Goal: Find contact information: Find contact information

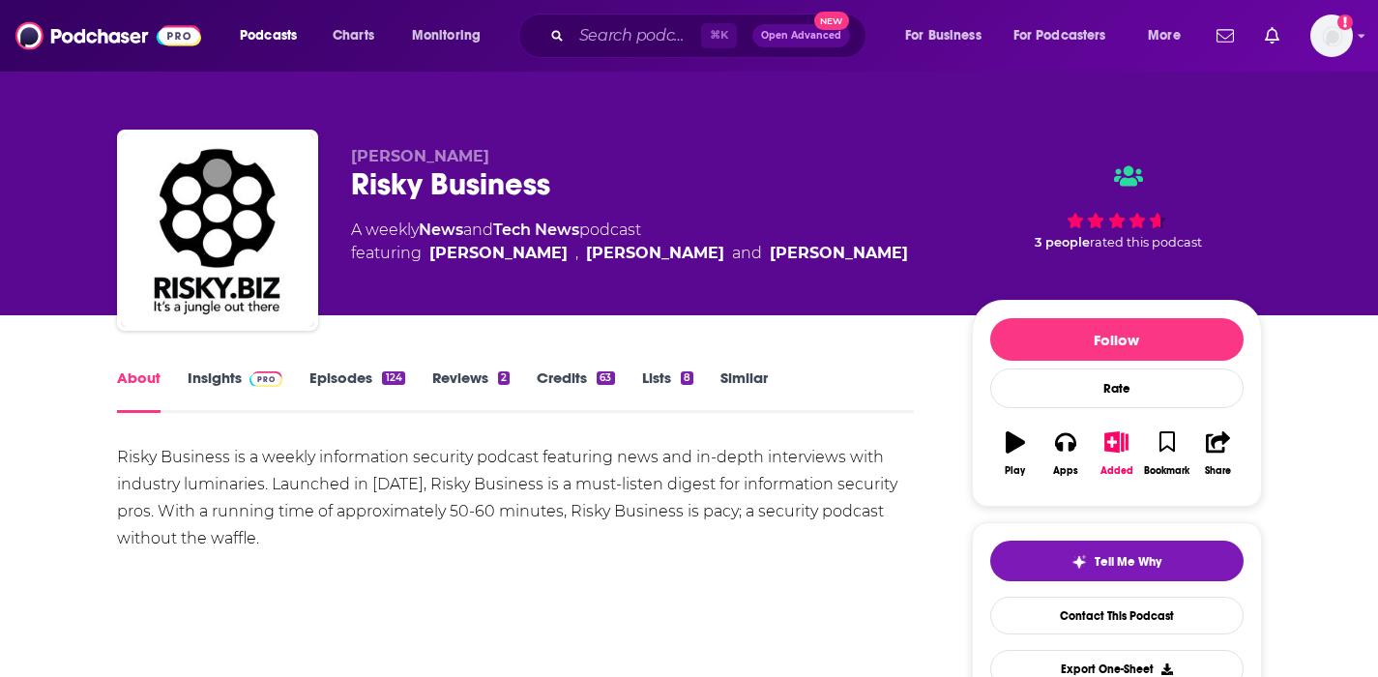
click at [199, 375] on link "Insights" at bounding box center [236, 391] width 96 height 44
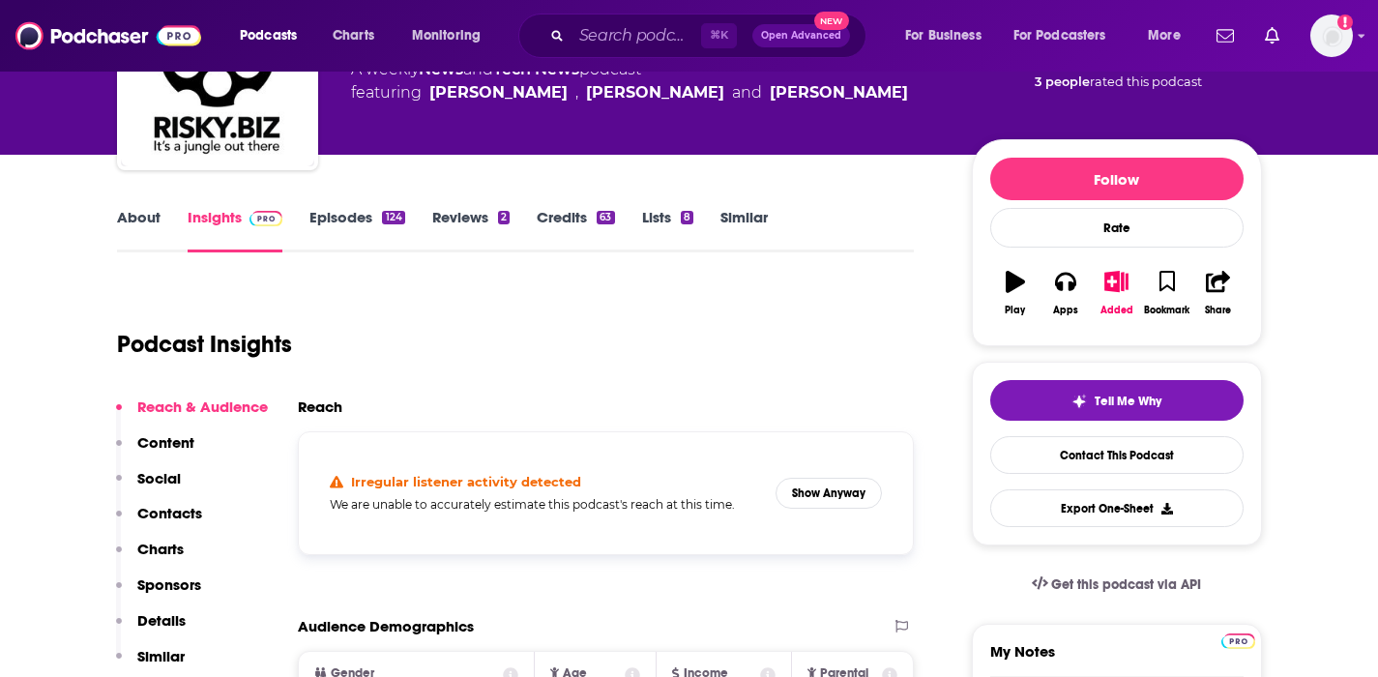
scroll to position [165, 0]
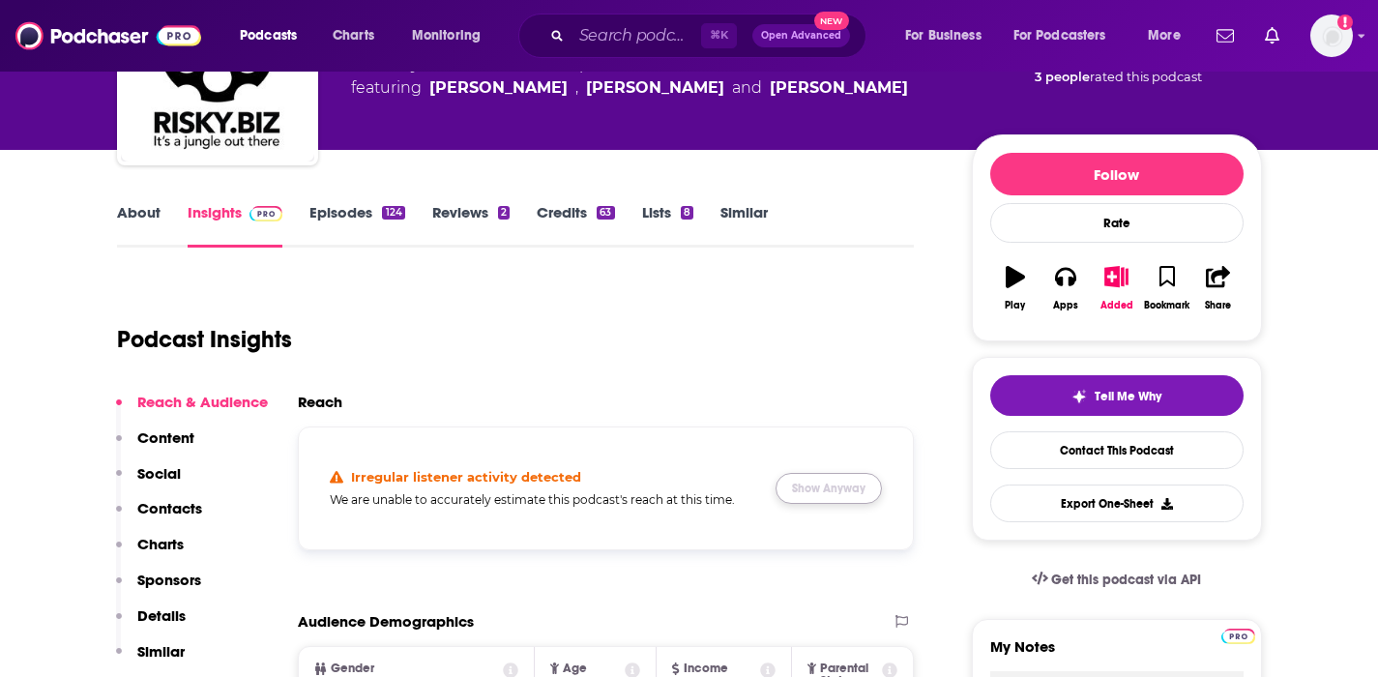
click at [812, 486] on button "Show Anyway" at bounding box center [829, 488] width 106 height 31
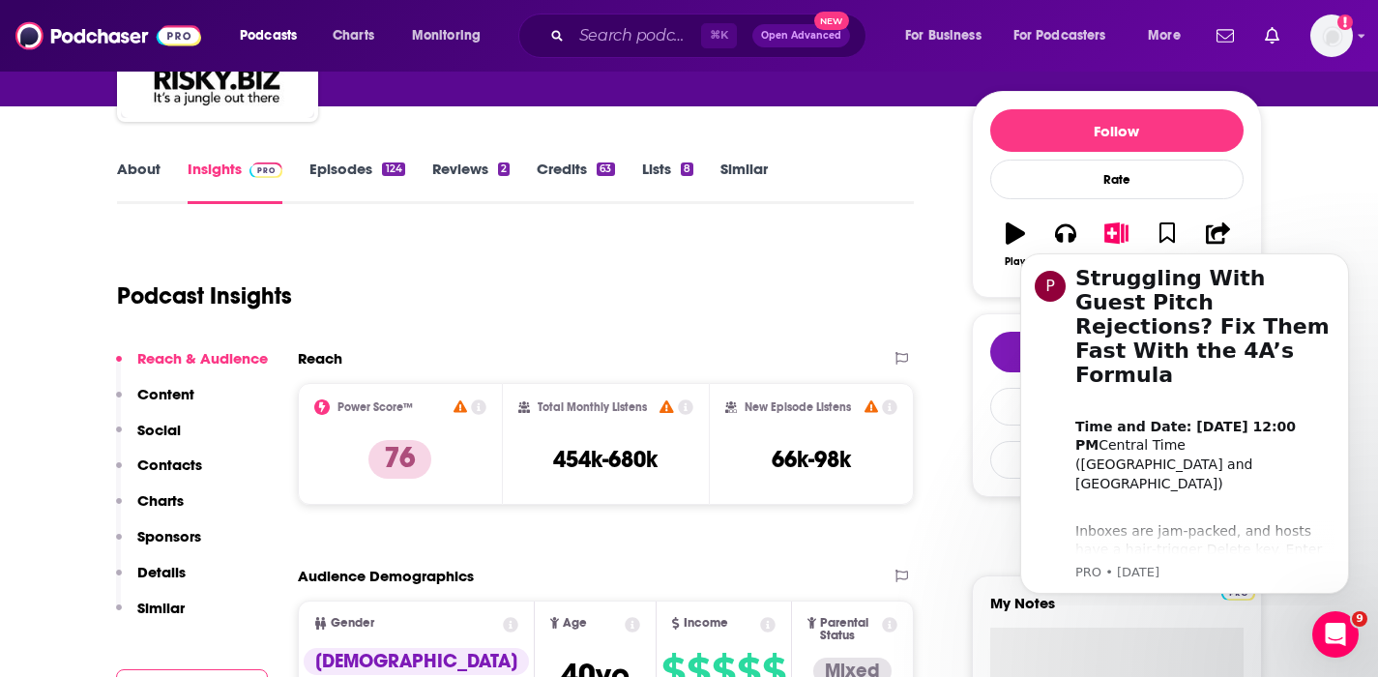
scroll to position [0, 0]
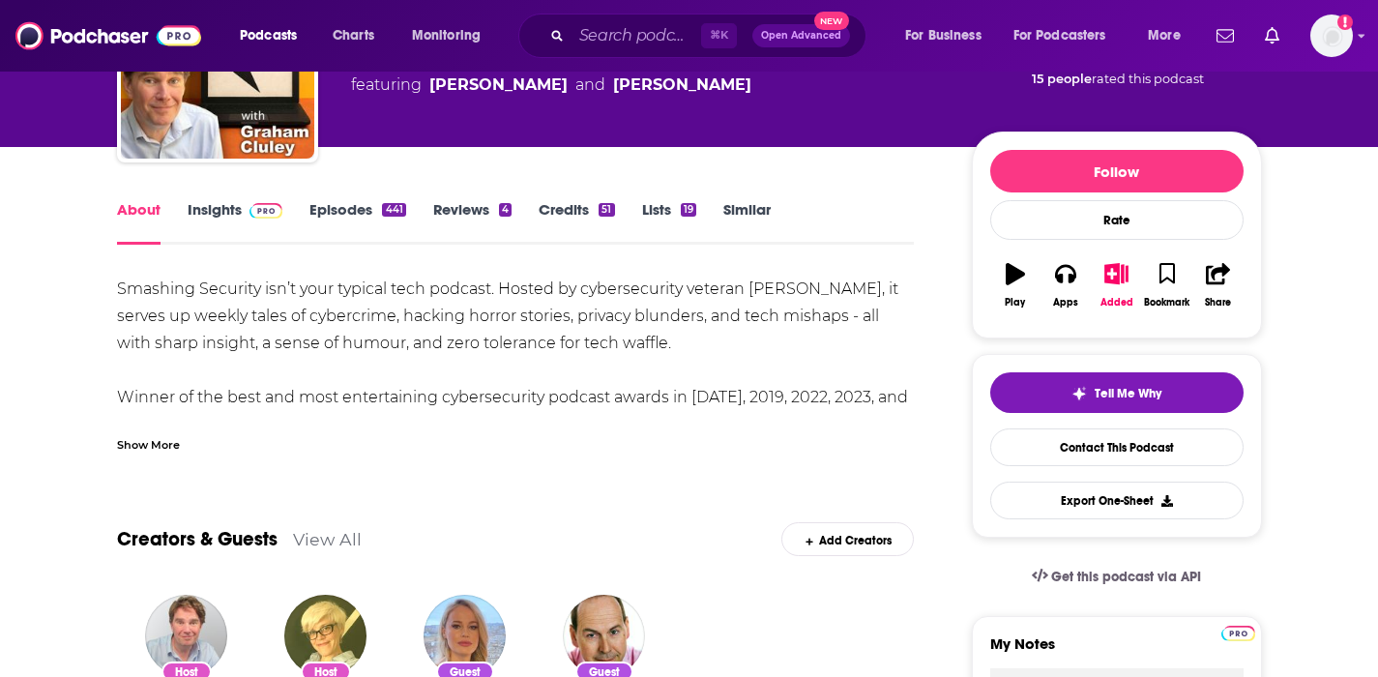
scroll to position [242, 0]
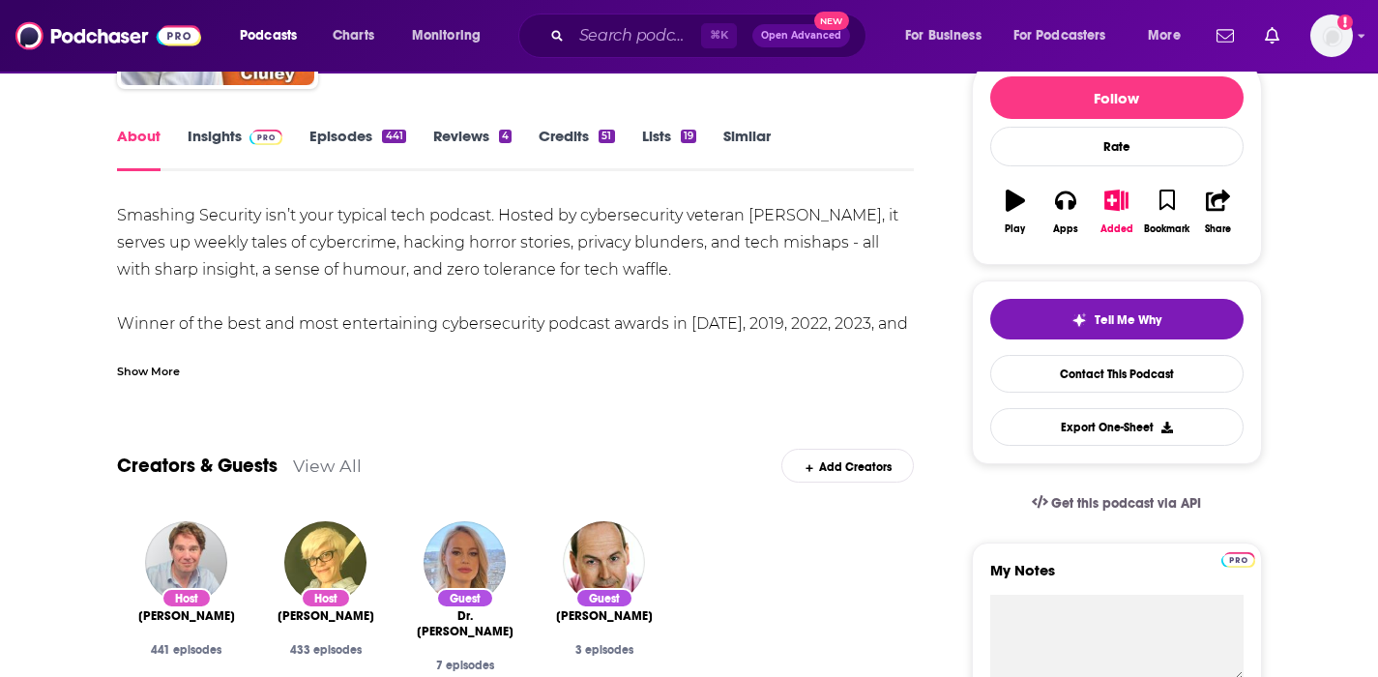
click at [204, 139] on link "Insights" at bounding box center [236, 149] width 96 height 44
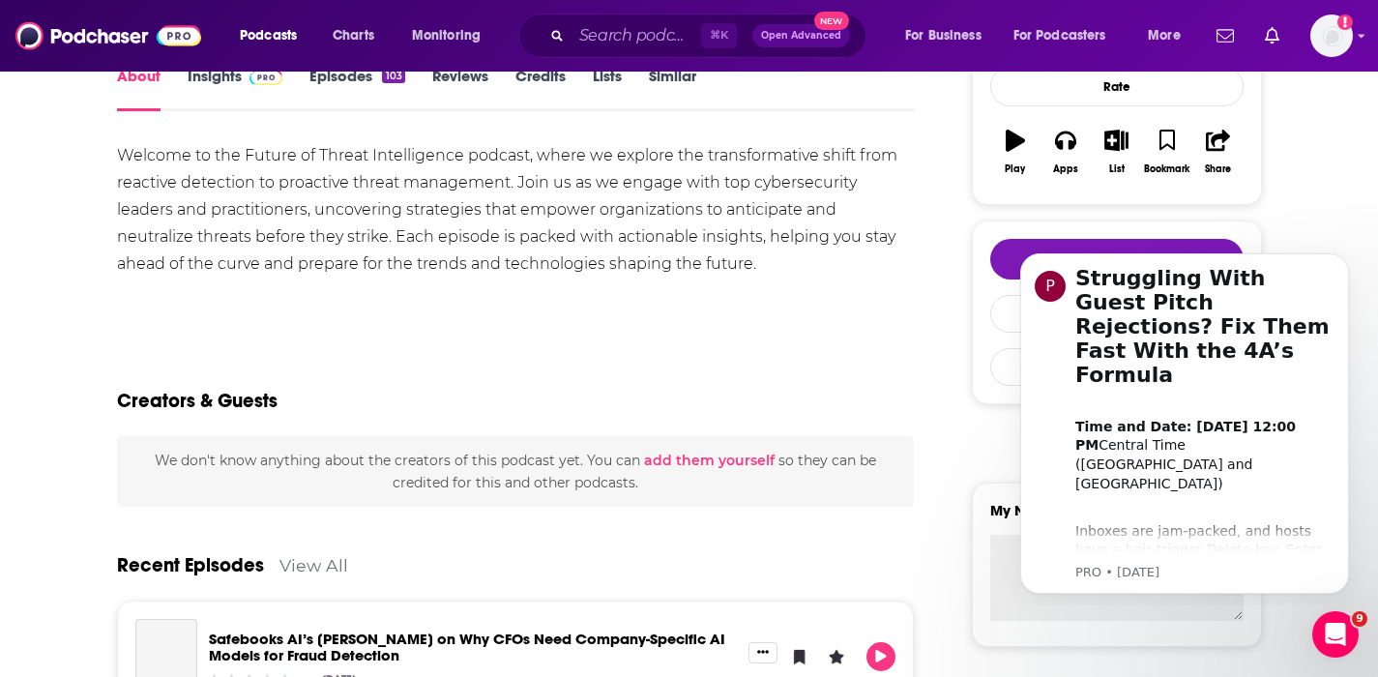
scroll to position [84, 0]
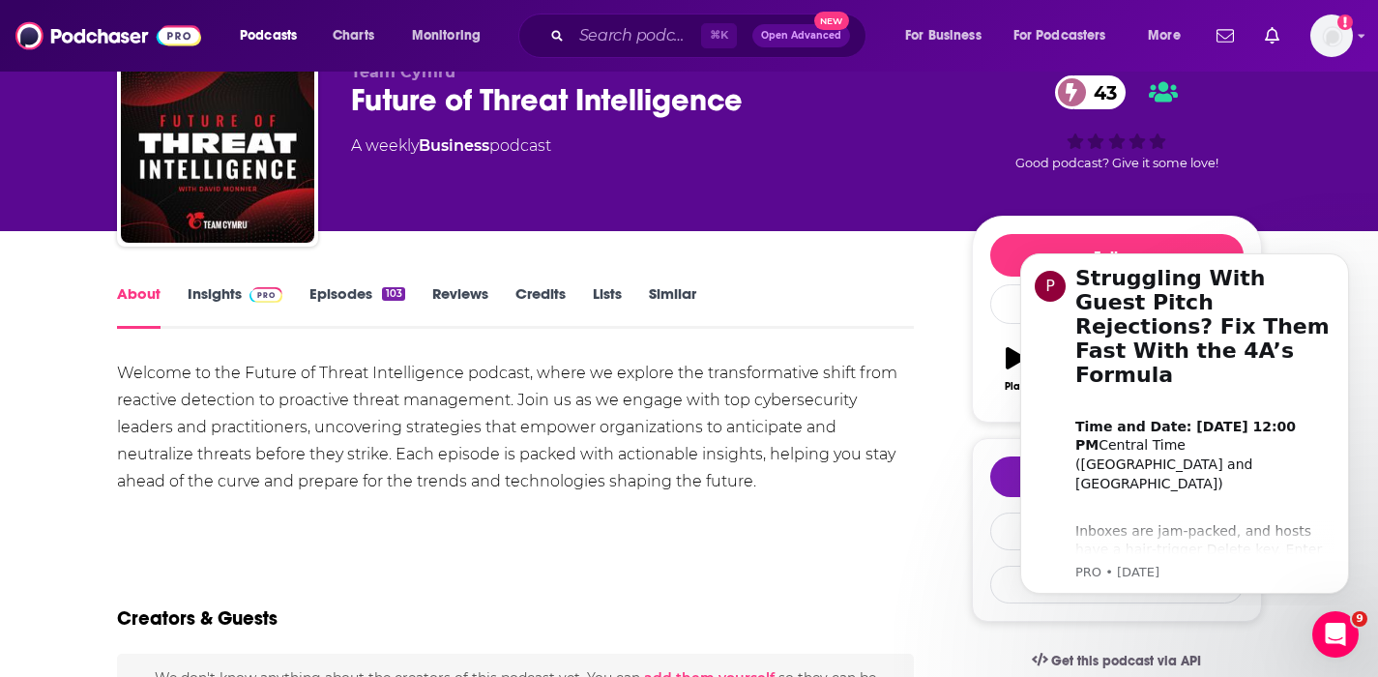
click at [243, 293] on span at bounding box center [263, 293] width 42 height 18
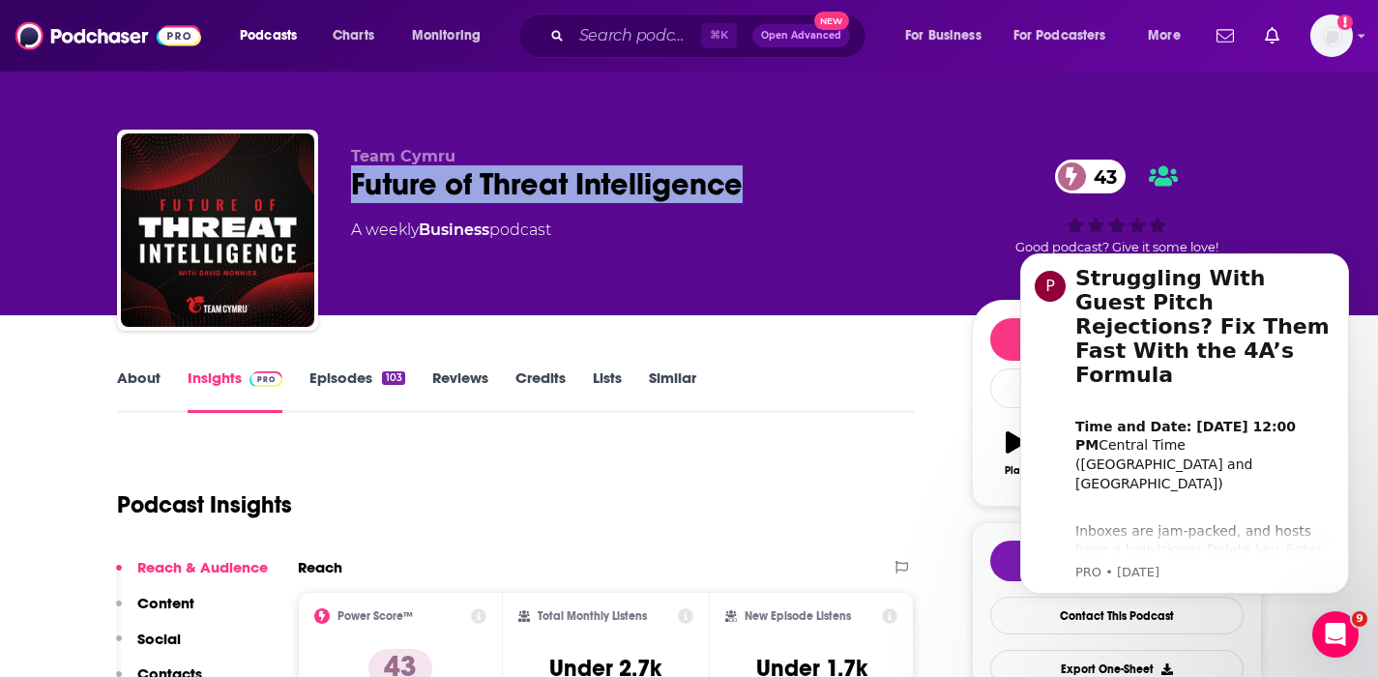
drag, startPoint x: 669, startPoint y: 180, endPoint x: 355, endPoint y: 179, distance: 314.4
click at [355, 179] on div "Future of Threat Intelligence 43" at bounding box center [646, 184] width 590 height 38
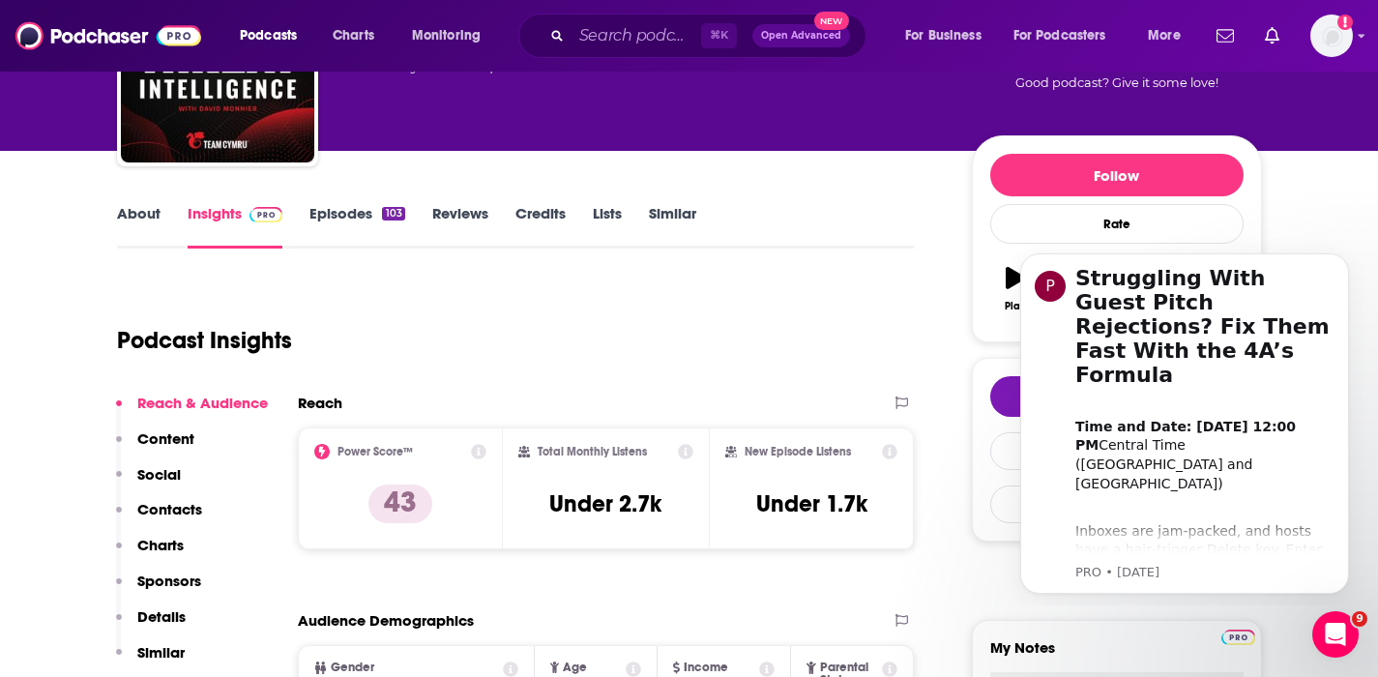
scroll to position [177, 0]
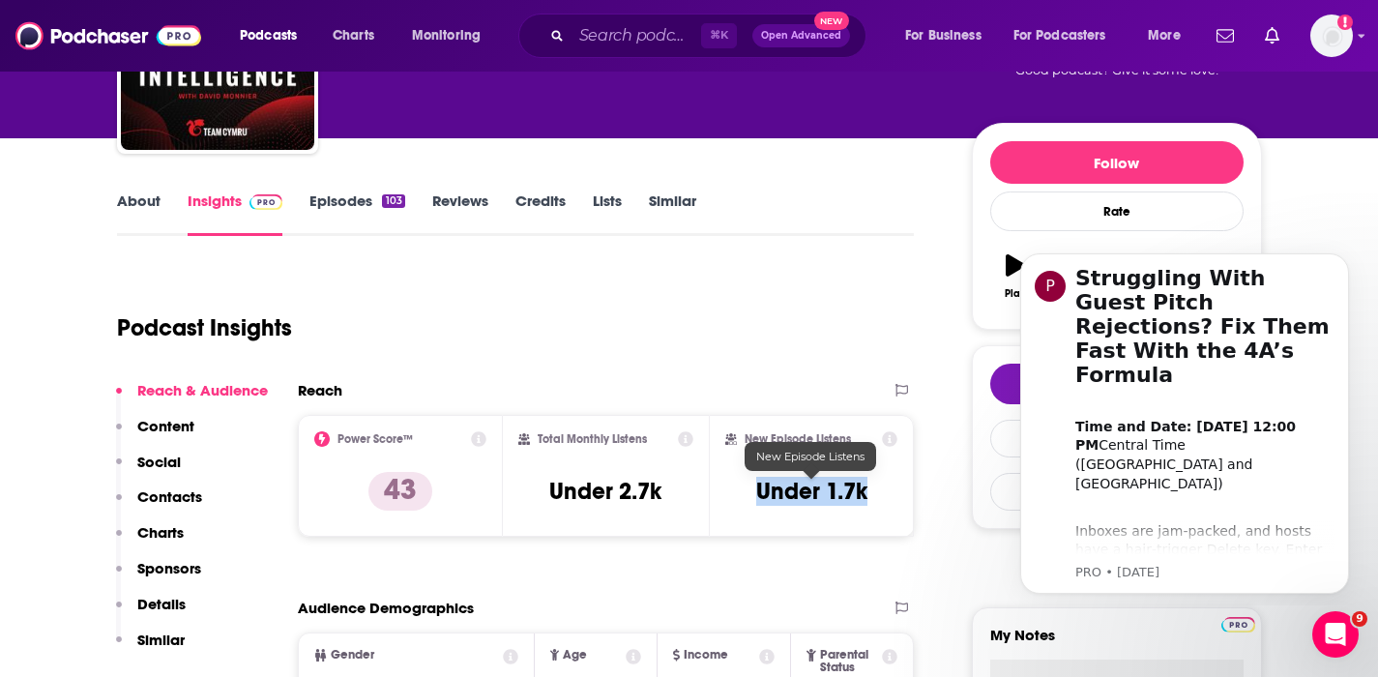
drag, startPoint x: 872, startPoint y: 488, endPoint x: 753, endPoint y: 493, distance: 119.1
click at [753, 493] on div "New Episode Listens Under 1.7k" at bounding box center [811, 475] width 173 height 89
copy h3 "Under 1.7k"
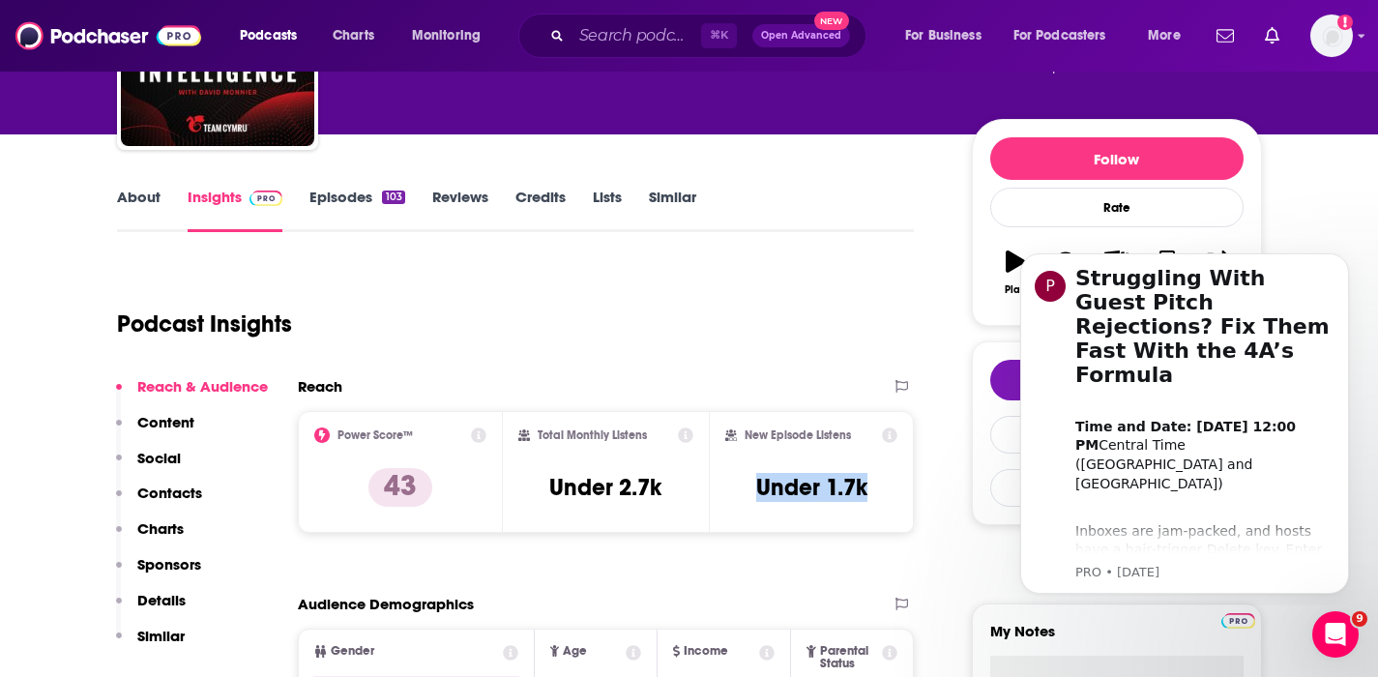
scroll to position [181, 0]
click at [157, 491] on p "Contacts" at bounding box center [169, 493] width 65 height 18
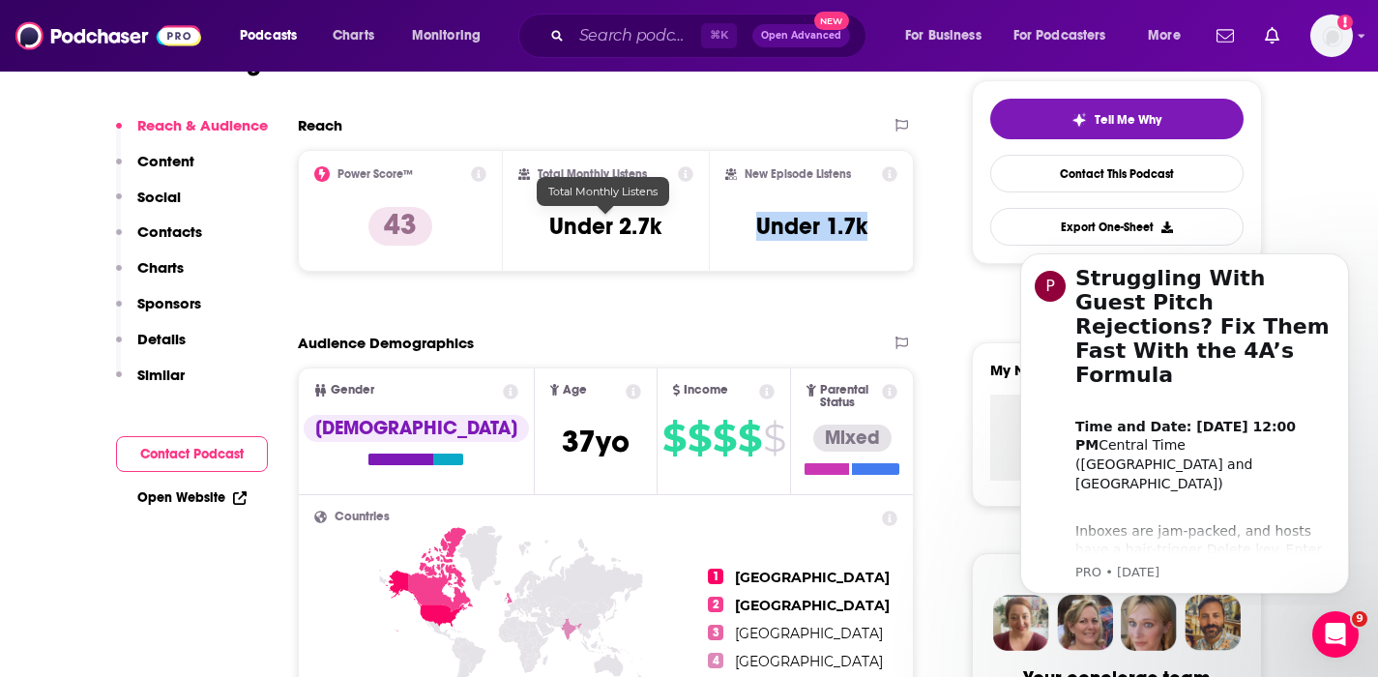
scroll to position [76, 0]
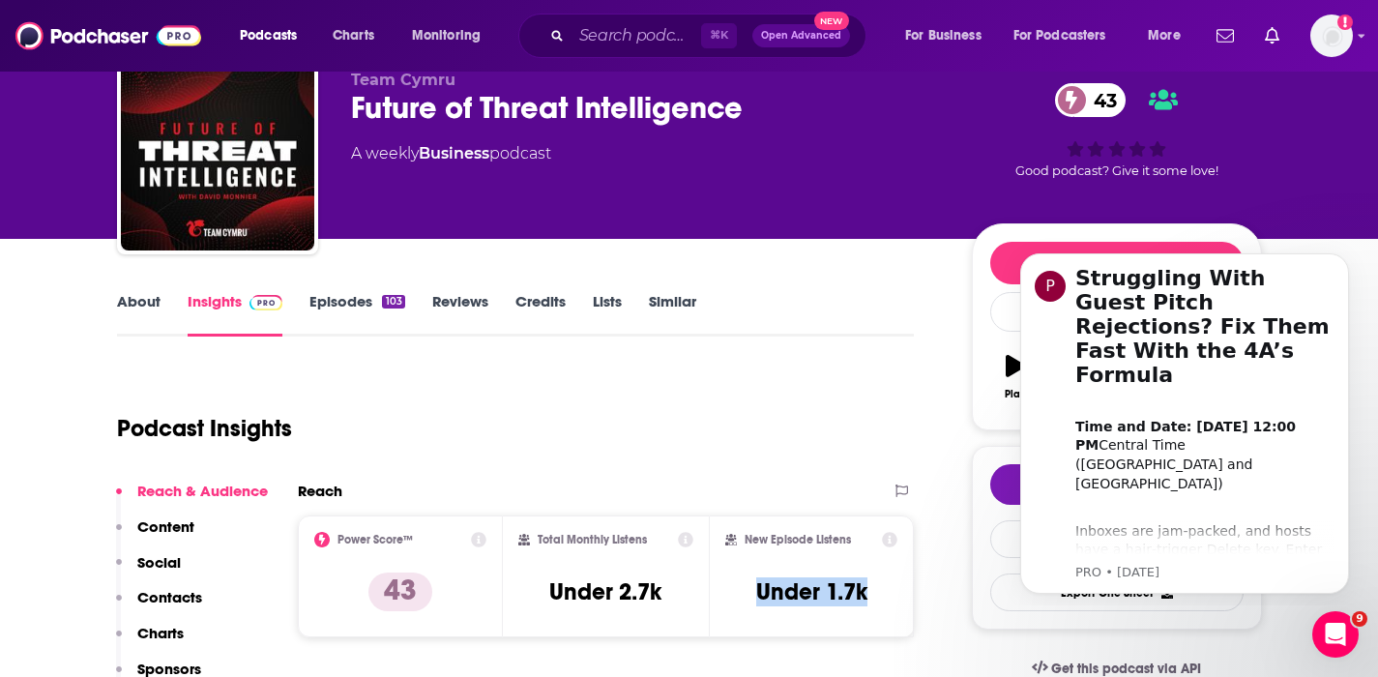
click at [166, 591] on p "Contacts" at bounding box center [169, 597] width 65 height 18
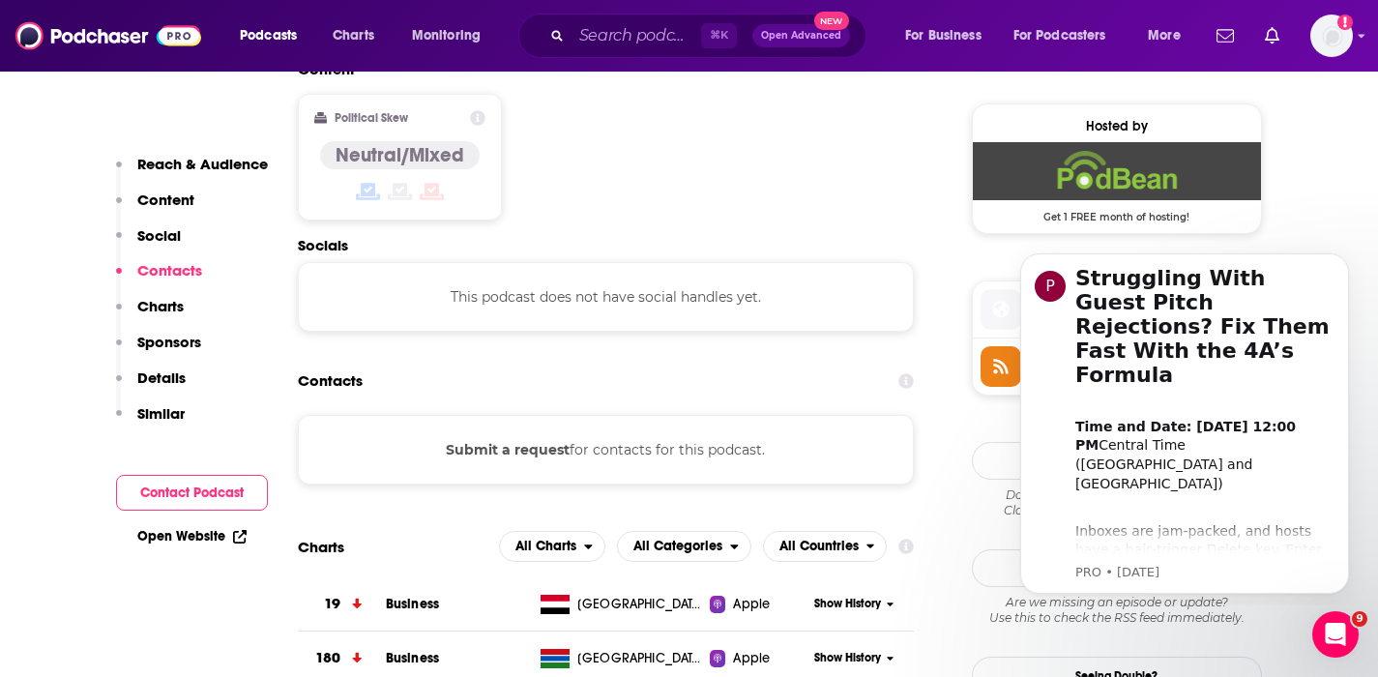
scroll to position [1539, 0]
click at [479, 438] on button "Submit a request" at bounding box center [508, 448] width 124 height 21
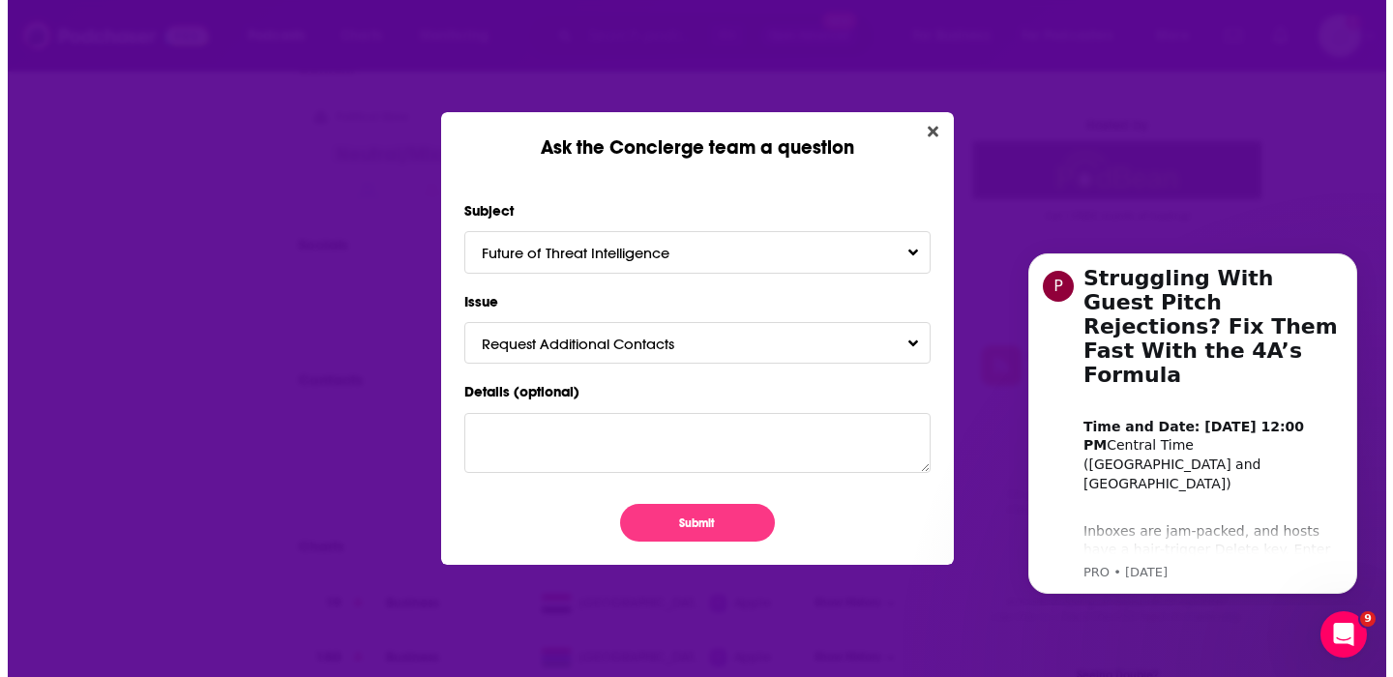
scroll to position [0, 0]
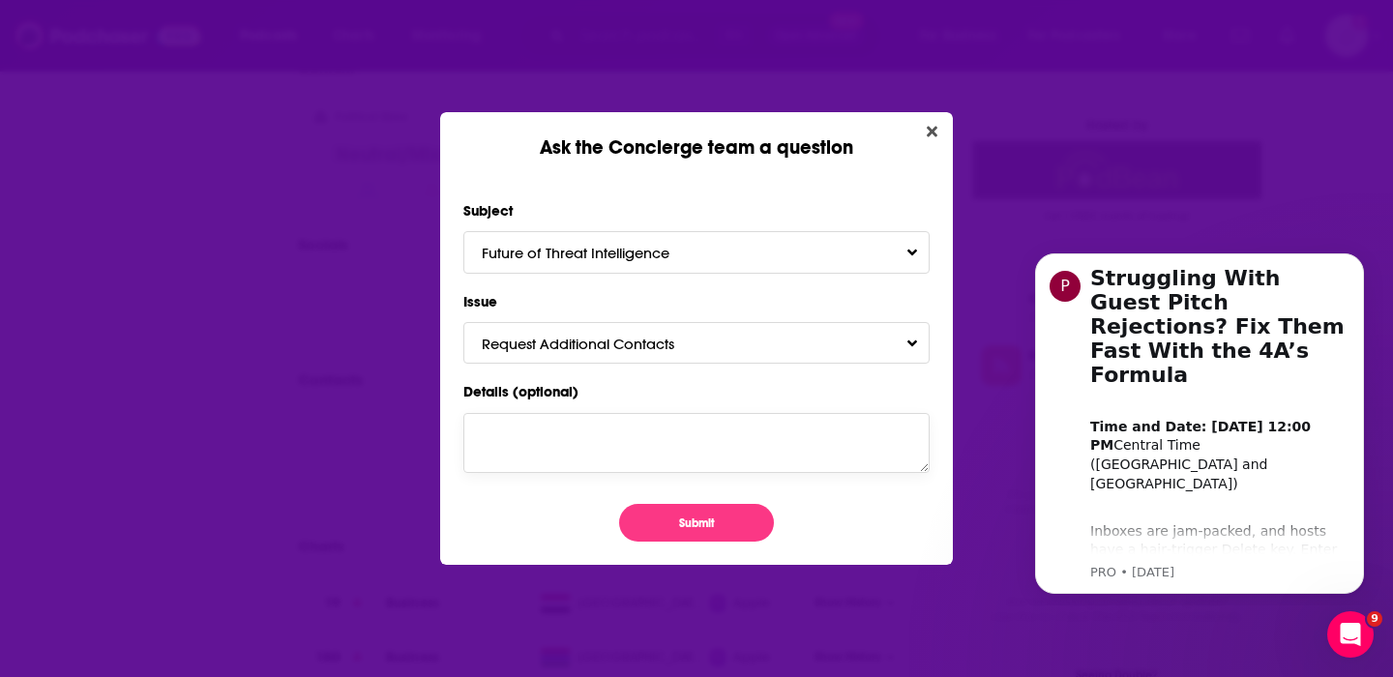
click at [518, 434] on textarea "Details (optional)" at bounding box center [696, 443] width 466 height 60
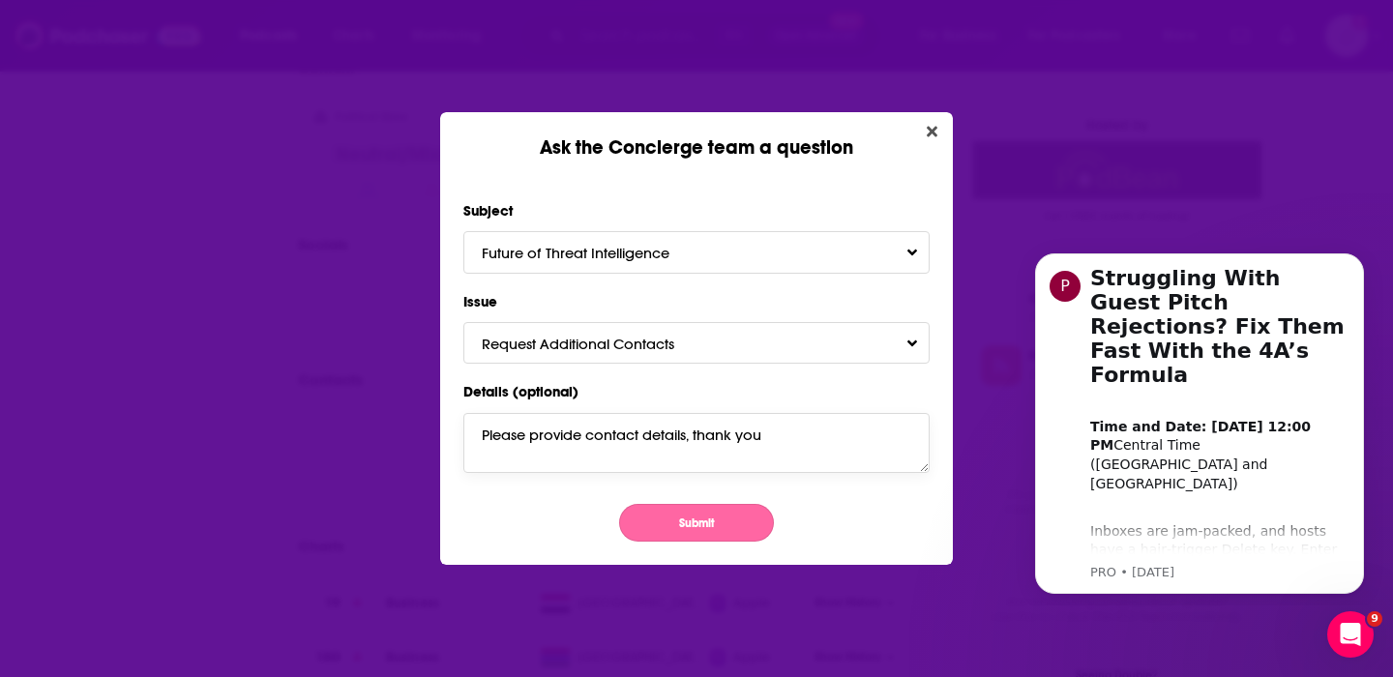
type textarea "Please provide contact details, thank you"
click at [636, 518] on button "Submit" at bounding box center [696, 523] width 155 height 38
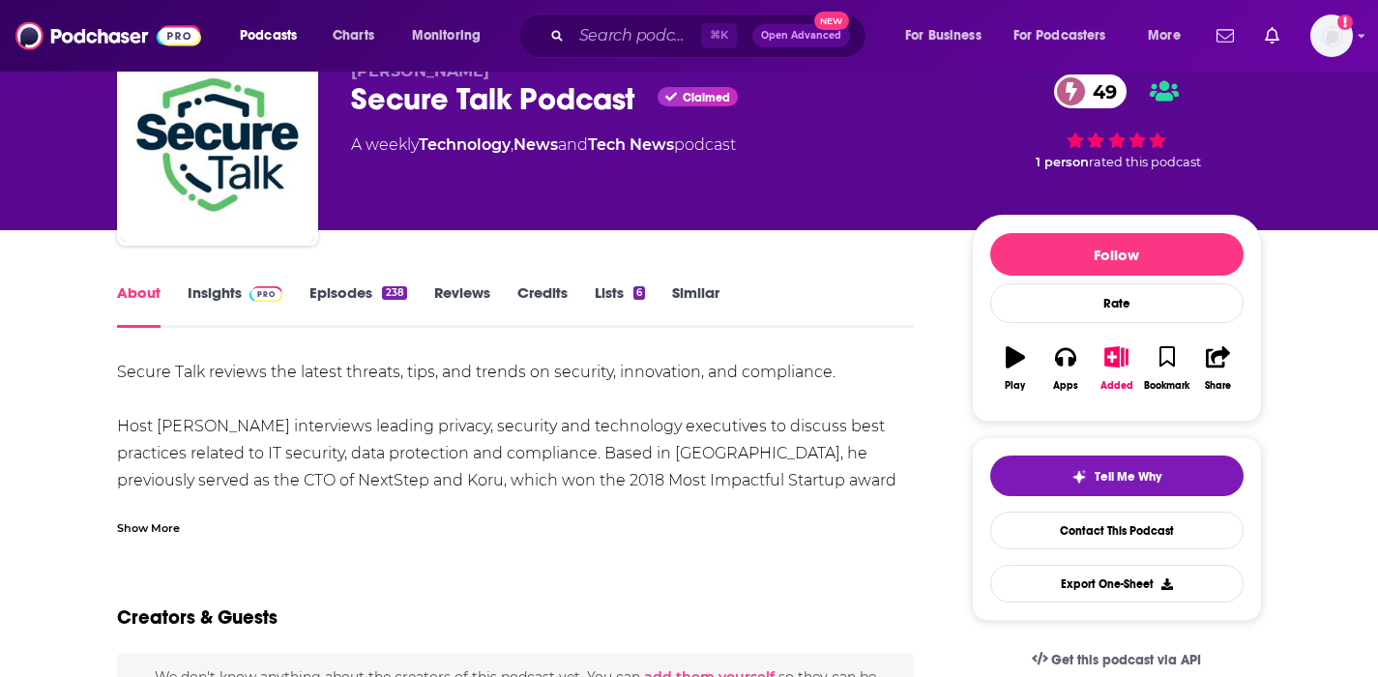
scroll to position [119, 0]
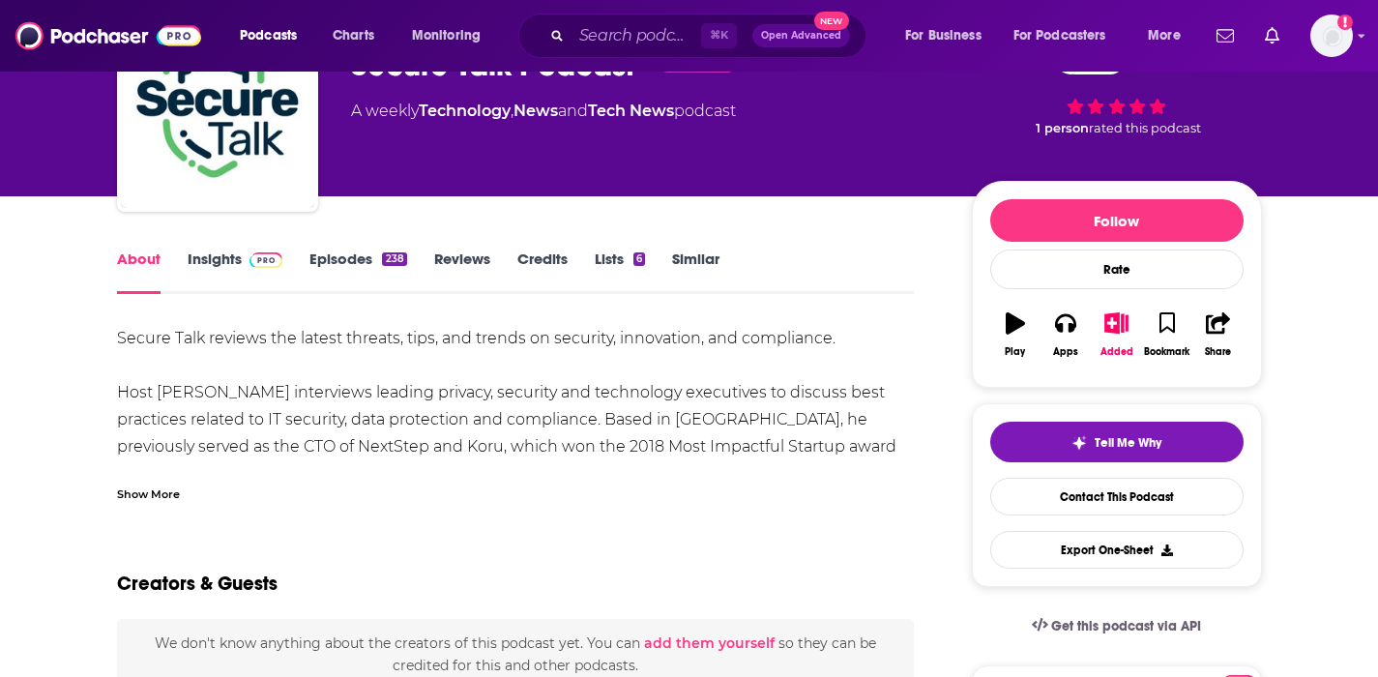
click at [214, 259] on link "Insights" at bounding box center [236, 272] width 96 height 44
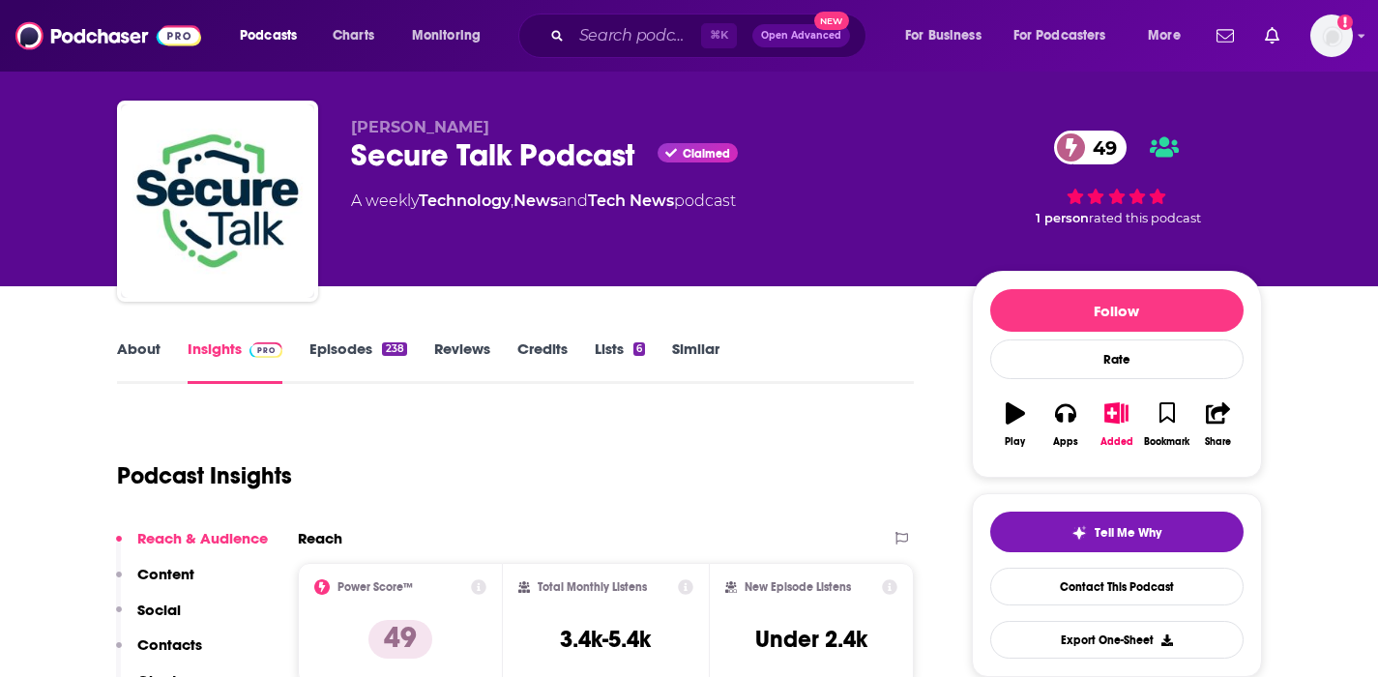
scroll to position [8, 0]
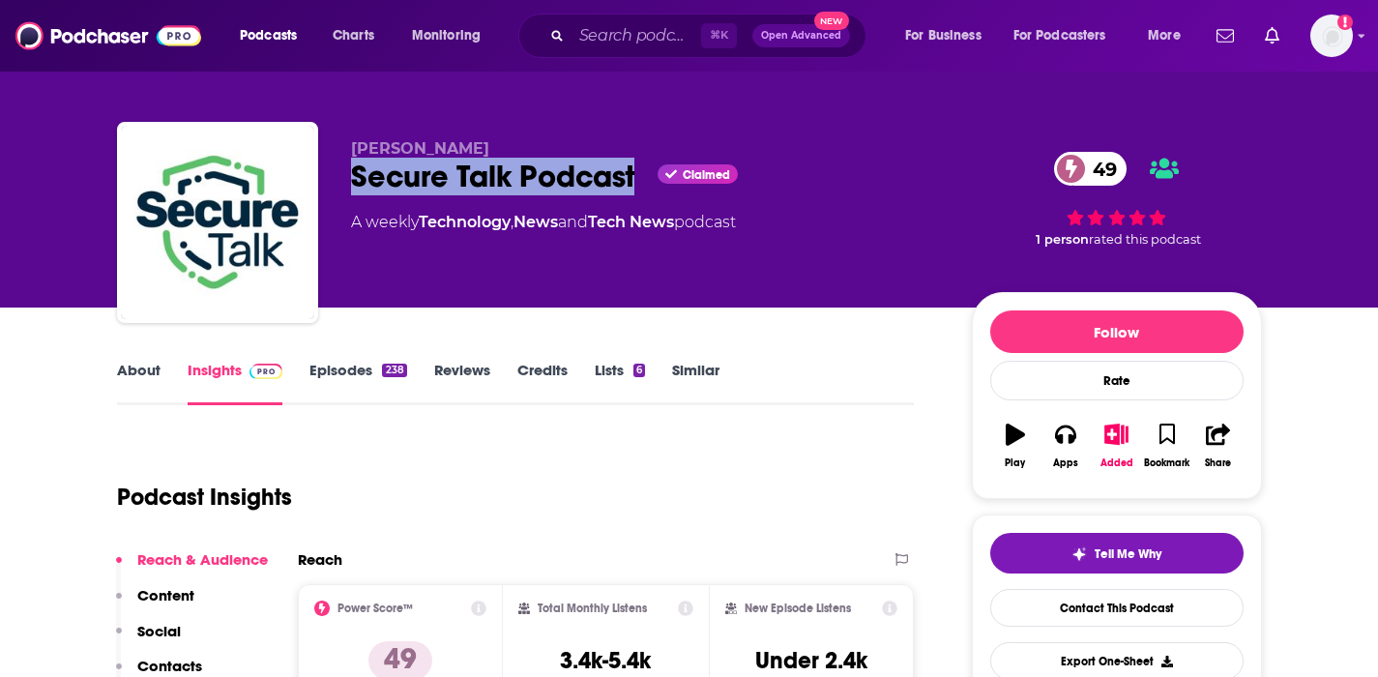
drag, startPoint x: 637, startPoint y: 182, endPoint x: 354, endPoint y: 180, distance: 283.4
click at [354, 180] on div "Secure Talk Podcast Claimed 49" at bounding box center [646, 177] width 590 height 38
copy h2 "Secure Talk Podcast"
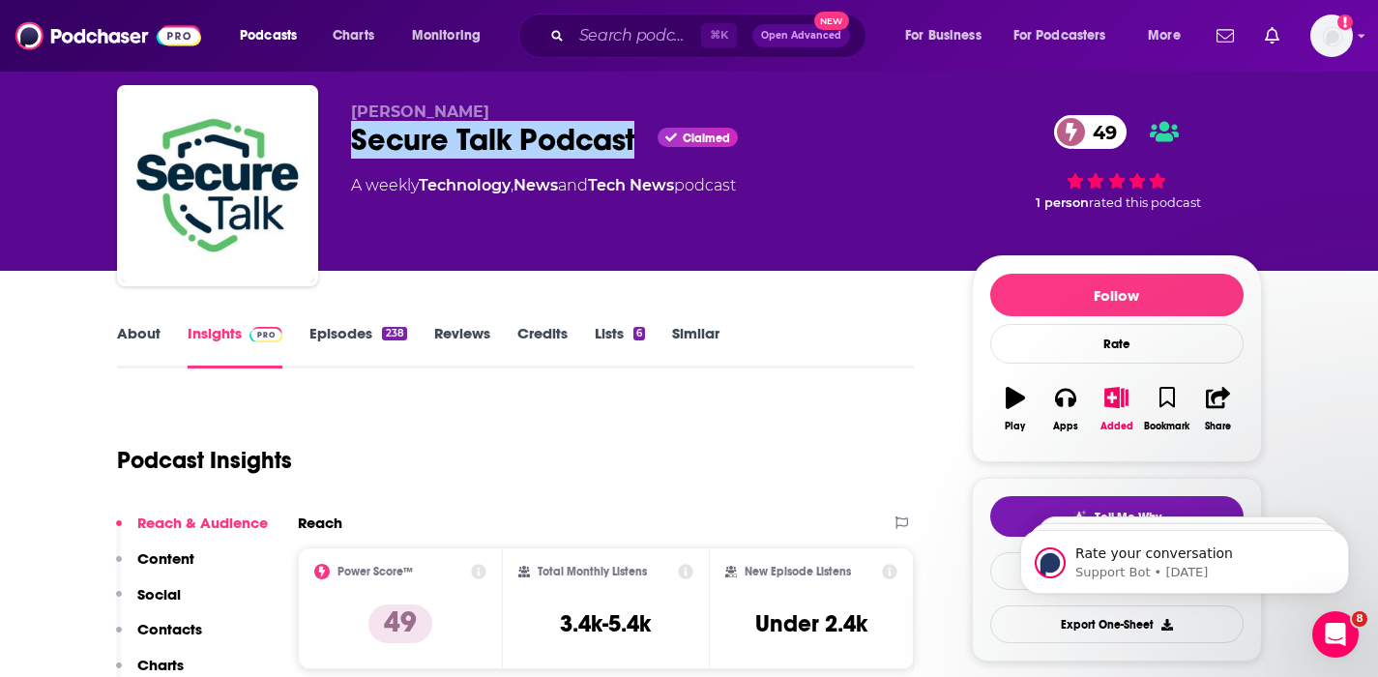
scroll to position [79, 0]
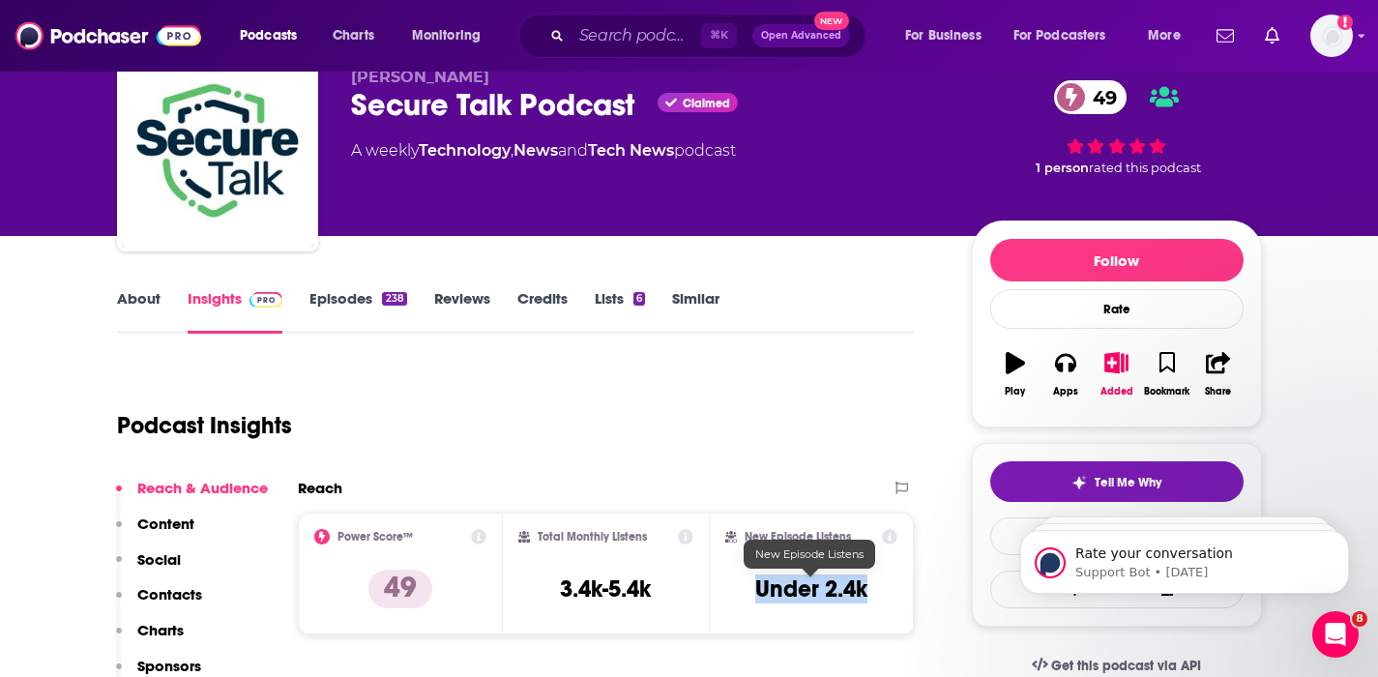
drag, startPoint x: 881, startPoint y: 581, endPoint x: 760, endPoint y: 599, distance: 122.2
click at [760, 599] on div "New Episode Listens Under 2.4k" at bounding box center [811, 573] width 173 height 89
copy h3 "Under 2.4k"
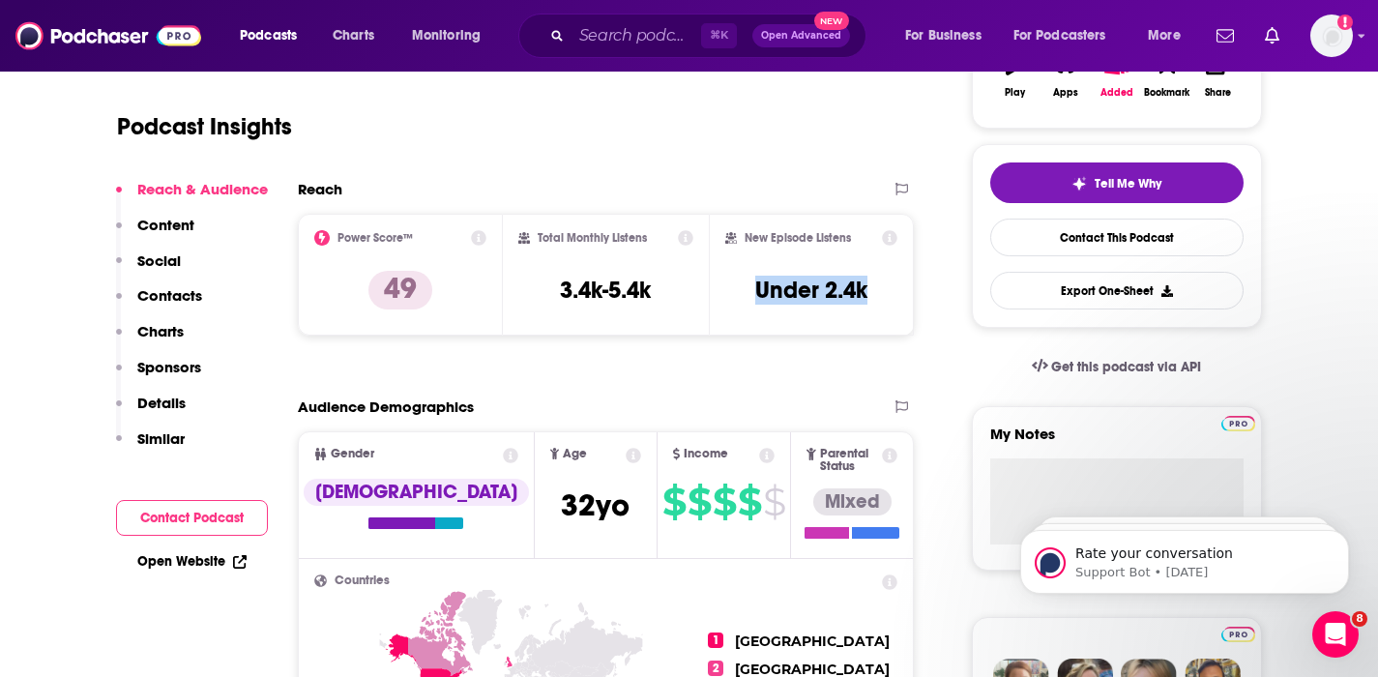
scroll to position [488, 0]
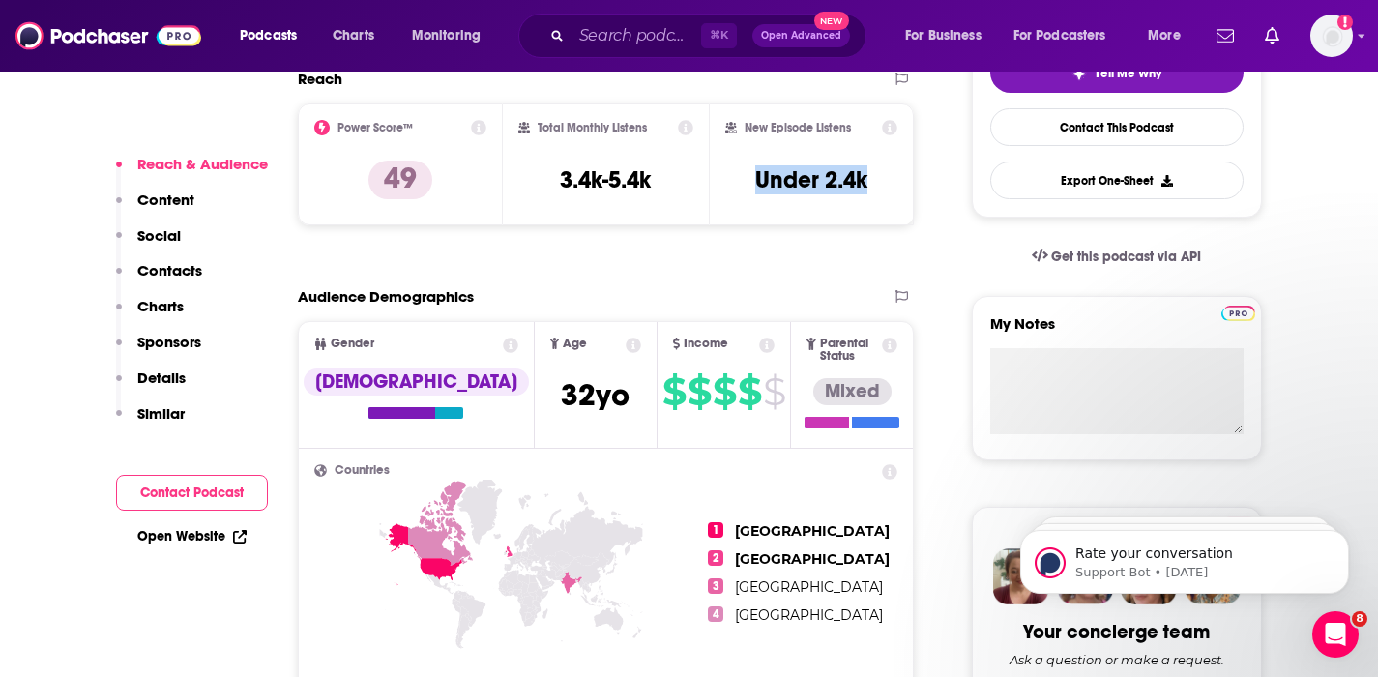
click at [174, 267] on p "Contacts" at bounding box center [169, 270] width 65 height 18
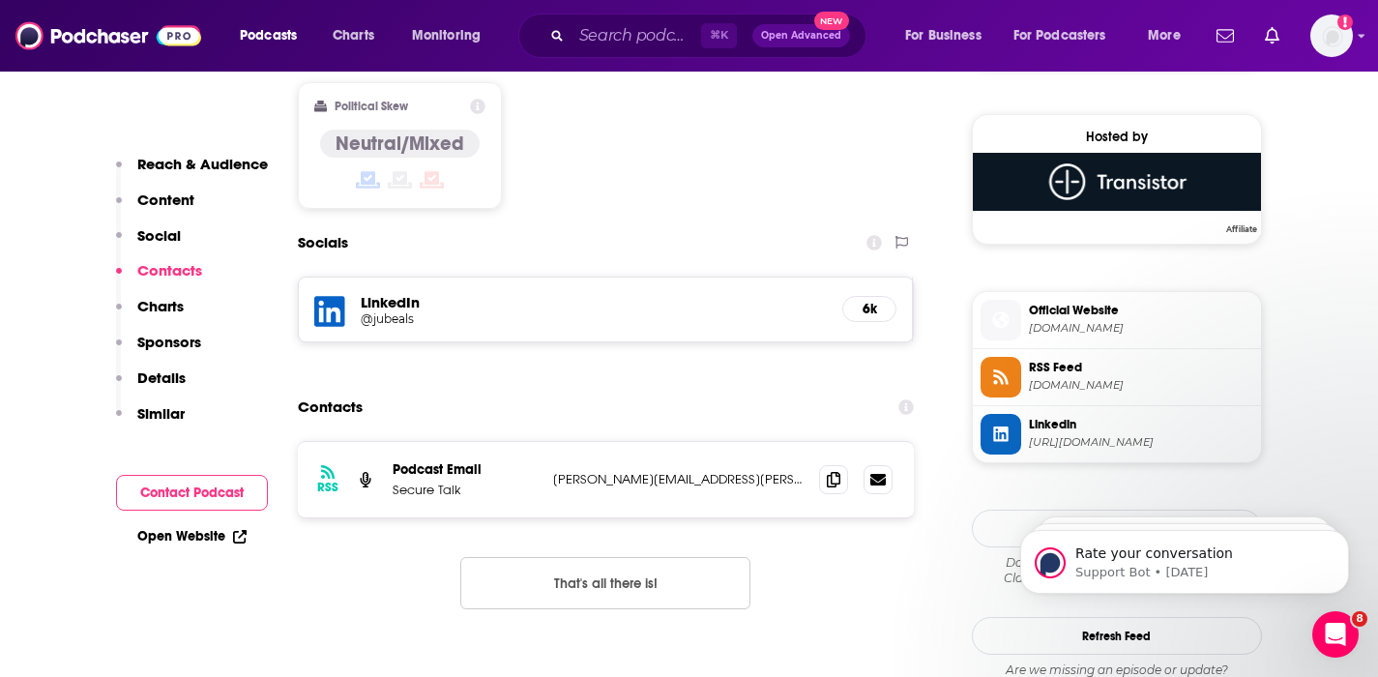
scroll to position [1573, 0]
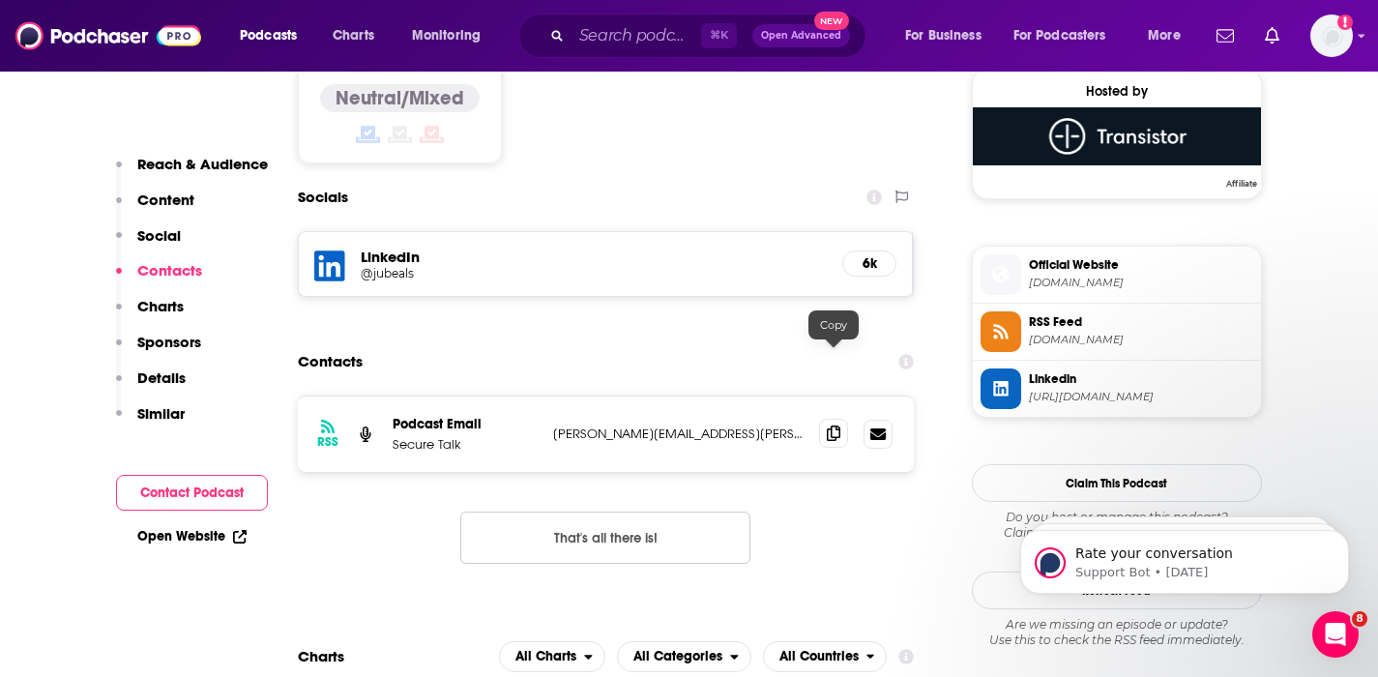
click at [828, 426] on icon at bounding box center [834, 433] width 14 height 15
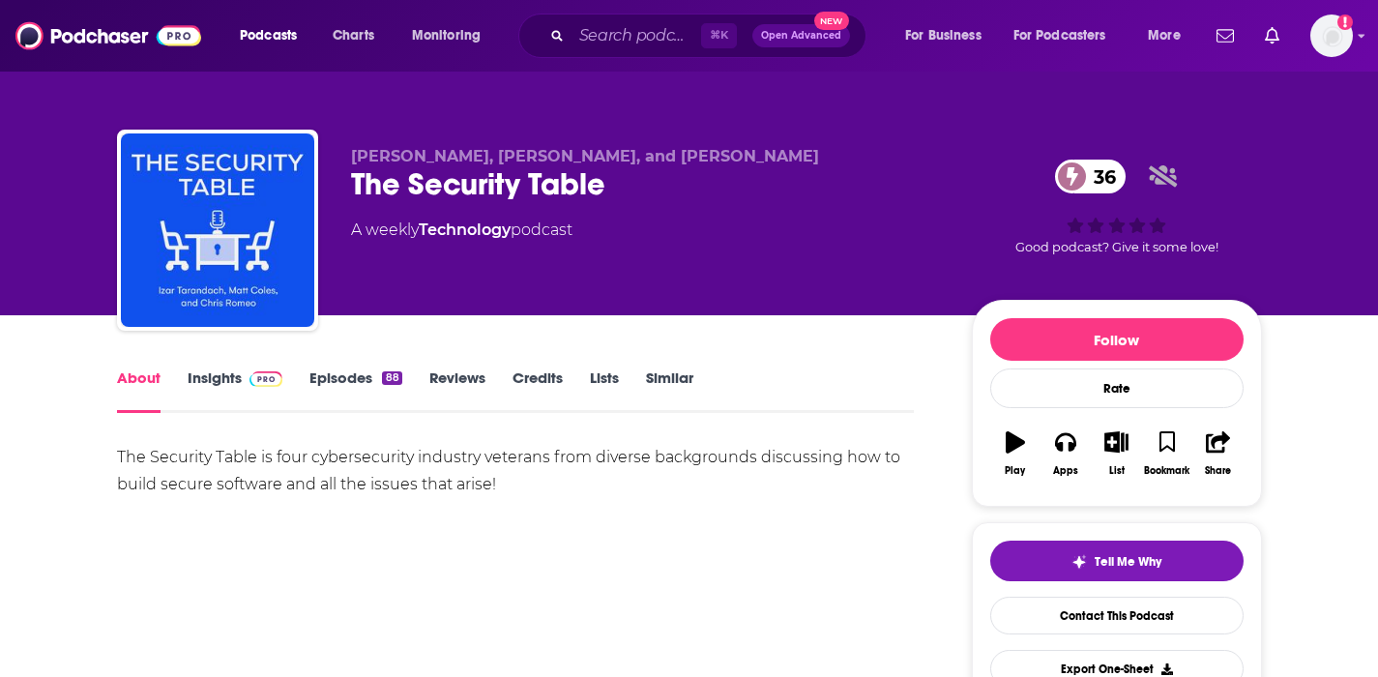
click at [206, 381] on link "Insights" at bounding box center [236, 391] width 96 height 44
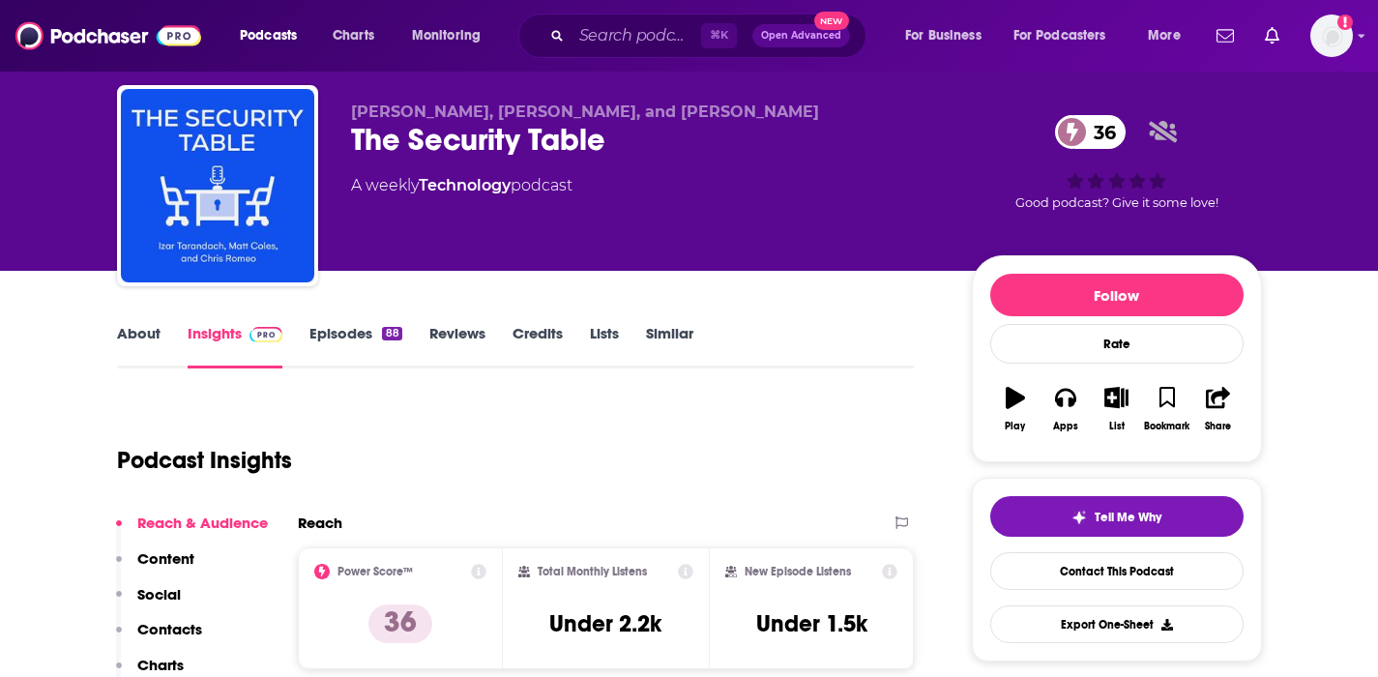
scroll to position [44, 0]
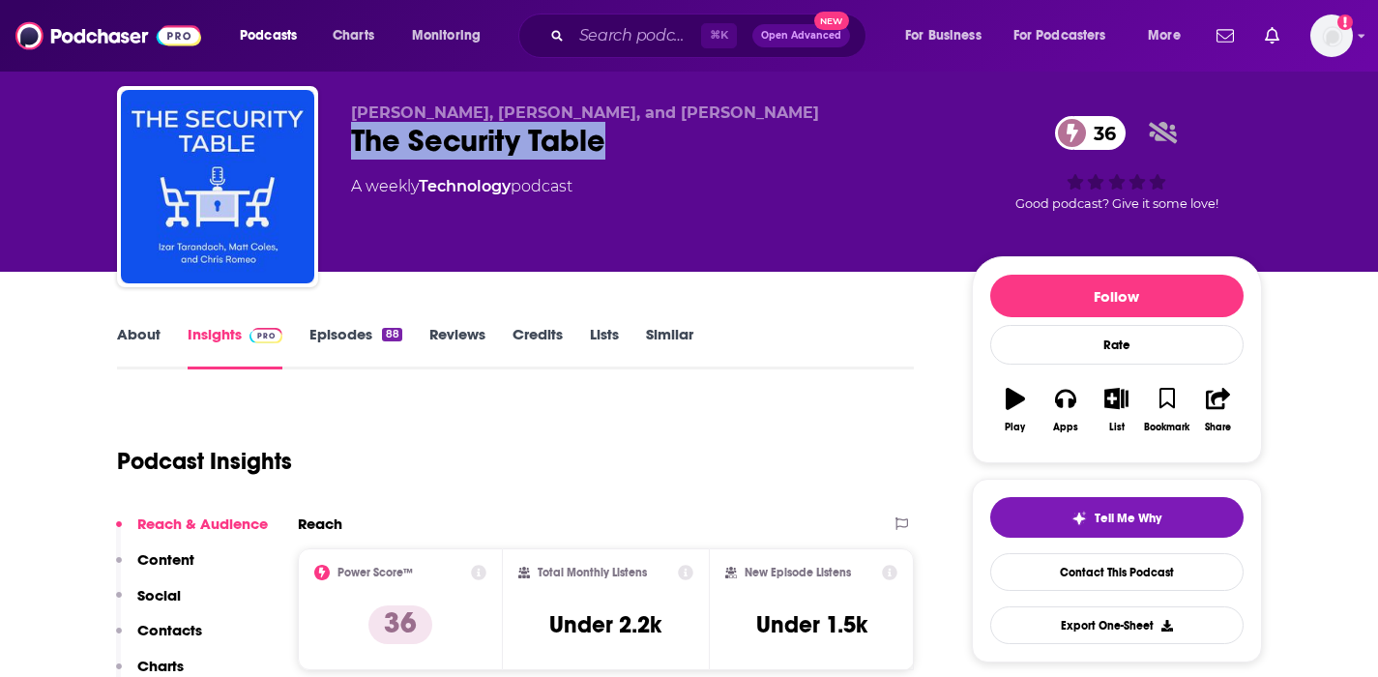
drag, startPoint x: 636, startPoint y: 141, endPoint x: 354, endPoint y: 148, distance: 282.5
click at [354, 148] on div "The Security Table 36" at bounding box center [646, 141] width 590 height 38
copy h2 "The Security Table"
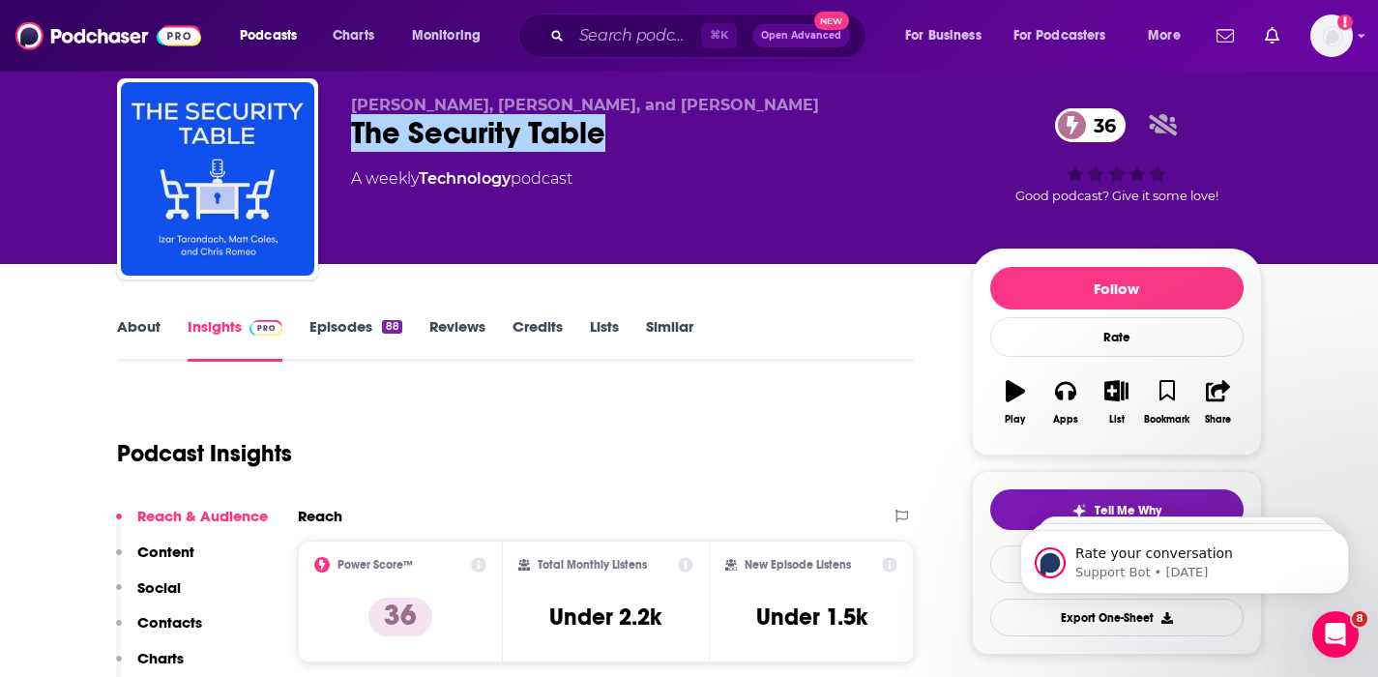
scroll to position [111, 0]
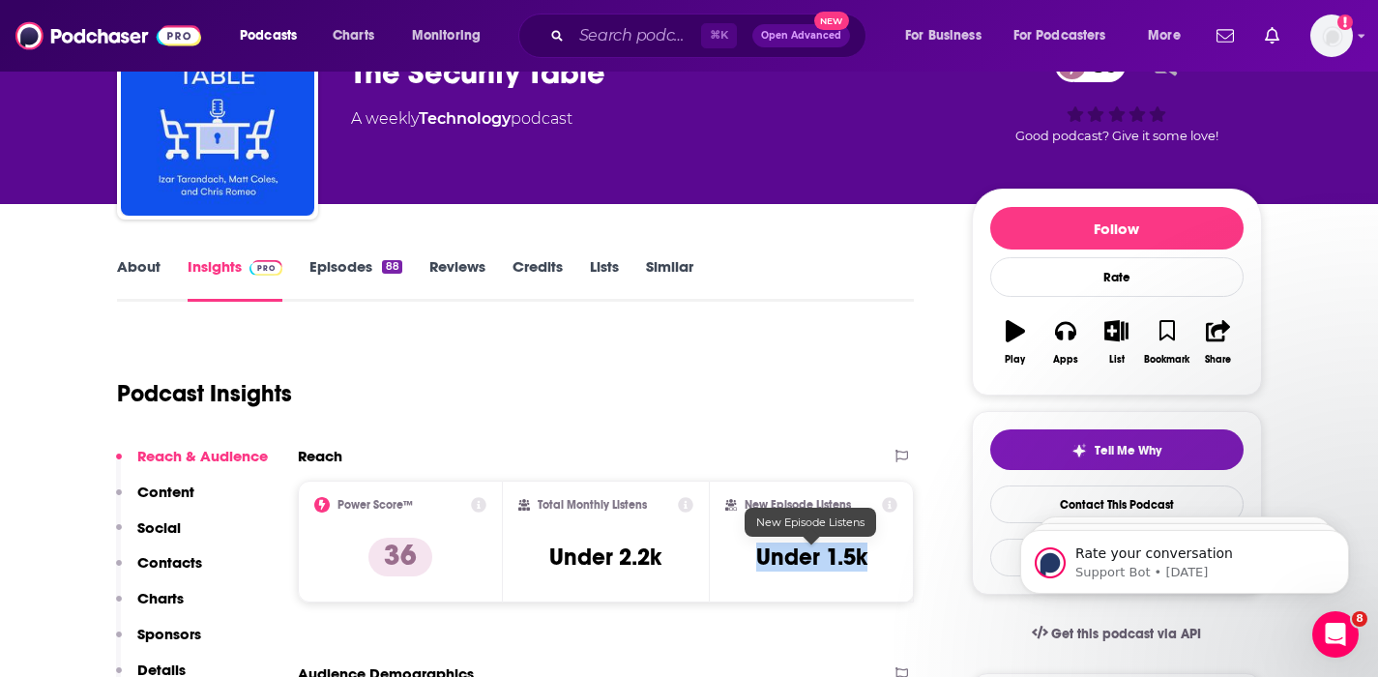
drag, startPoint x: 892, startPoint y: 564, endPoint x: 753, endPoint y: 556, distance: 139.5
click at [753, 556] on div "New Episode Listens Under 1.5k" at bounding box center [811, 541] width 173 height 89
copy h3 "Under 1.5k"
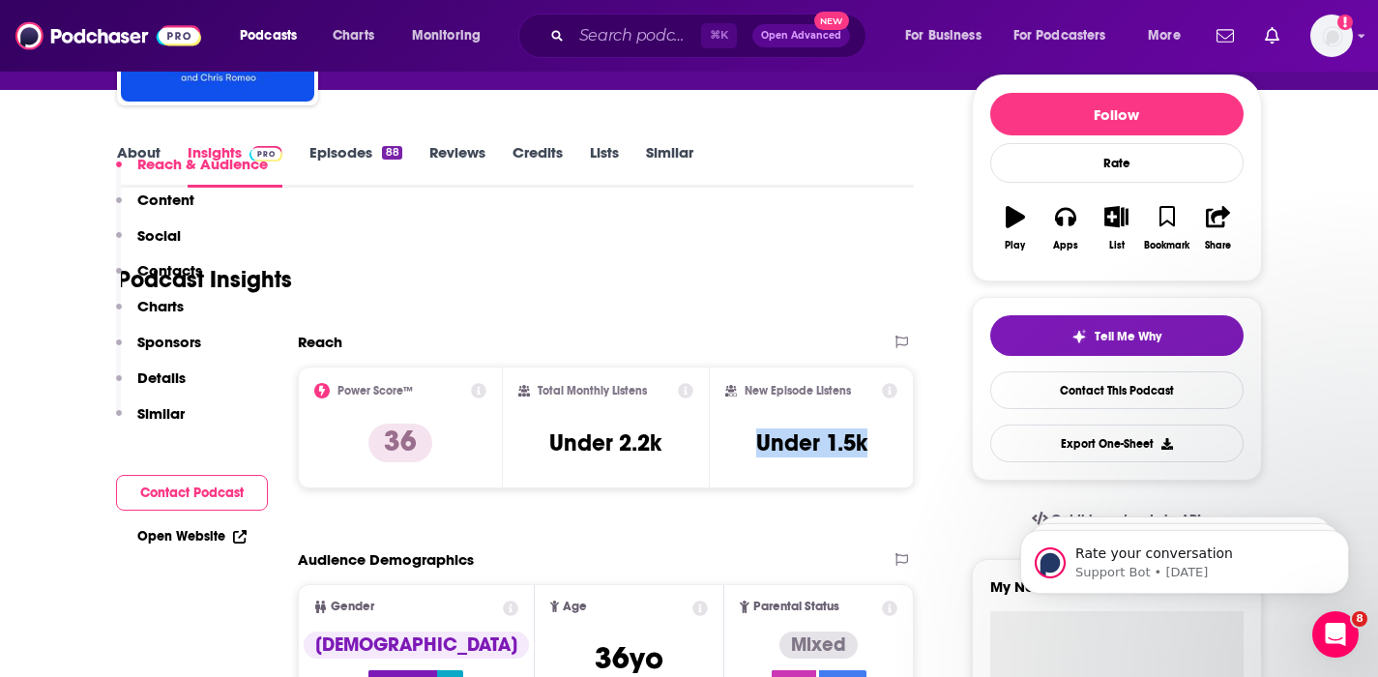
scroll to position [519, 0]
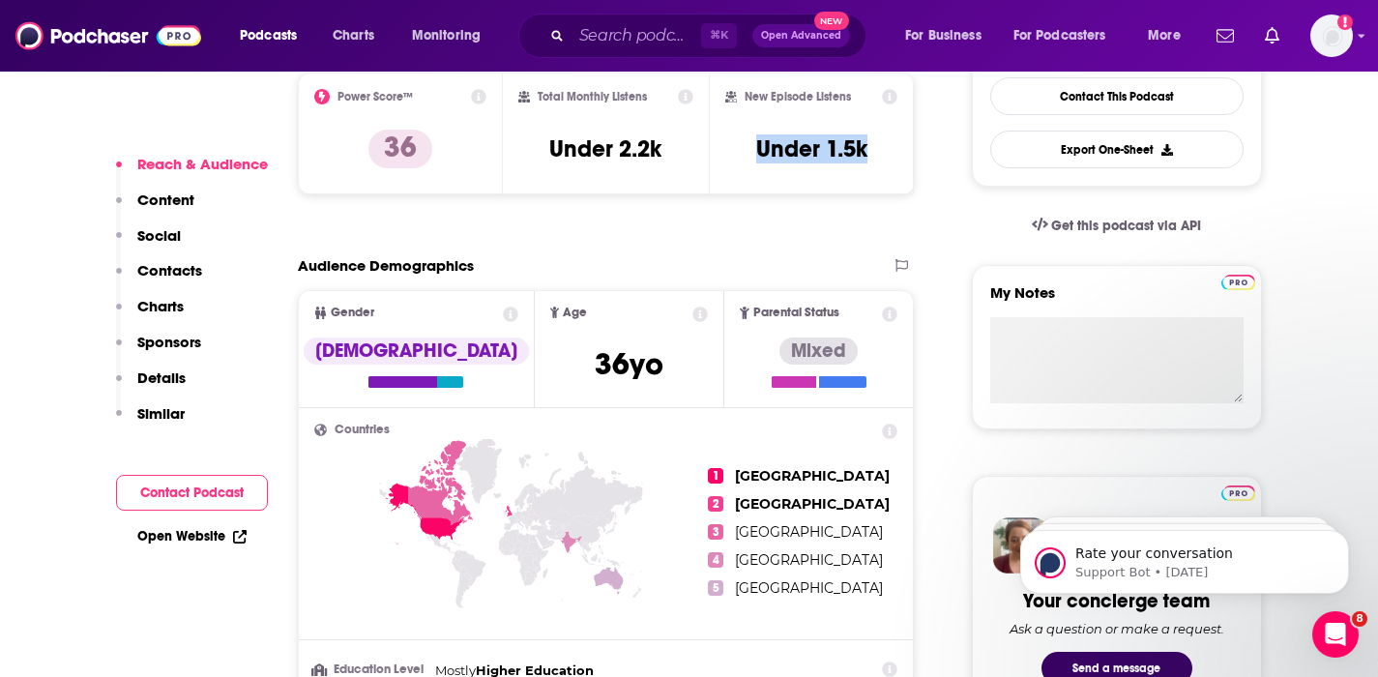
click at [177, 268] on p "Contacts" at bounding box center [169, 270] width 65 height 18
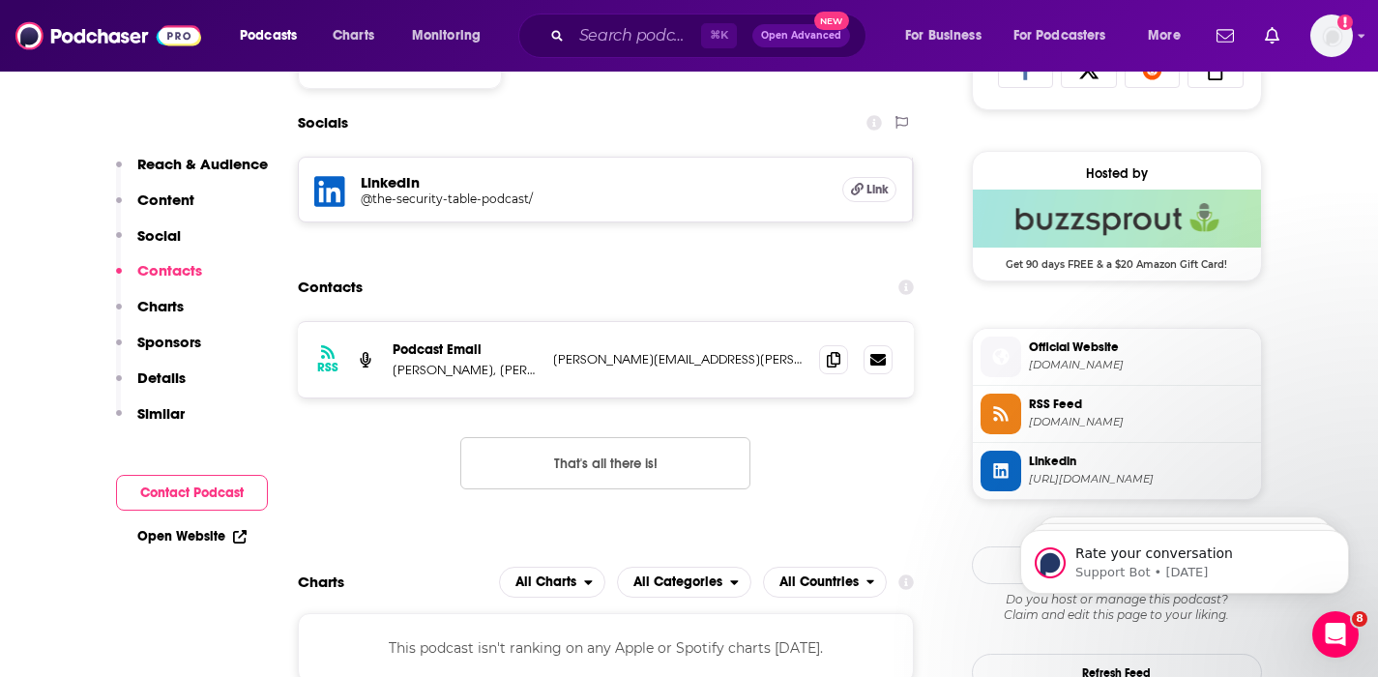
scroll to position [1337, 0]
click at [835, 356] on icon at bounding box center [834, 357] width 14 height 15
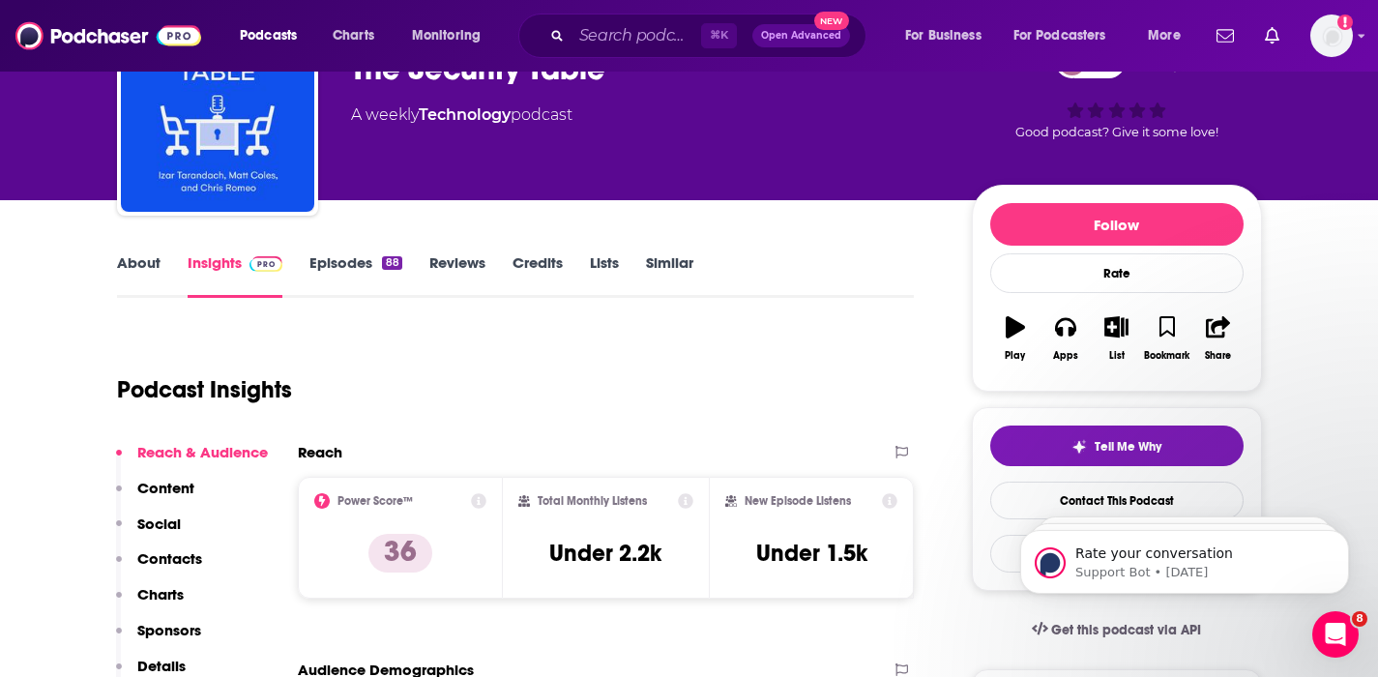
scroll to position [0, 0]
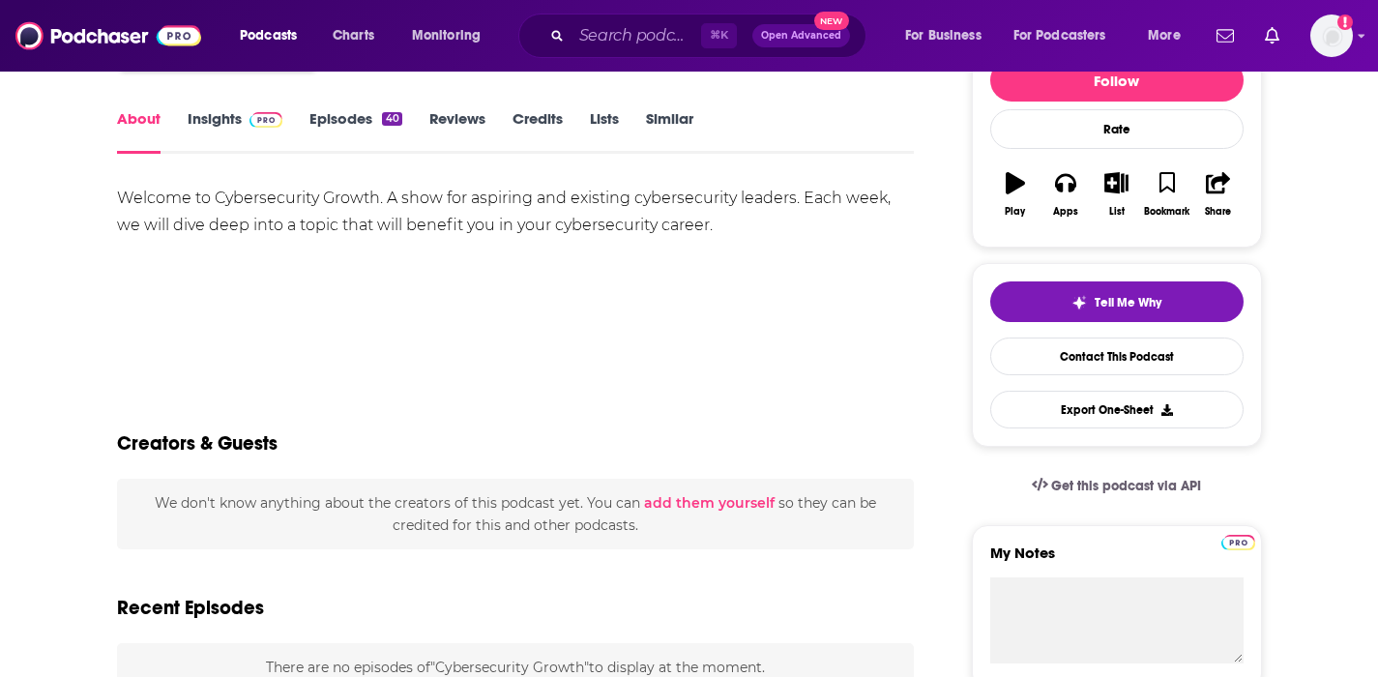
scroll to position [260, 0]
click at [200, 108] on link "Insights" at bounding box center [236, 130] width 96 height 44
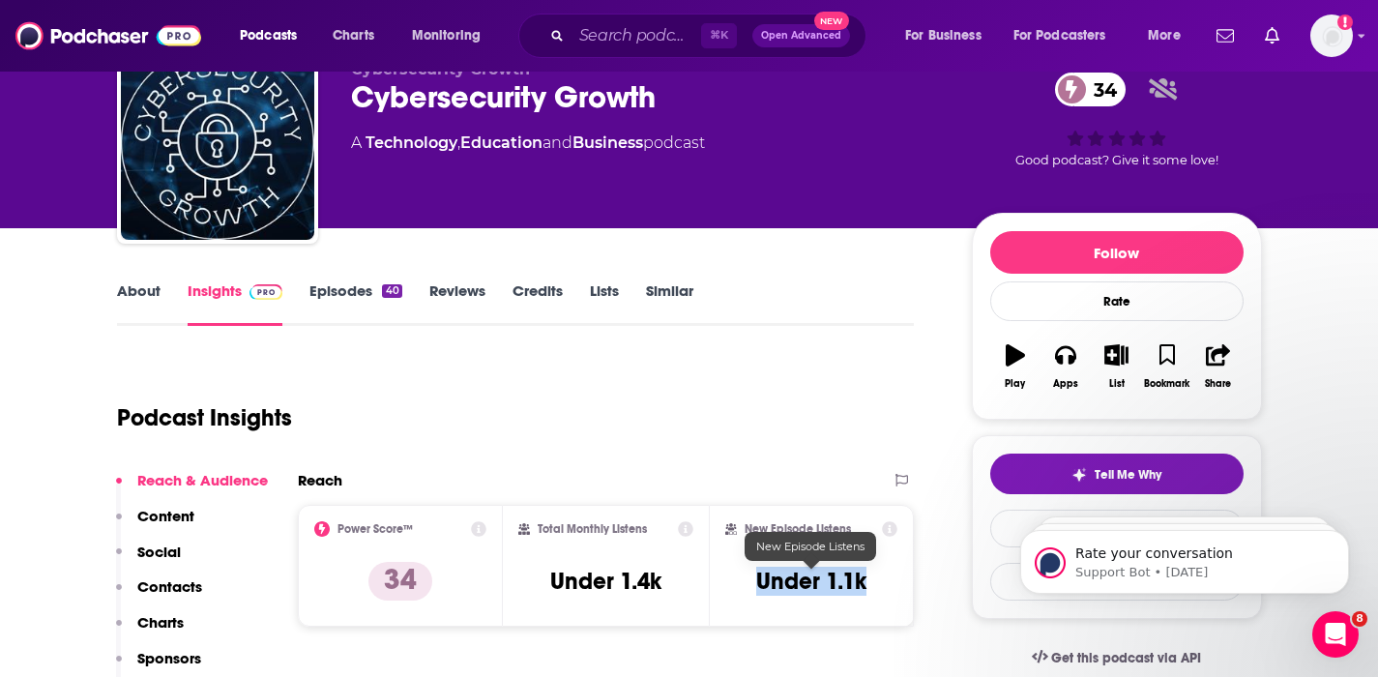
drag, startPoint x: 881, startPoint y: 576, endPoint x: 751, endPoint y: 588, distance: 131.2
click at [751, 588] on div "New Episode Listens Under 1.1k" at bounding box center [811, 565] width 173 height 89
copy h3 "Under 1.1k"
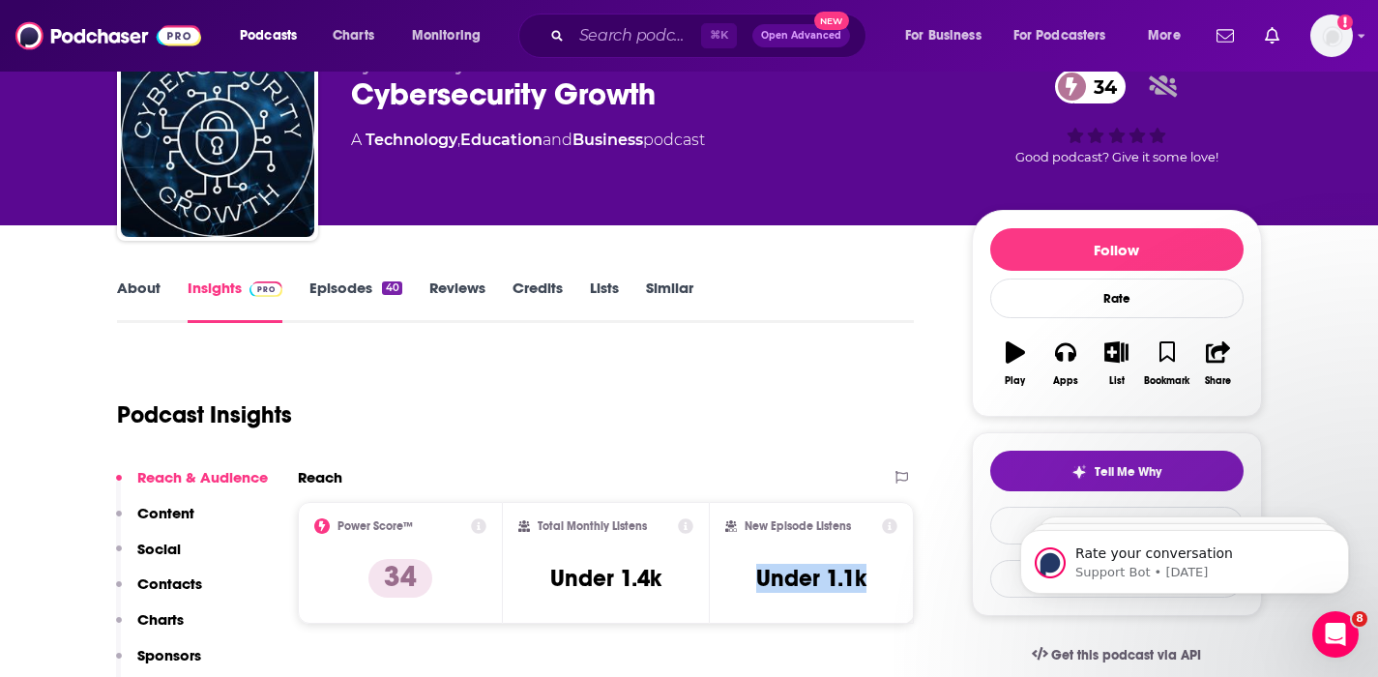
scroll to position [91, 0]
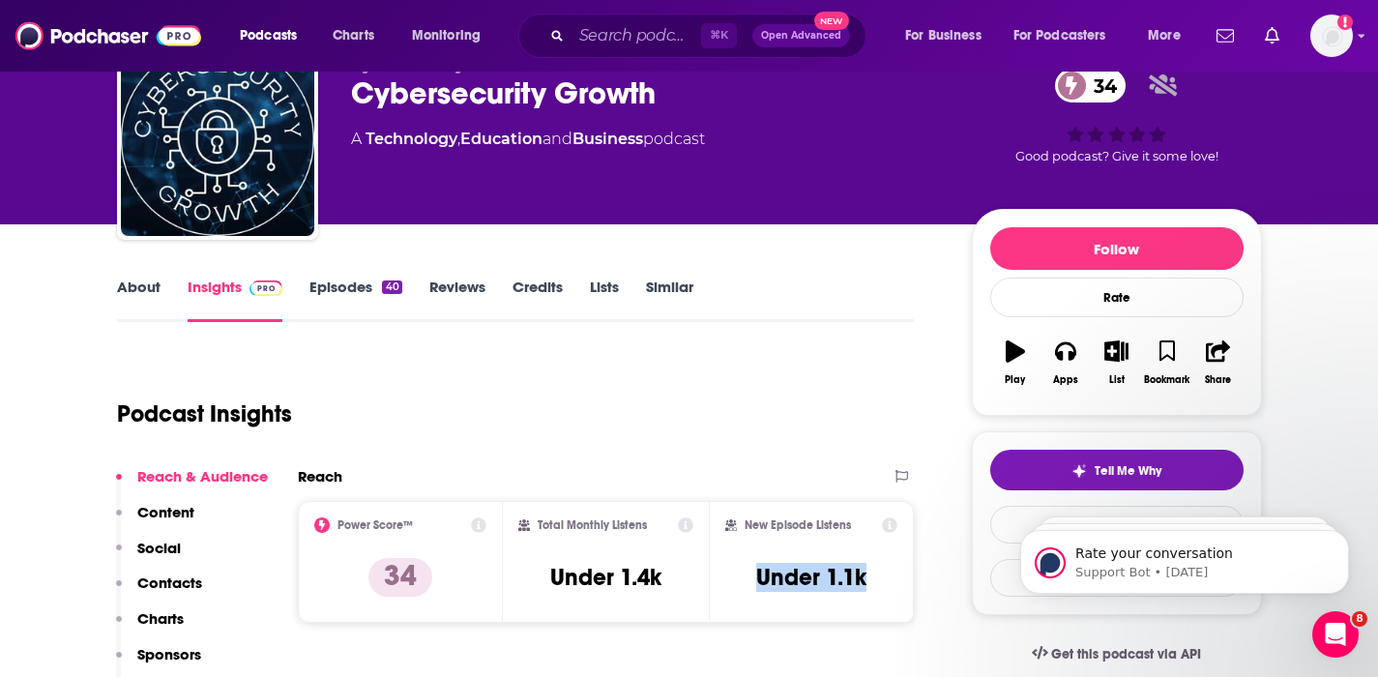
click at [146, 579] on p "Contacts" at bounding box center [169, 583] width 65 height 18
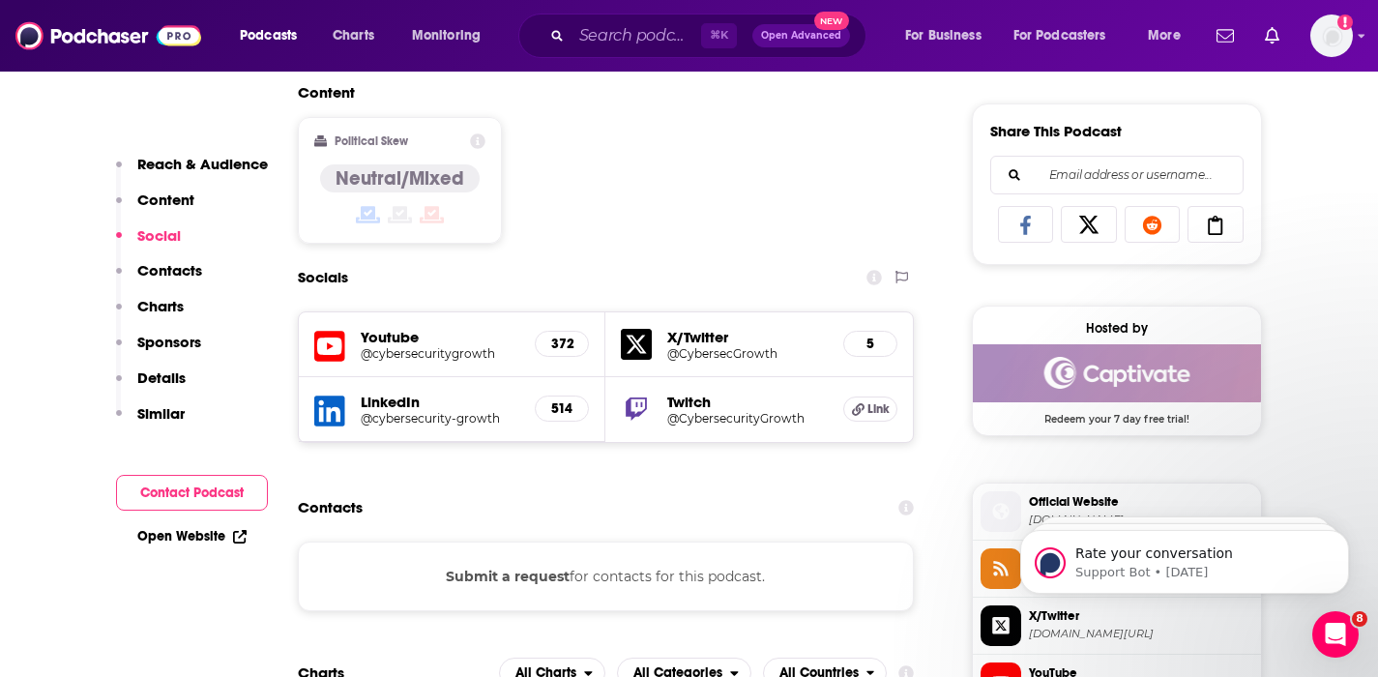
scroll to position [1185, 0]
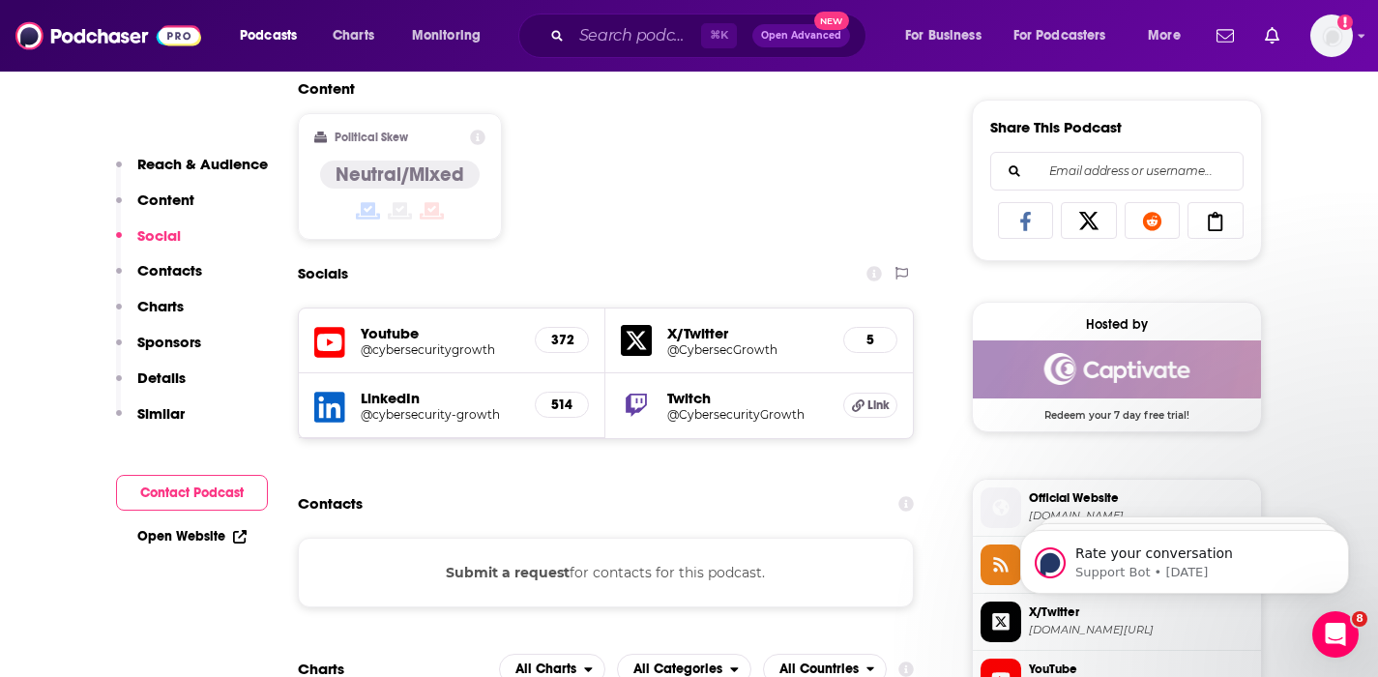
click at [544, 572] on button "Submit a request" at bounding box center [508, 572] width 124 height 21
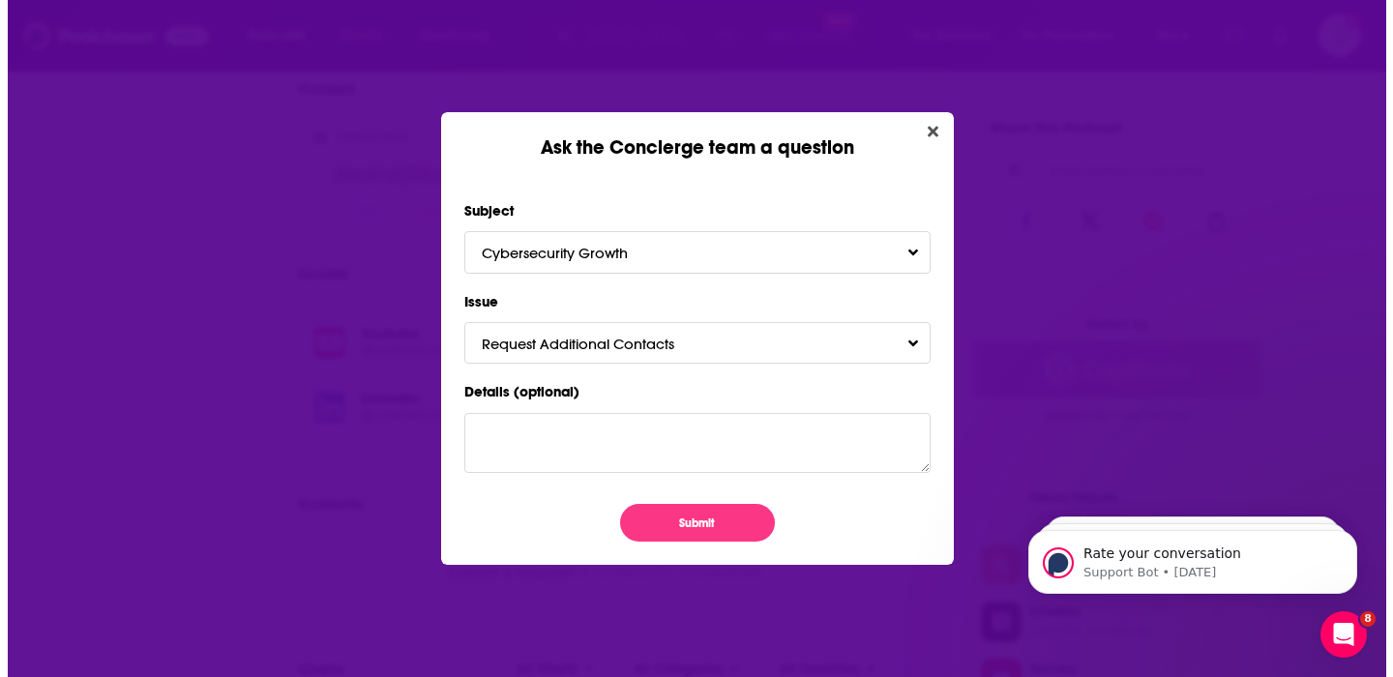
scroll to position [0, 0]
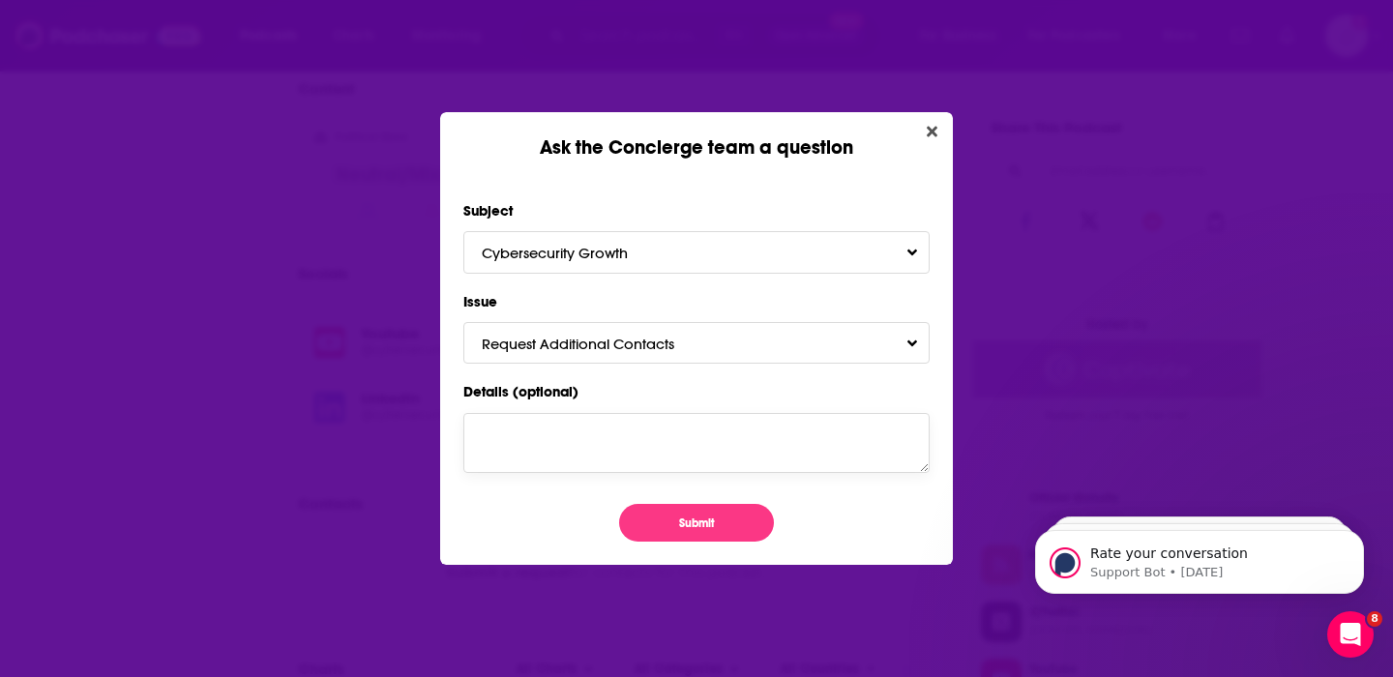
click at [502, 442] on textarea "Details (optional)" at bounding box center [696, 443] width 466 height 60
type textarea "Pls provide contact details. Thank you."
click at [671, 523] on button "Submit" at bounding box center [696, 523] width 155 height 38
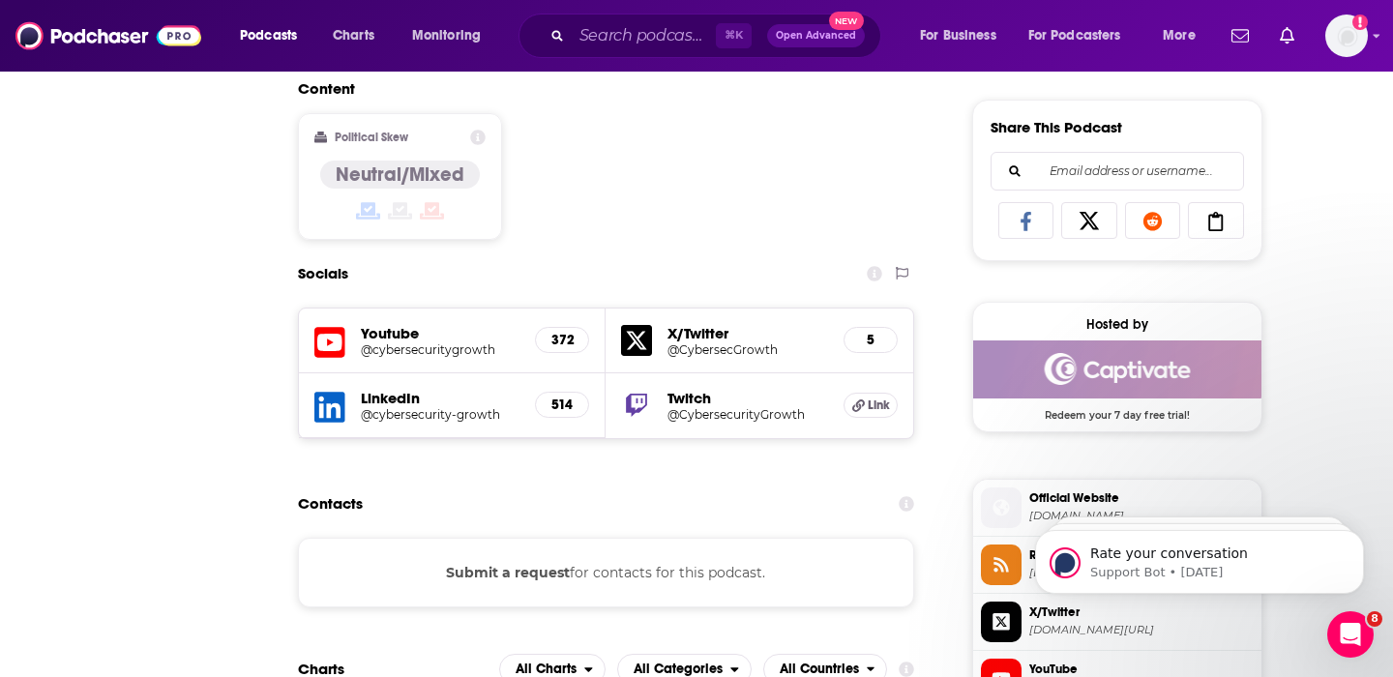
click at [928, 124] on div "Ask the Concierge team a question Subject Cybersecurity Growth Issue Request Ad…" at bounding box center [696, 338] width 1393 height 677
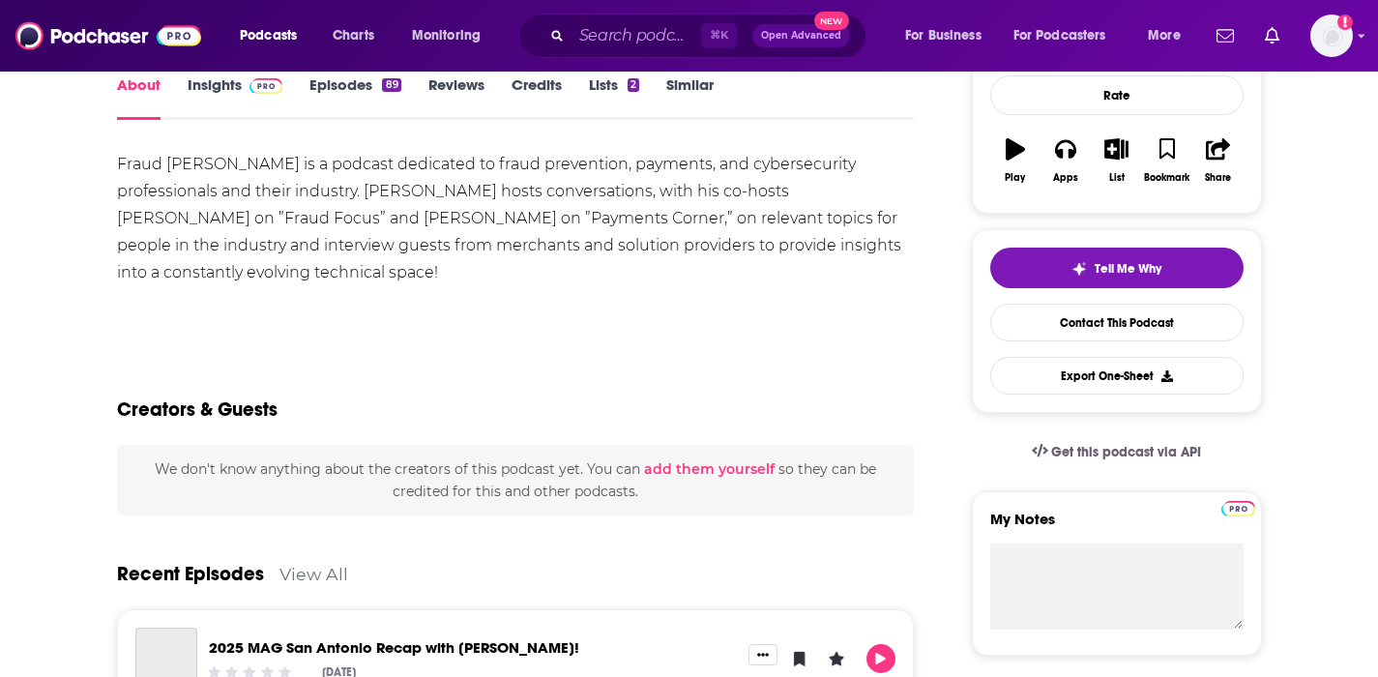
scroll to position [22, 0]
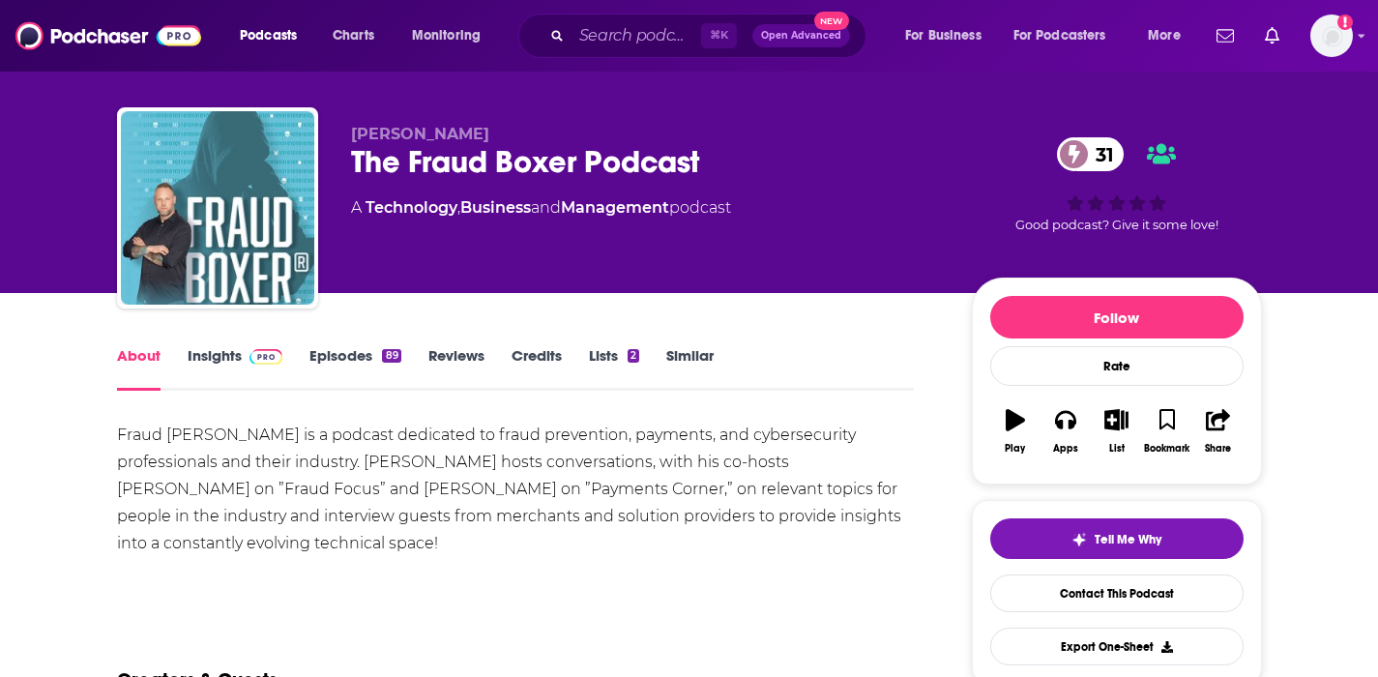
click at [230, 355] on link "Insights" at bounding box center [236, 368] width 96 height 44
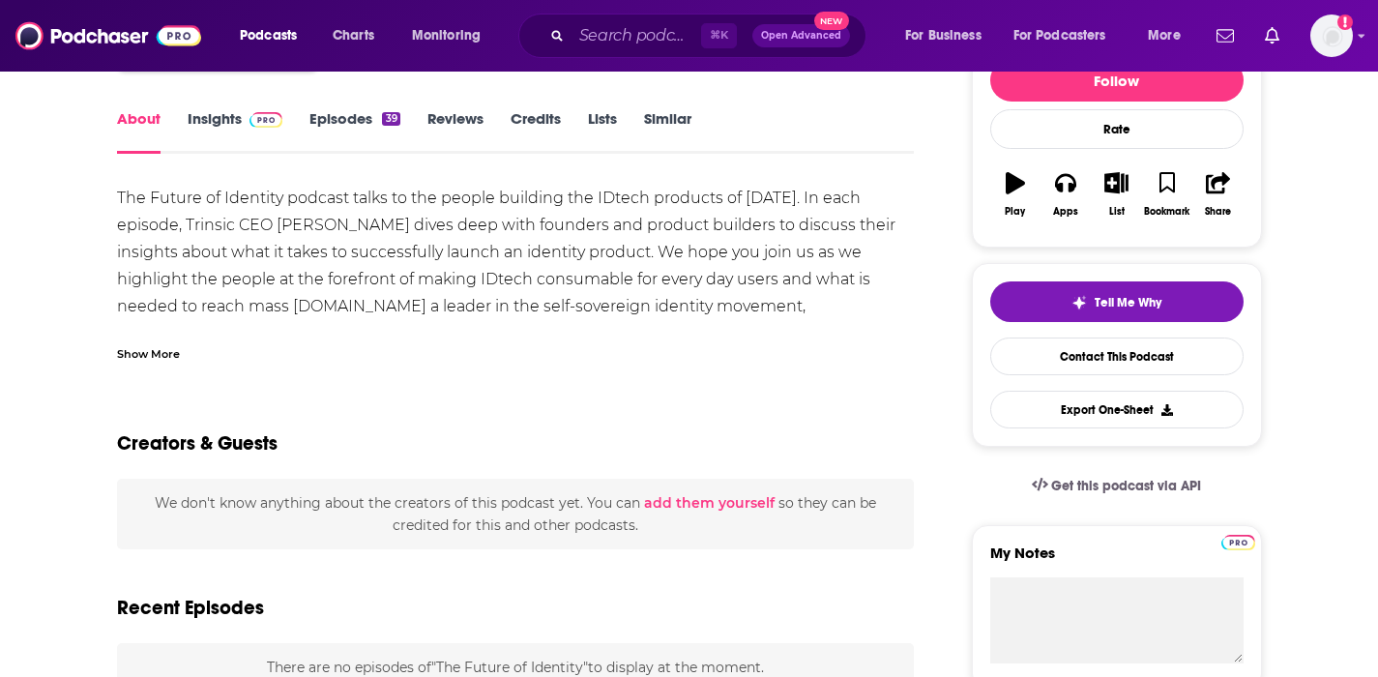
scroll to position [207, 0]
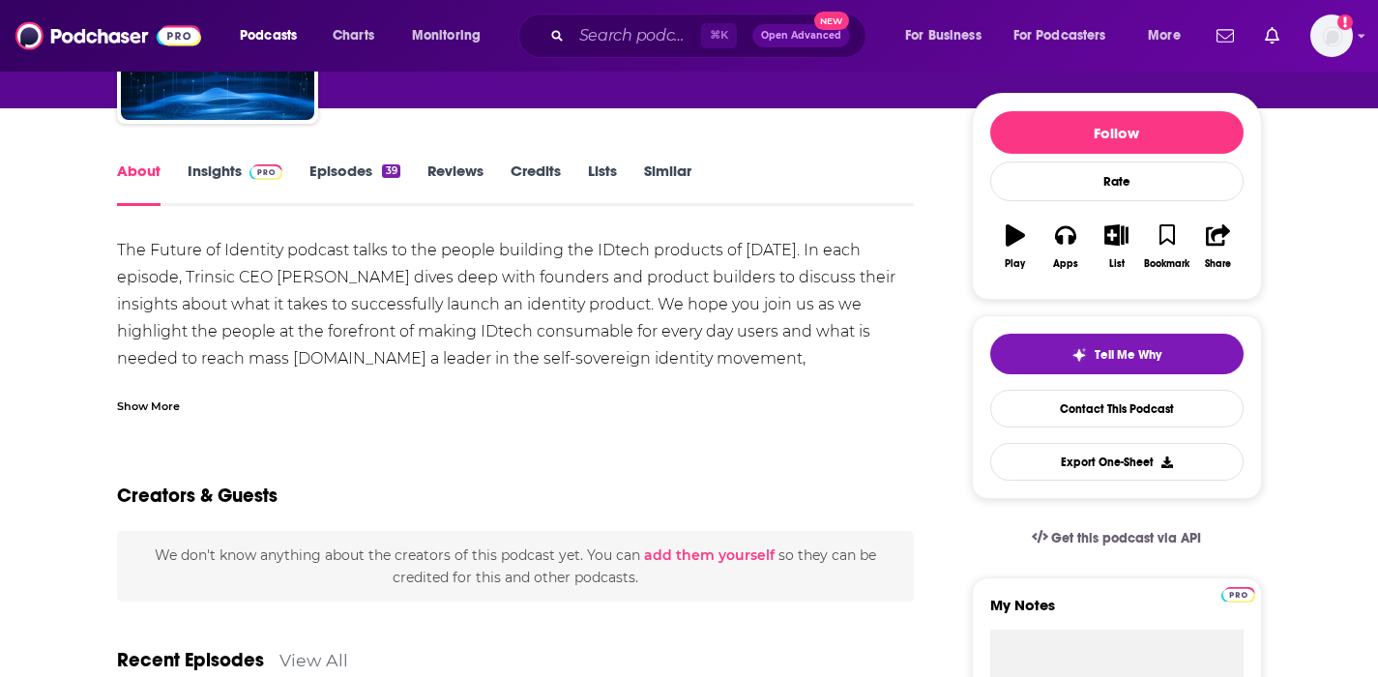
click at [221, 163] on link "Insights" at bounding box center [236, 184] width 96 height 44
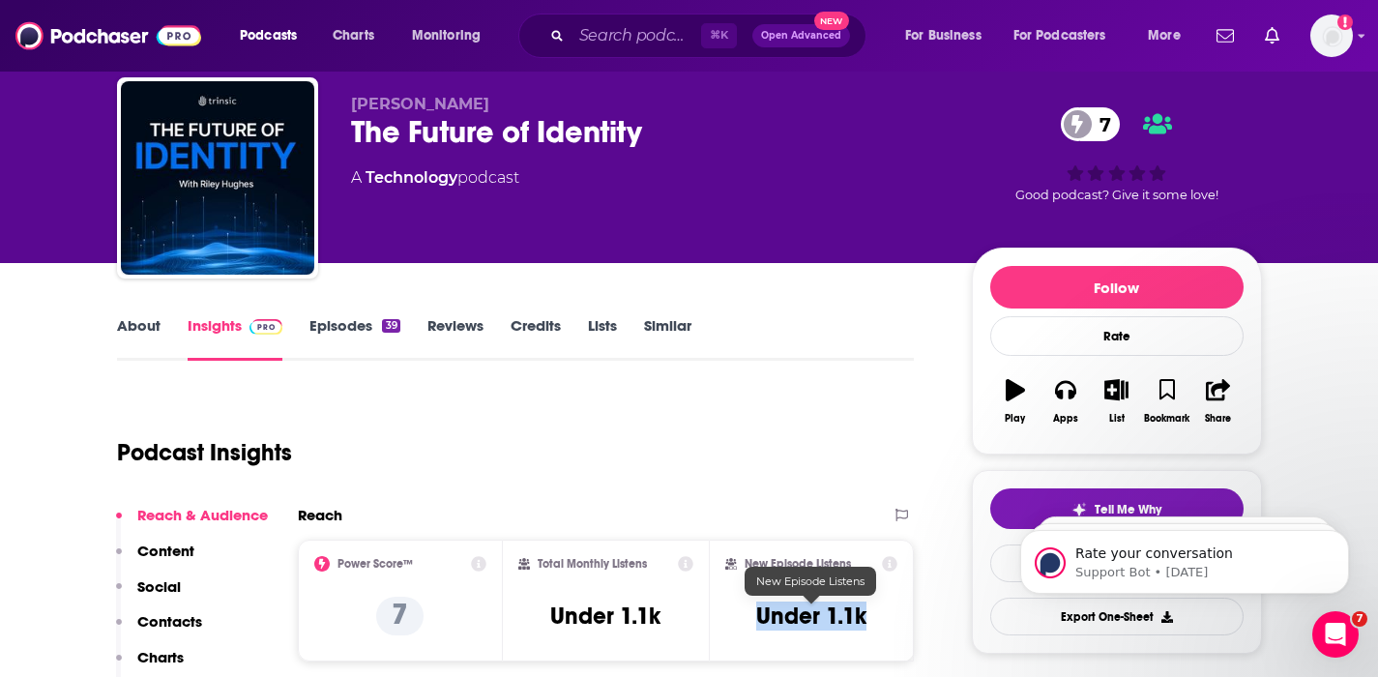
drag, startPoint x: 866, startPoint y: 611, endPoint x: 756, endPoint y: 618, distance: 109.5
click at [756, 618] on h3 "Under 1.1k" at bounding box center [811, 616] width 110 height 29
copy h3 "Under 1.1k"
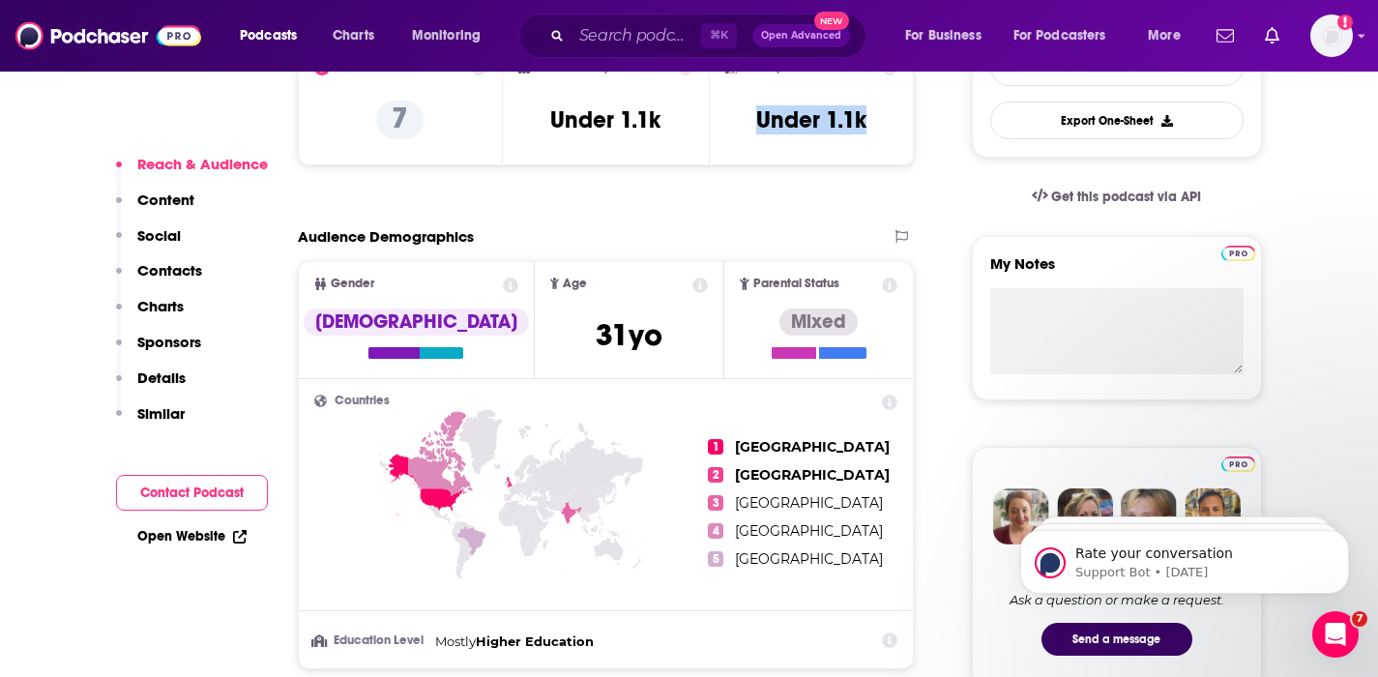
scroll to position [548, 0]
click at [184, 277] on p "Contacts" at bounding box center [169, 270] width 65 height 18
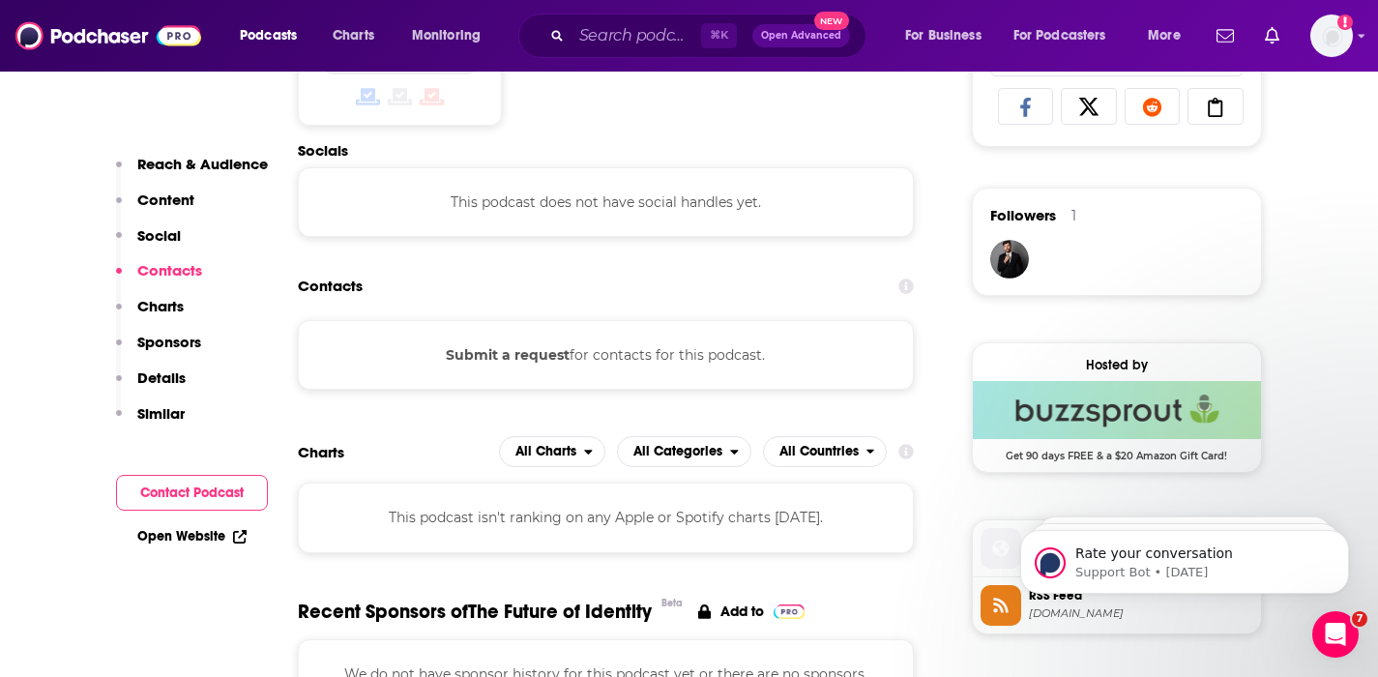
scroll to position [1303, 0]
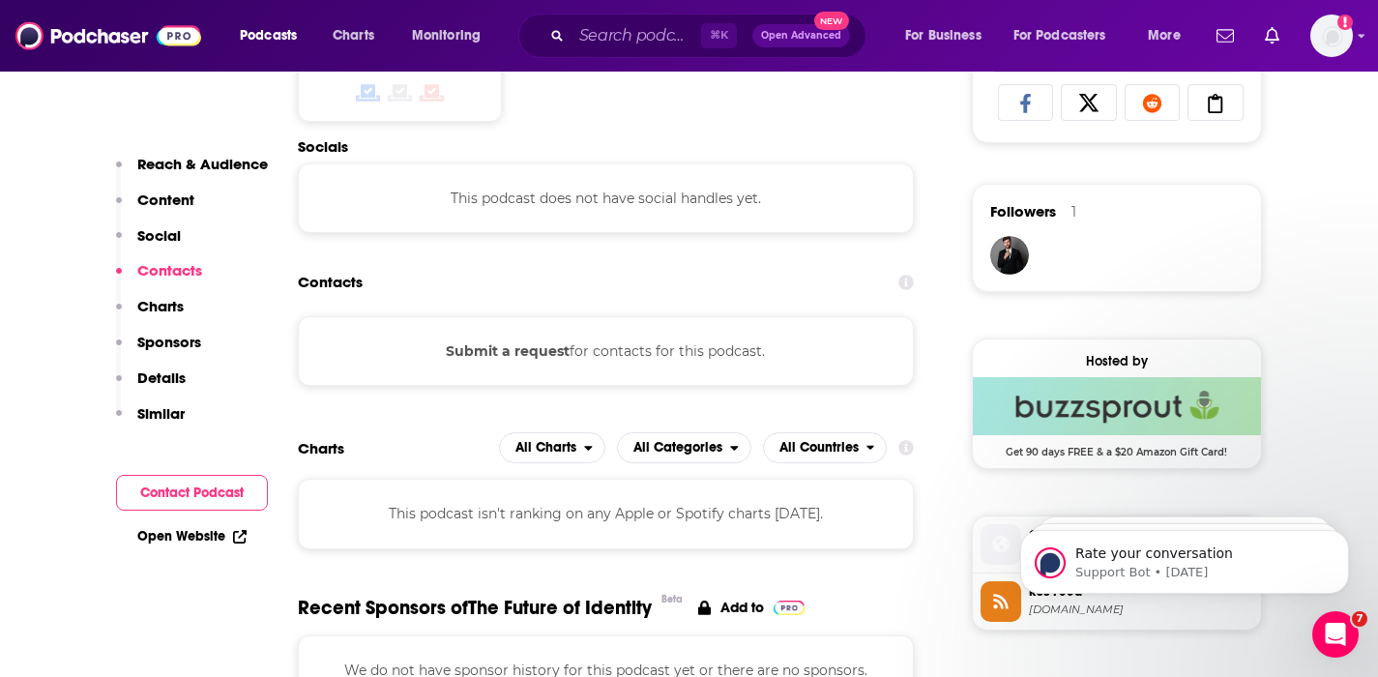
click at [547, 353] on button "Submit a request" at bounding box center [508, 350] width 124 height 21
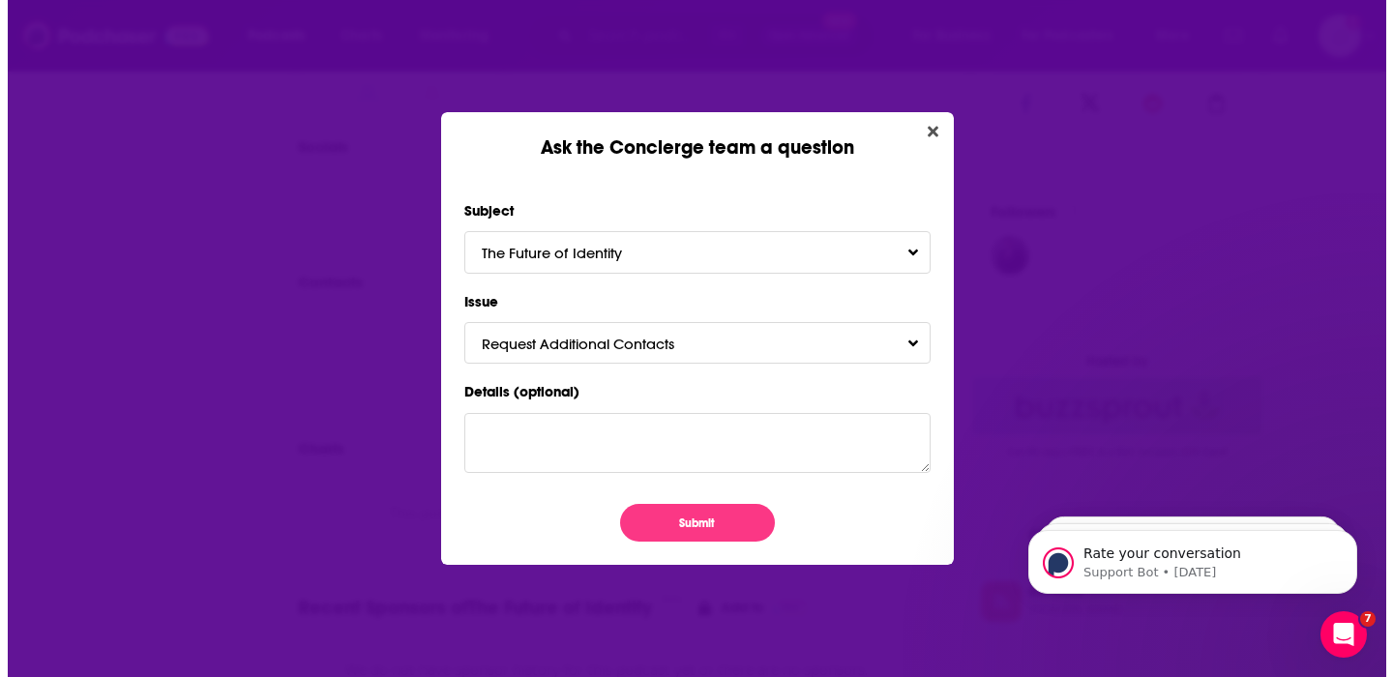
scroll to position [0, 0]
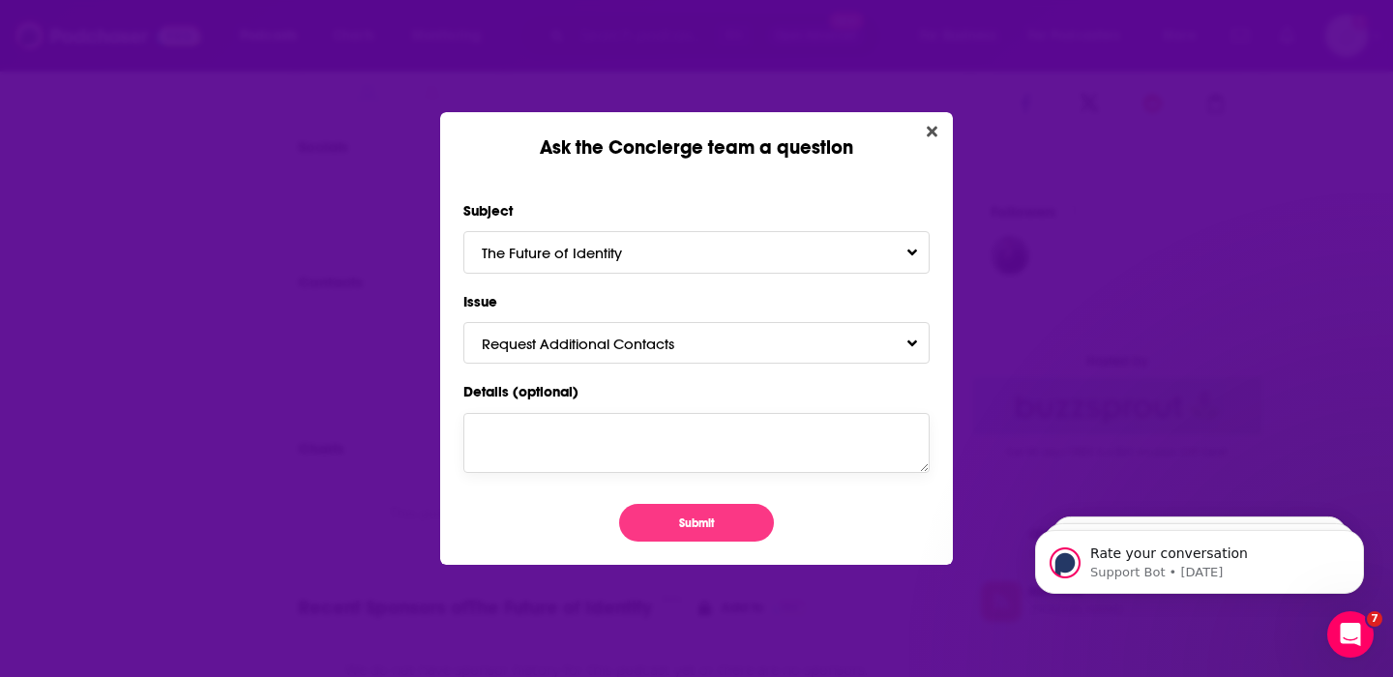
click at [486, 445] on textarea "Details (optional)" at bounding box center [696, 443] width 466 height 60
type textarea "Pls provide contact details. Thank you."
click at [668, 528] on button "Submit" at bounding box center [696, 523] width 155 height 38
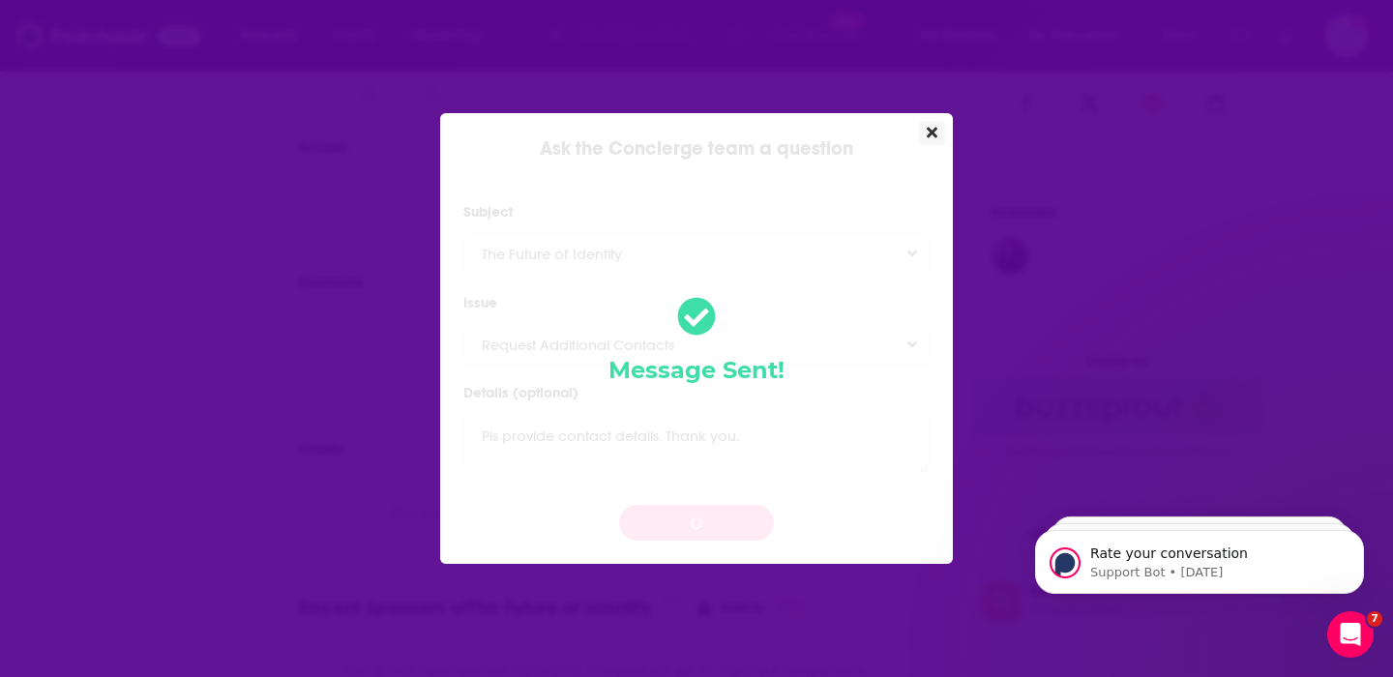
click at [935, 128] on icon "Close" at bounding box center [932, 133] width 11 height 11
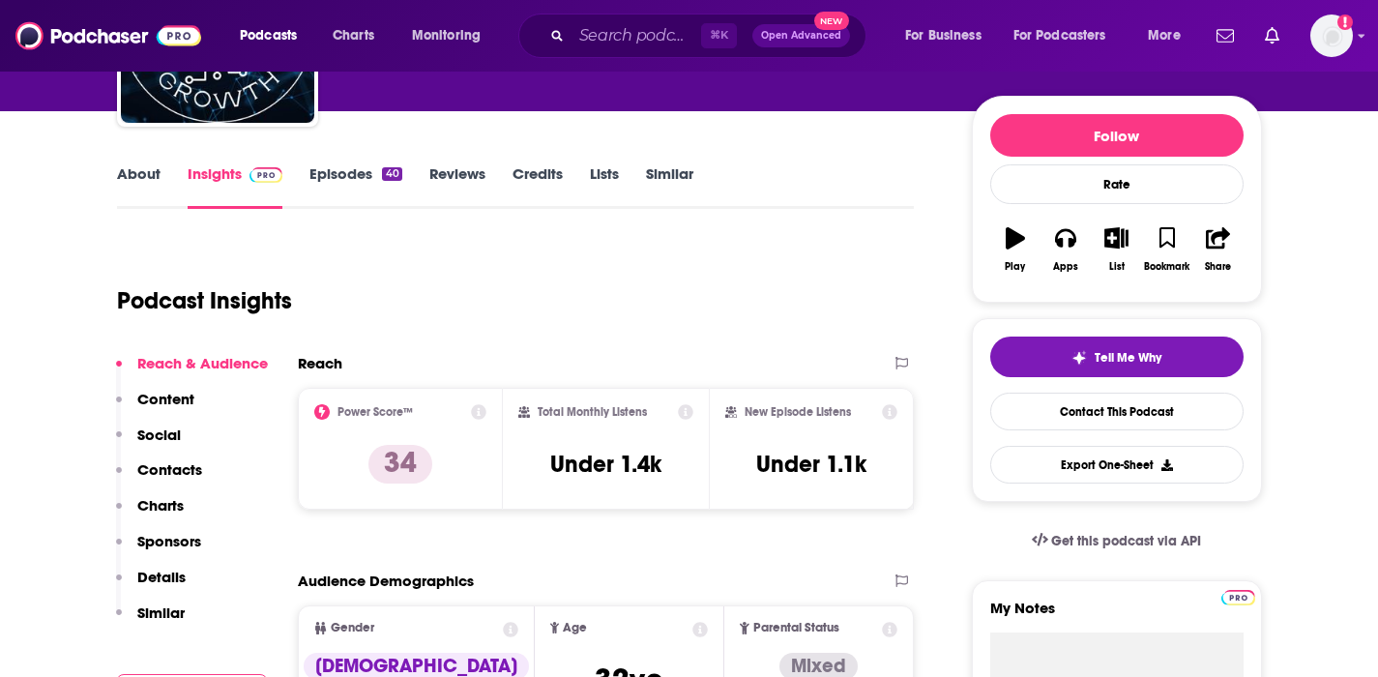
scroll to position [208, 0]
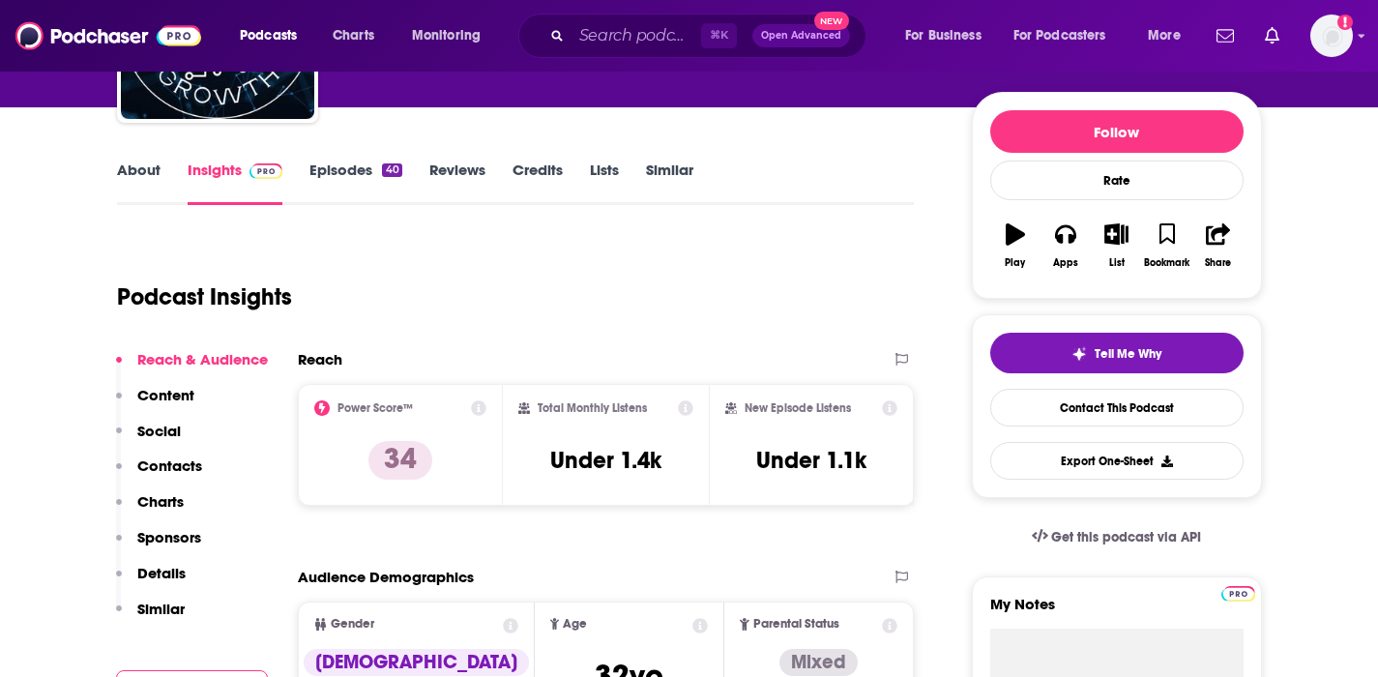
click at [174, 458] on p "Contacts" at bounding box center [169, 466] width 65 height 18
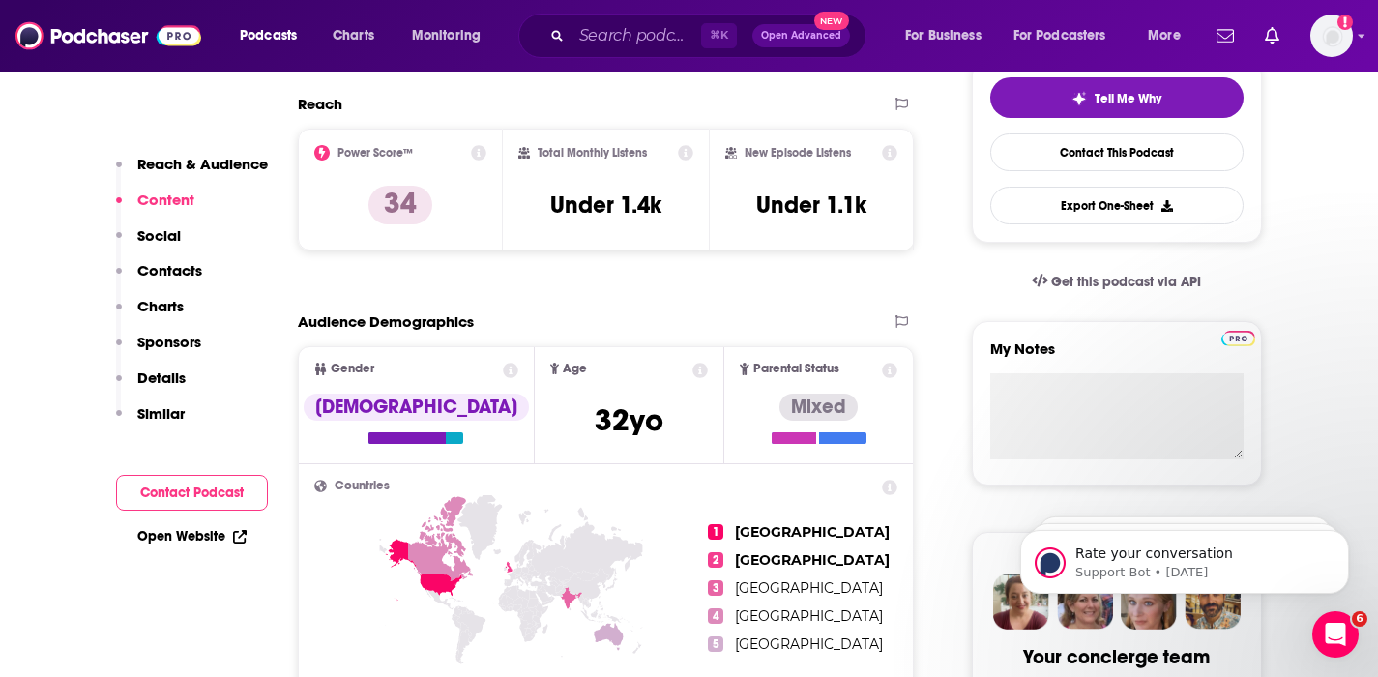
scroll to position [419, 0]
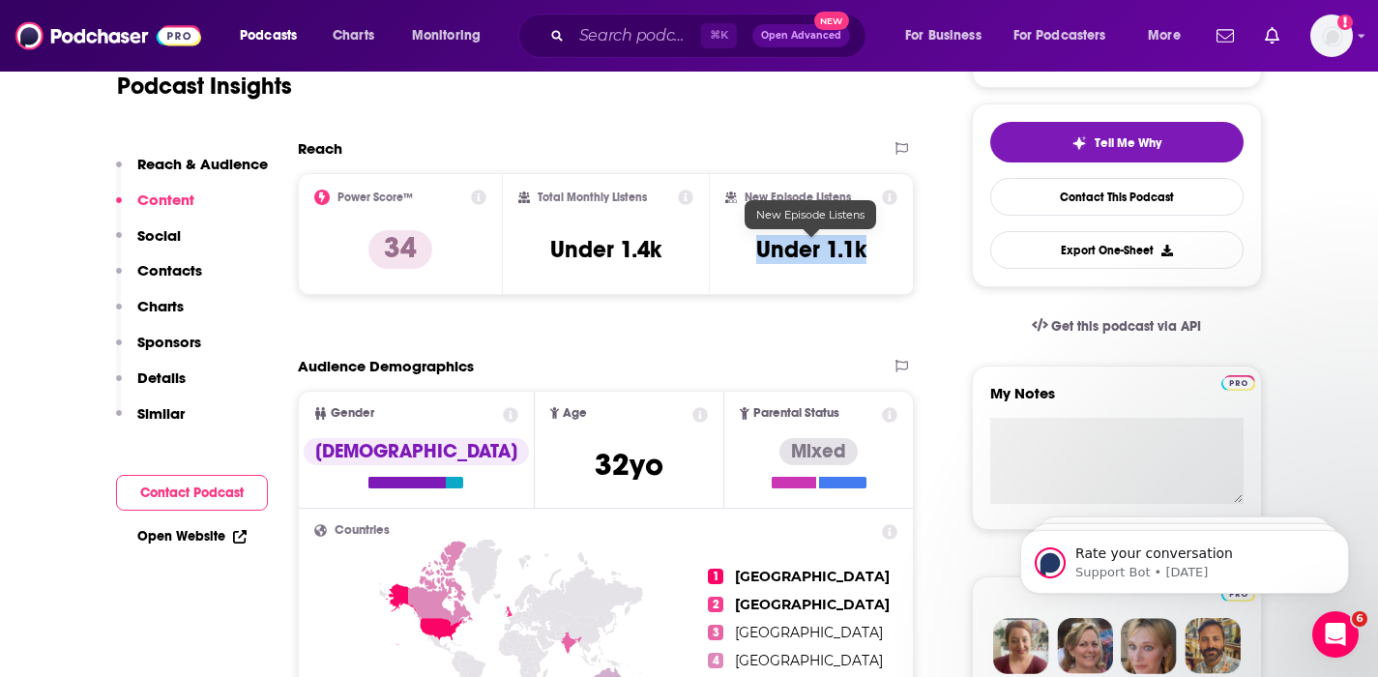
drag, startPoint x: 886, startPoint y: 251, endPoint x: 758, endPoint y: 252, distance: 127.7
click at [758, 252] on div "New Episode Listens Under 1.1k" at bounding box center [811, 234] width 173 height 89
copy h3 "Under 1.1k"
click at [173, 267] on p "Contacts" at bounding box center [169, 270] width 65 height 18
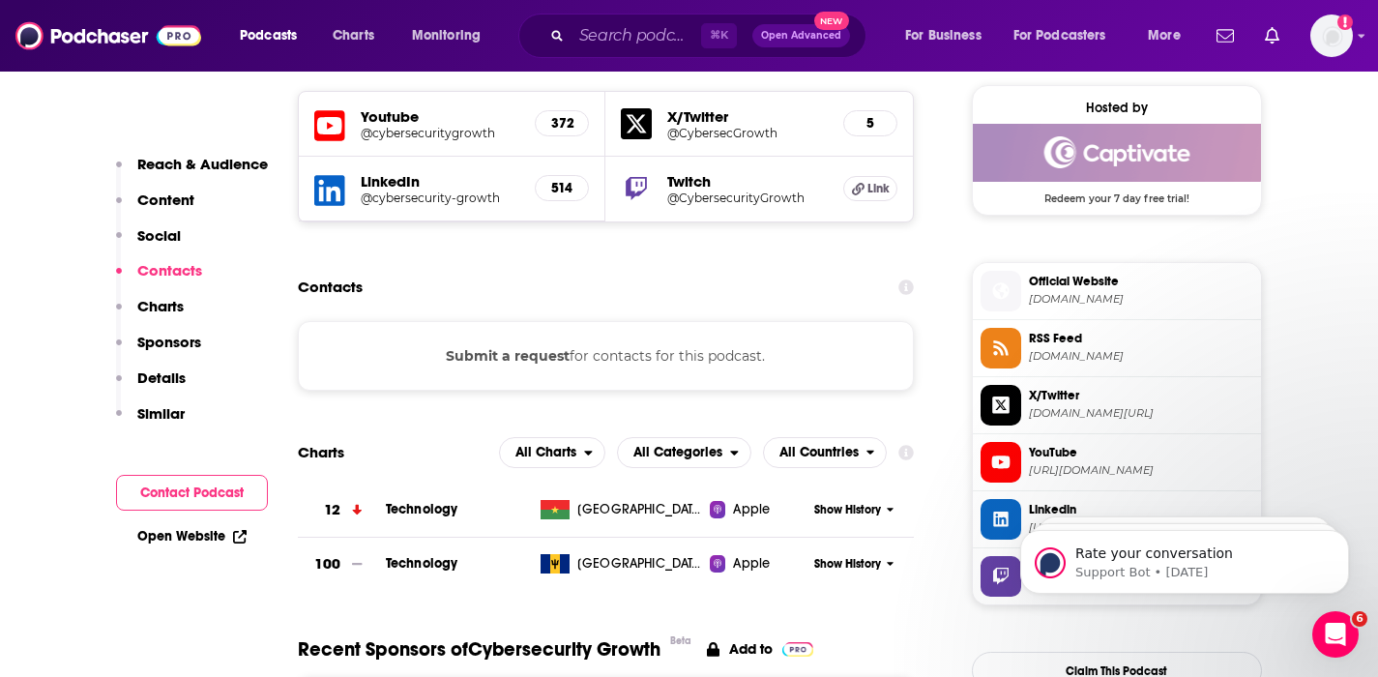
scroll to position [1403, 0]
click at [543, 352] on button "Submit a request" at bounding box center [508, 354] width 124 height 21
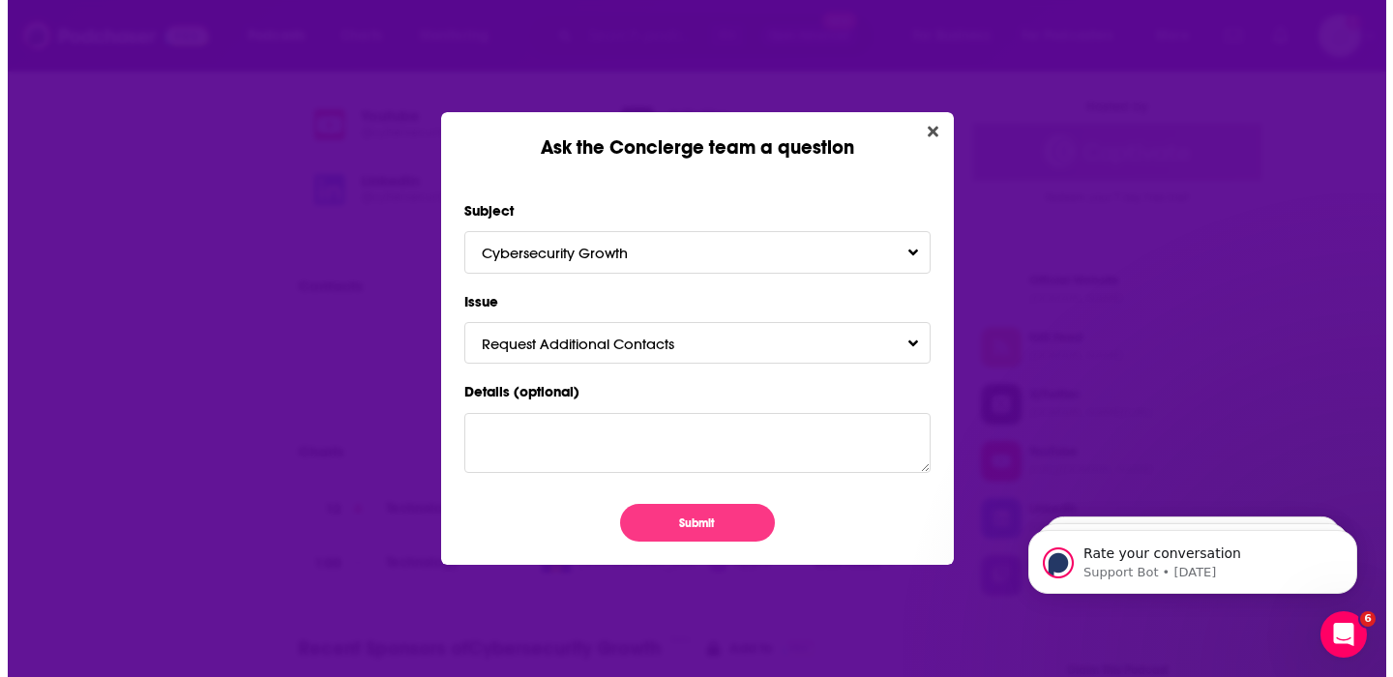
scroll to position [0, 0]
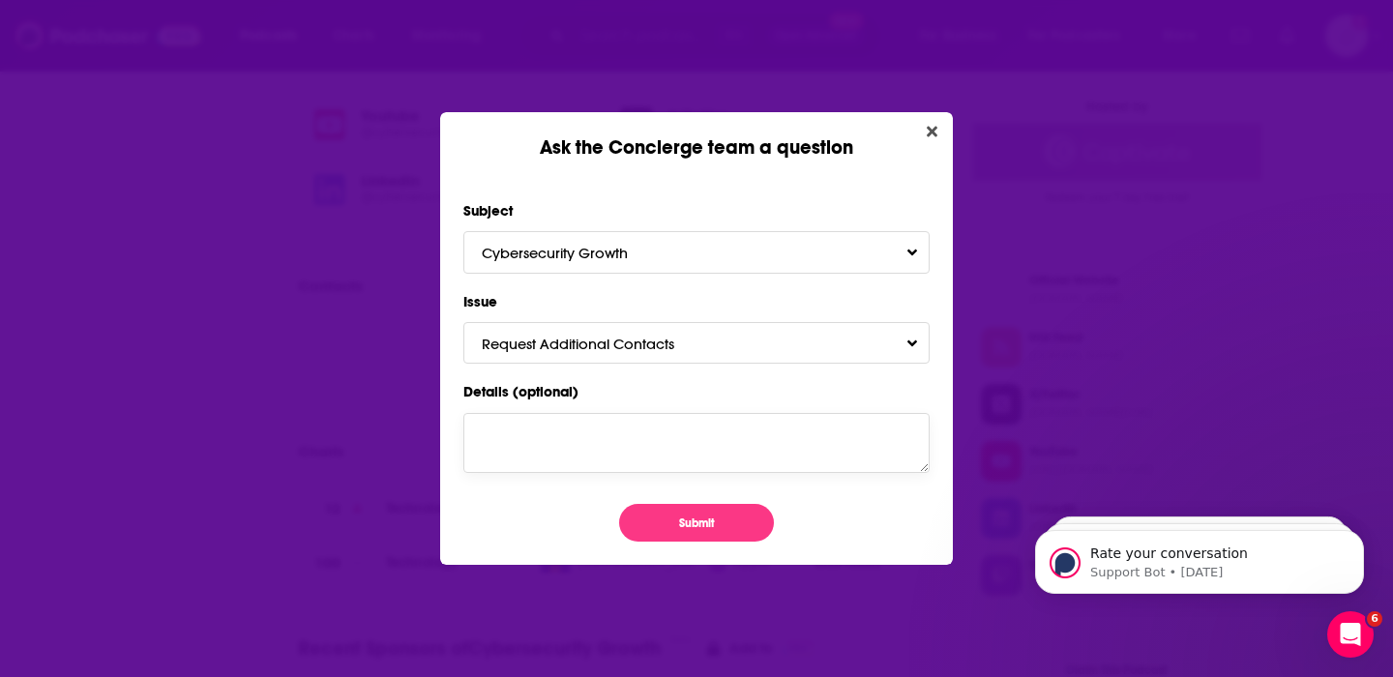
click at [488, 442] on textarea "Details (optional)" at bounding box center [696, 443] width 466 height 60
type textarea "Pls provide contact details. Thank You."
click at [680, 514] on button "Submit" at bounding box center [696, 523] width 155 height 38
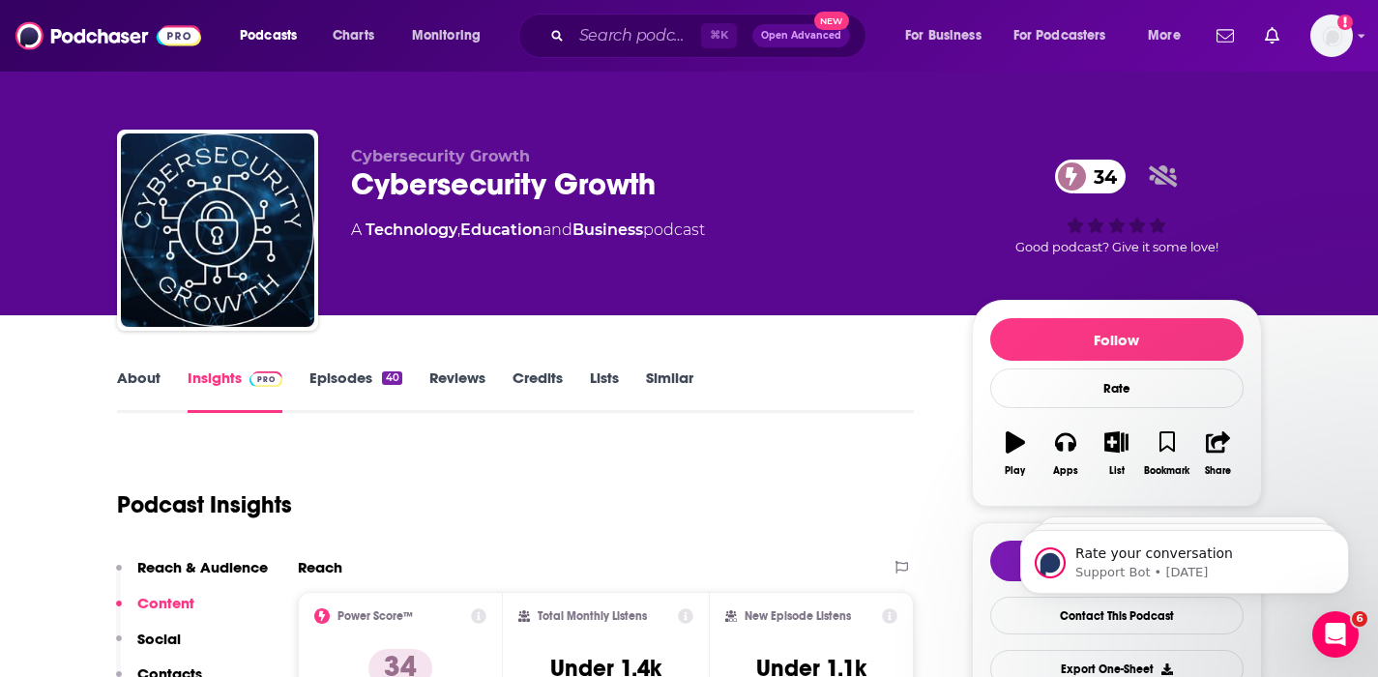
scroll to position [4, 0]
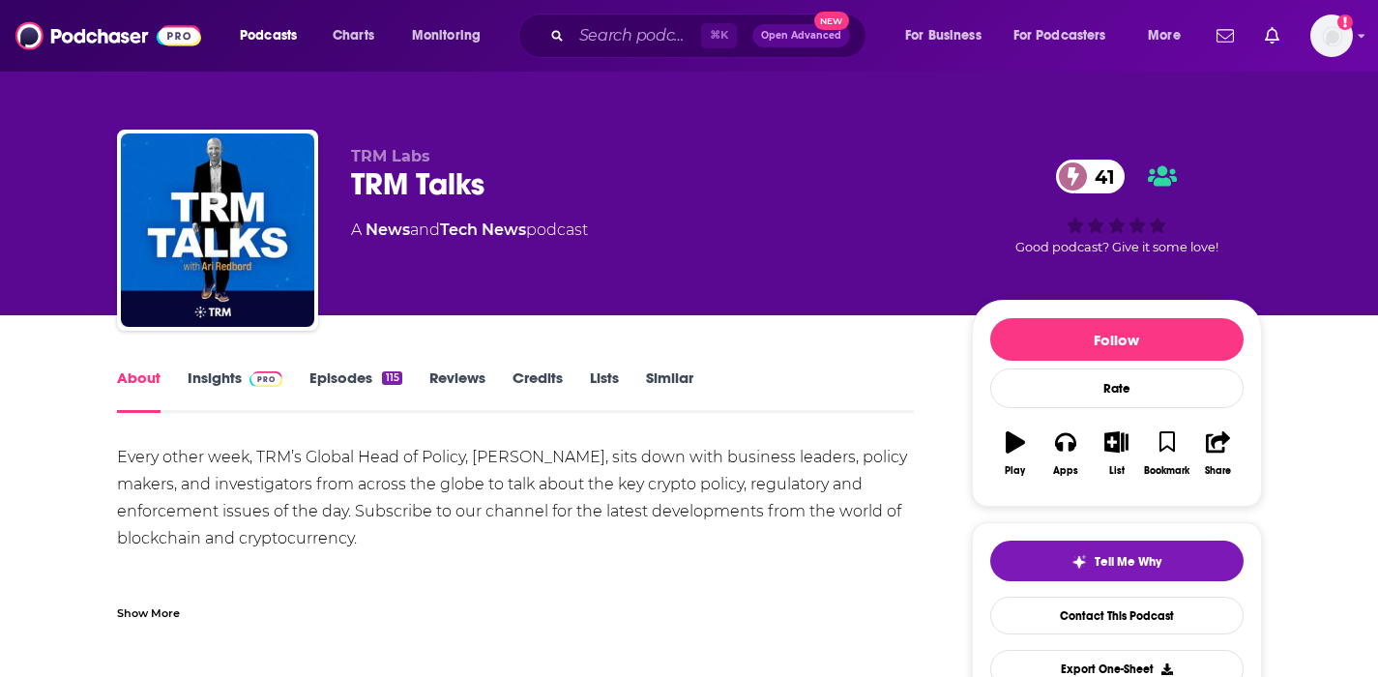
click at [239, 372] on link "Insights" at bounding box center [236, 391] width 96 height 44
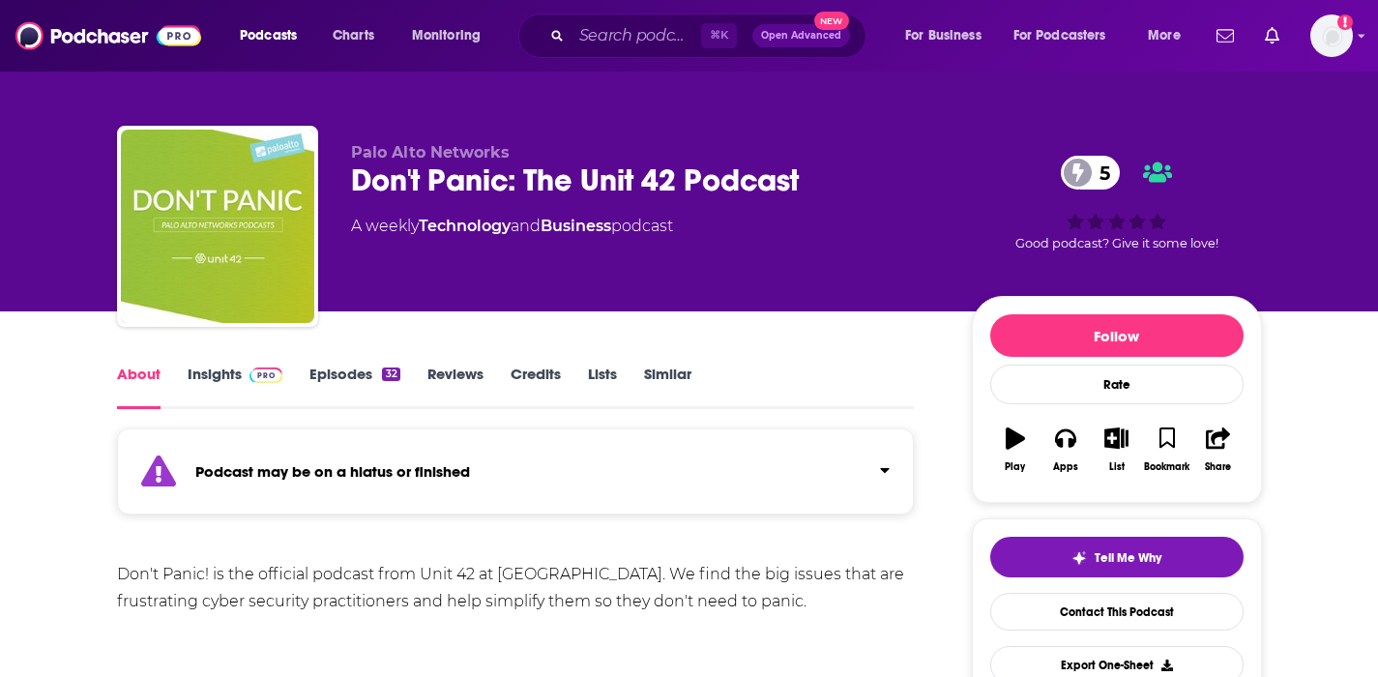
scroll to position [8, 0]
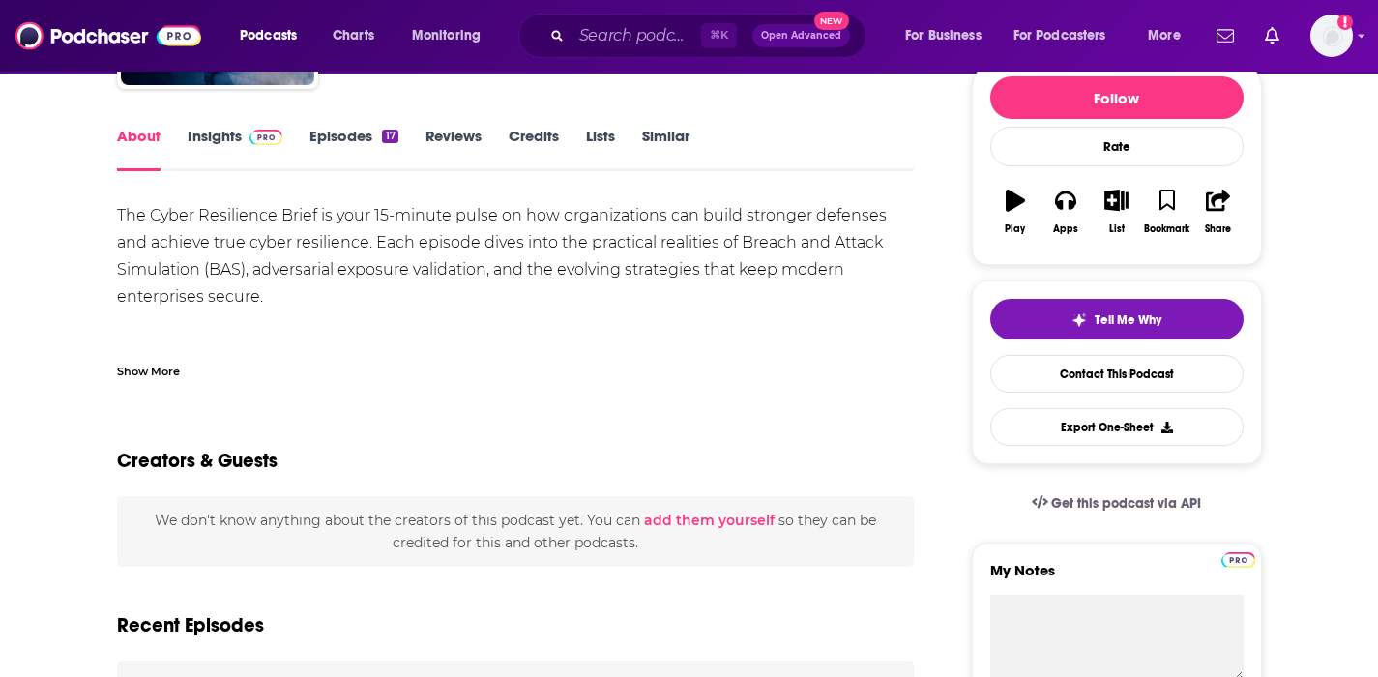
scroll to position [242, 0]
click at [238, 135] on link "Insights" at bounding box center [236, 149] width 96 height 44
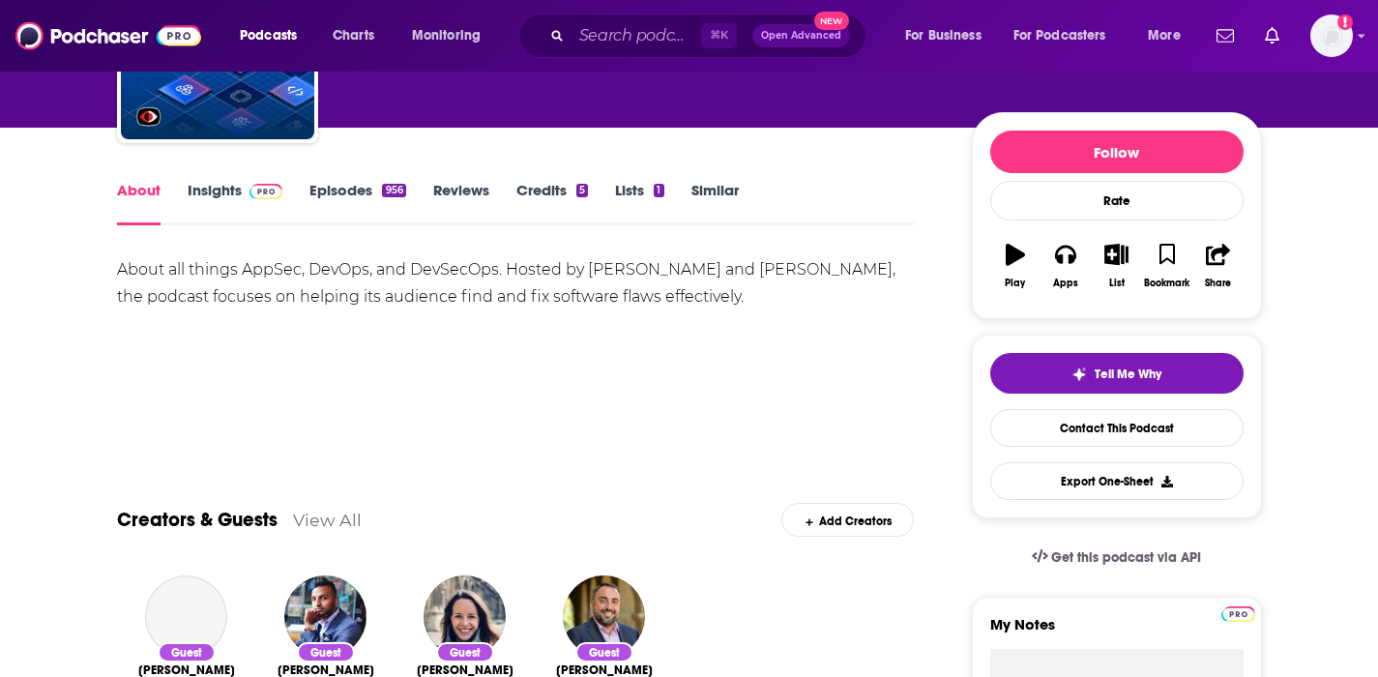
scroll to position [181, 0]
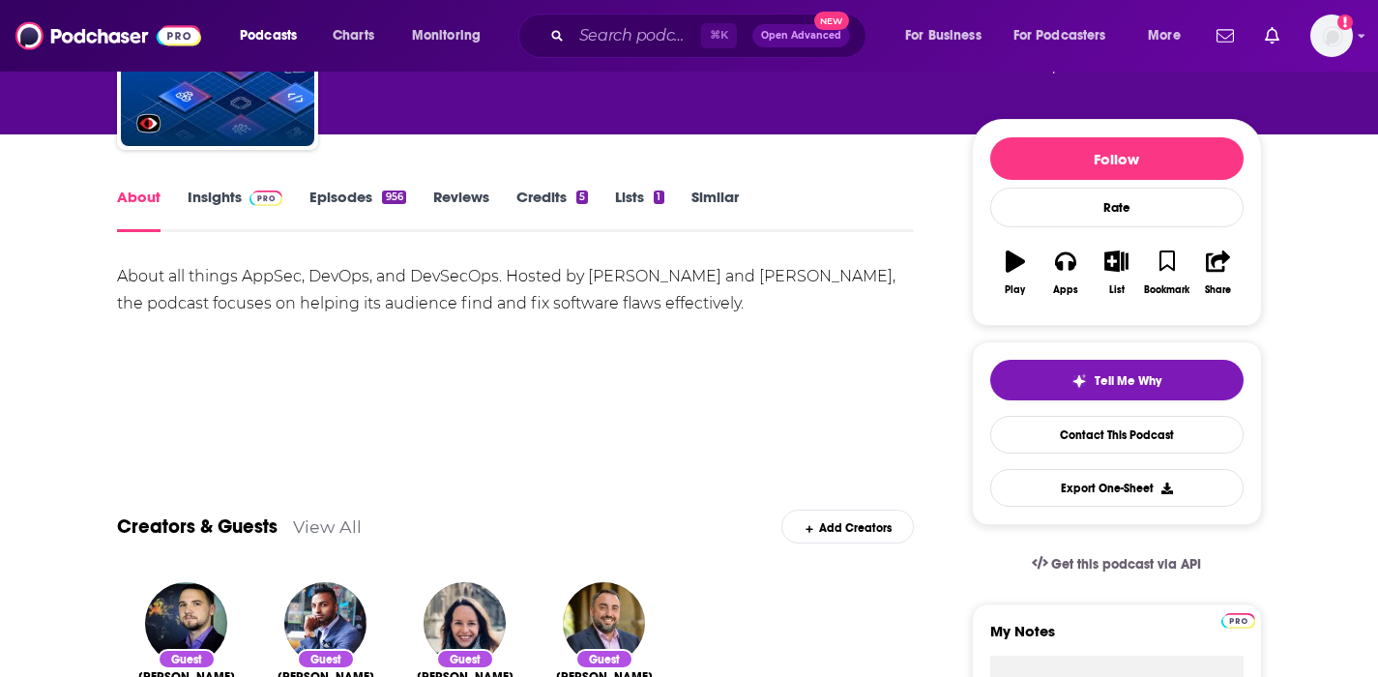
click at [222, 202] on link "Insights" at bounding box center [236, 210] width 96 height 44
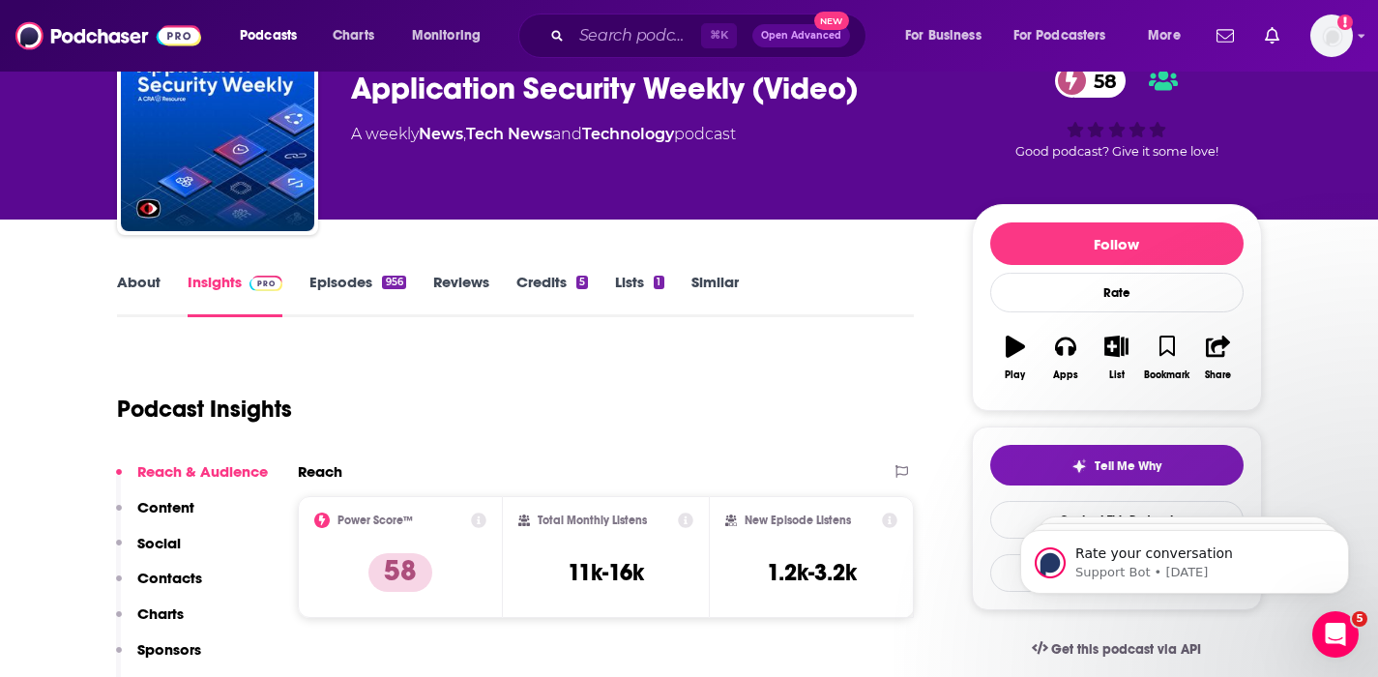
scroll to position [104, 0]
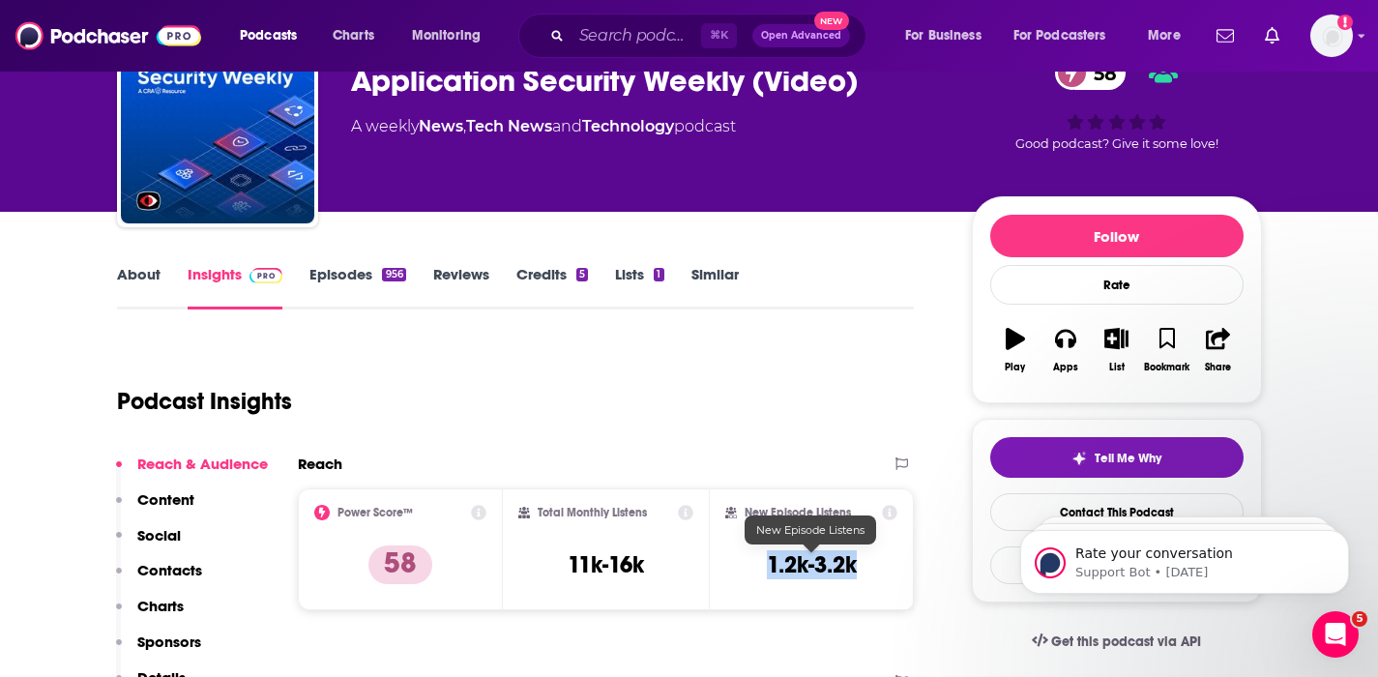
drag, startPoint x: 860, startPoint y: 556, endPoint x: 768, endPoint y: 569, distance: 92.7
click at [768, 569] on div "New Episode Listens 1.2k-3.2k" at bounding box center [811, 549] width 173 height 89
copy h3 "1.2k-3.2k"
click at [163, 574] on p "Contacts" at bounding box center [169, 570] width 65 height 18
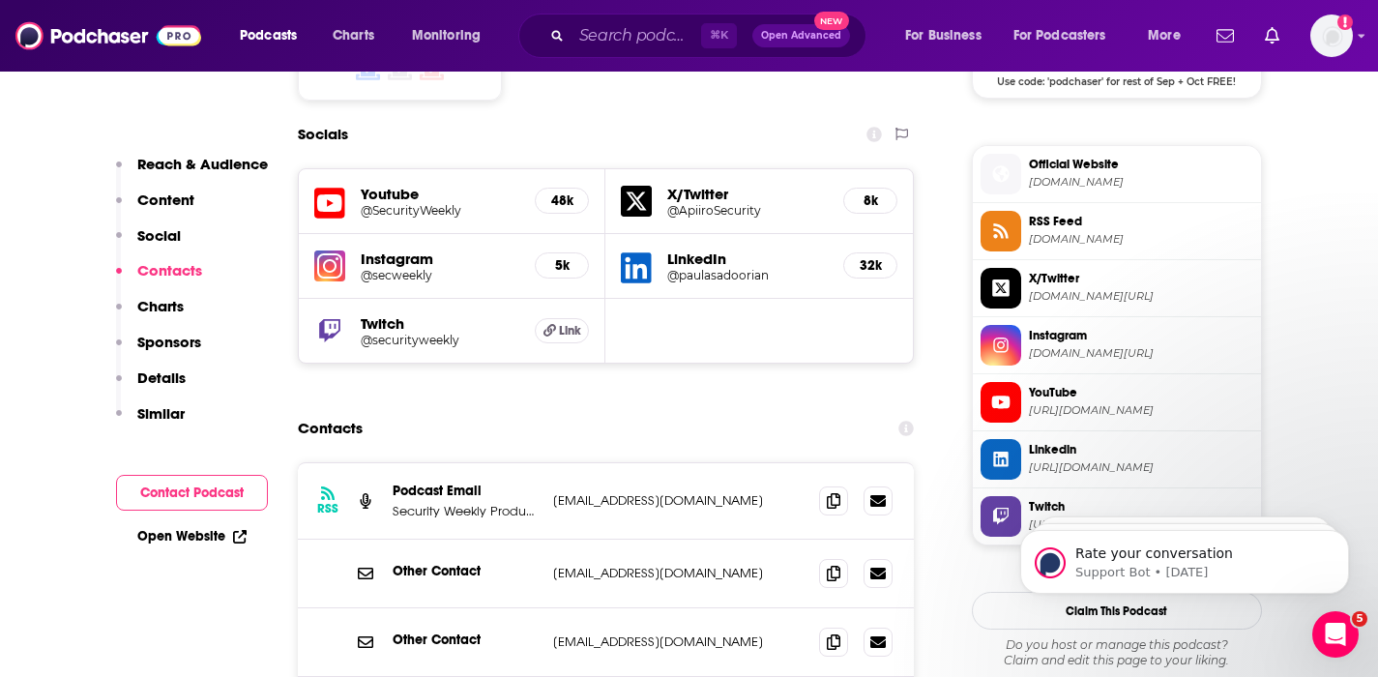
scroll to position [1702, 0]
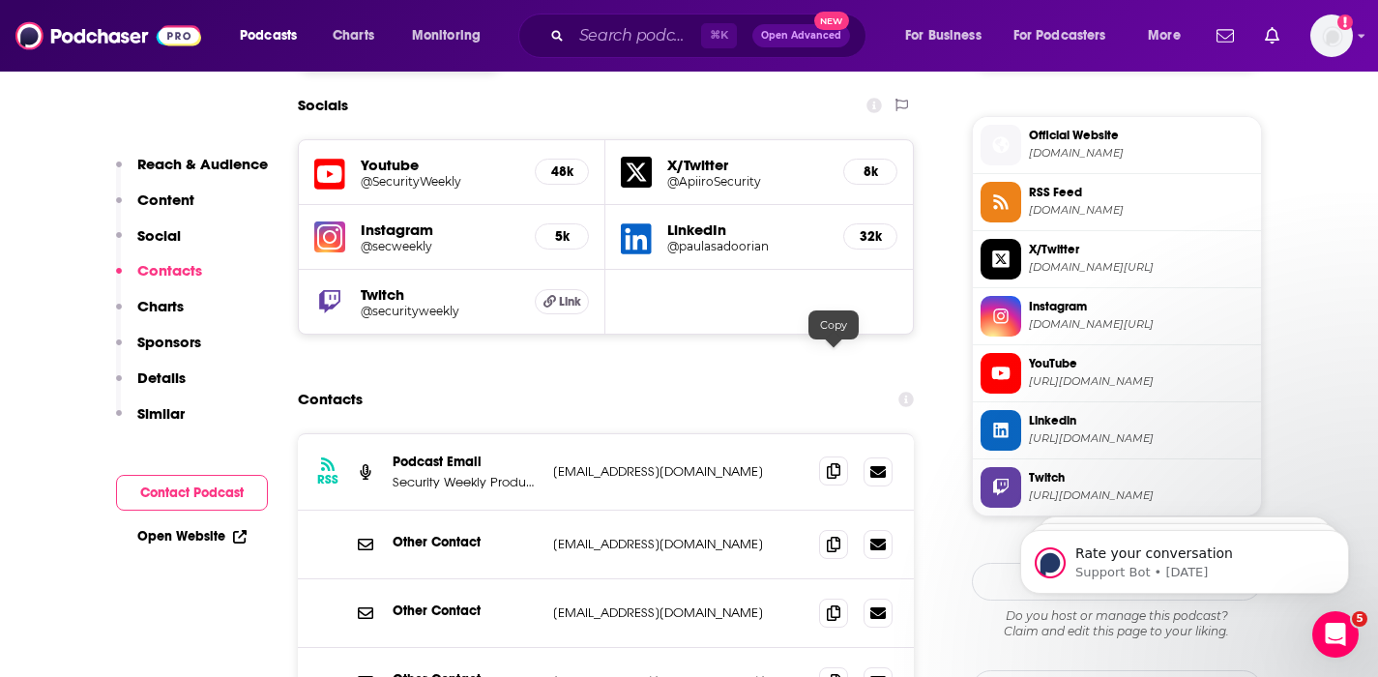
click at [835, 463] on icon at bounding box center [834, 470] width 14 height 15
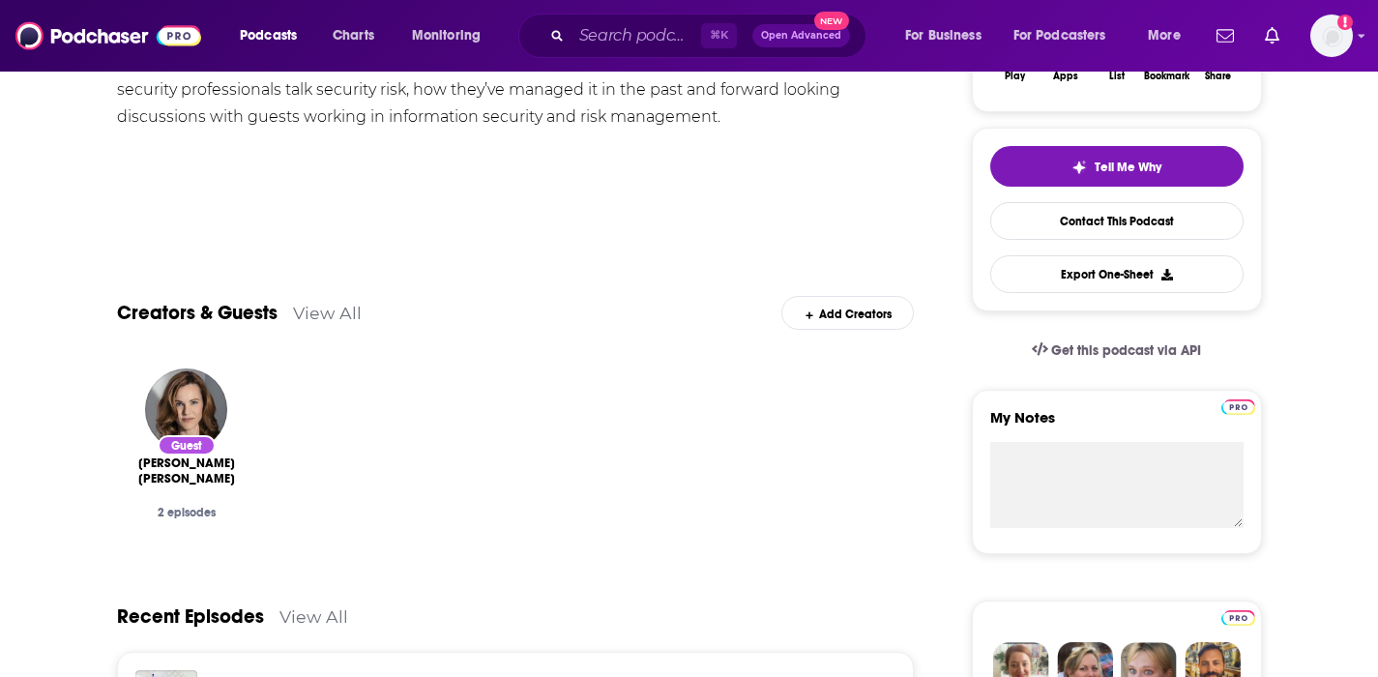
scroll to position [97, 0]
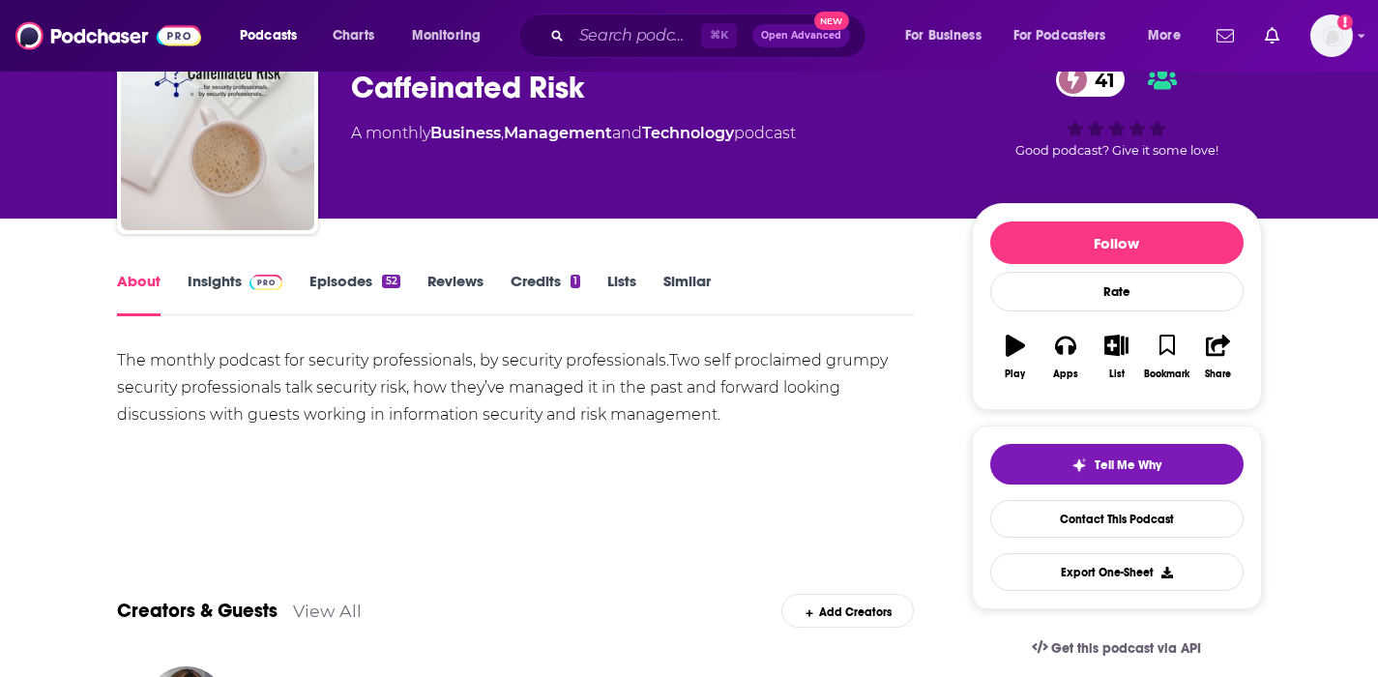
click at [232, 277] on link "Insights" at bounding box center [236, 294] width 96 height 44
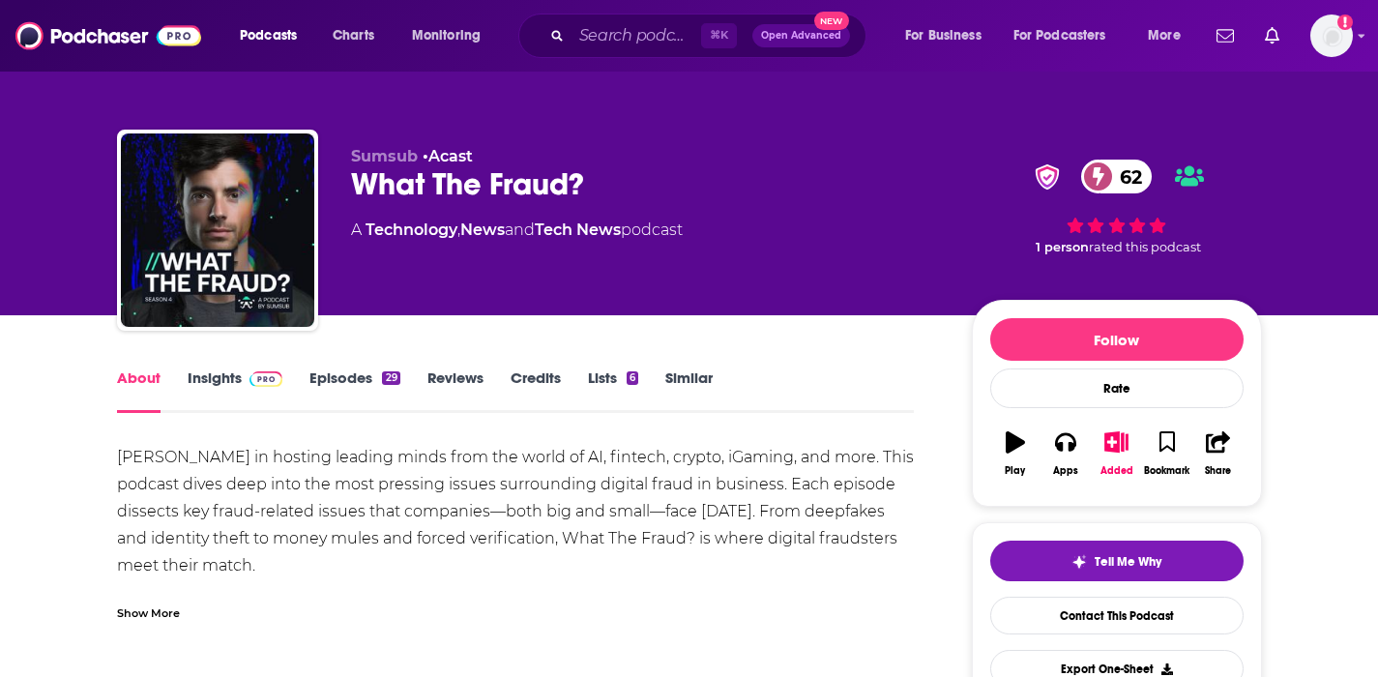
click at [210, 374] on link "Insights" at bounding box center [236, 391] width 96 height 44
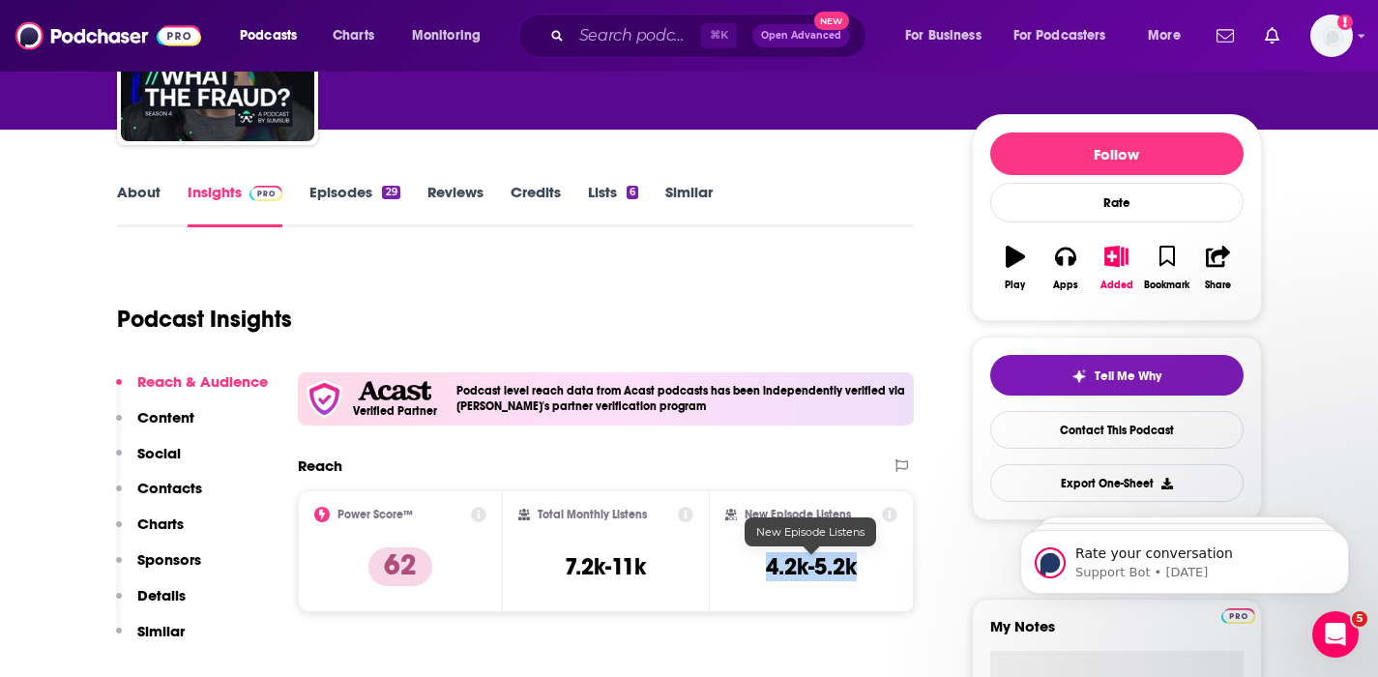
drag, startPoint x: 867, startPoint y: 571, endPoint x: 764, endPoint y: 570, distance: 102.5
click at [764, 570] on div "New Episode Listens 4.2k-5.2k" at bounding box center [811, 551] width 173 height 89
copy h3 "4.2k-5.2k"
click at [187, 488] on p "Contacts" at bounding box center [169, 488] width 65 height 18
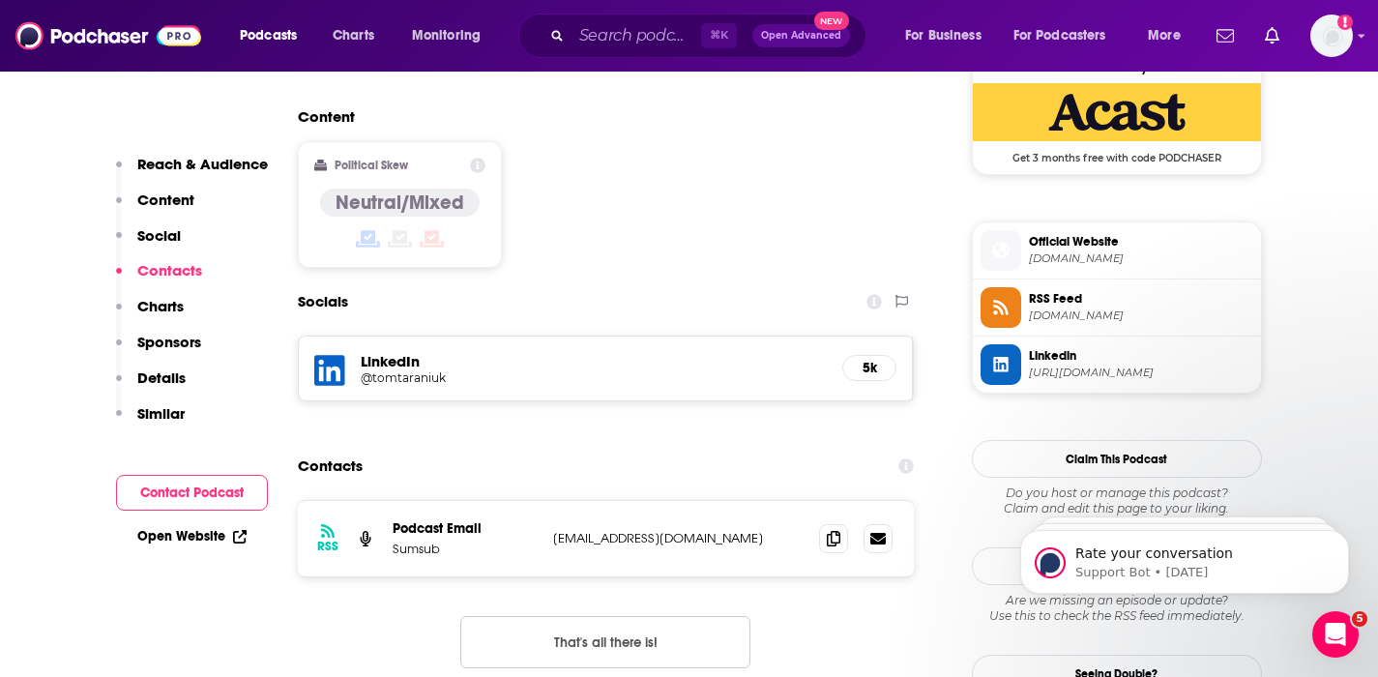
scroll to position [1657, 0]
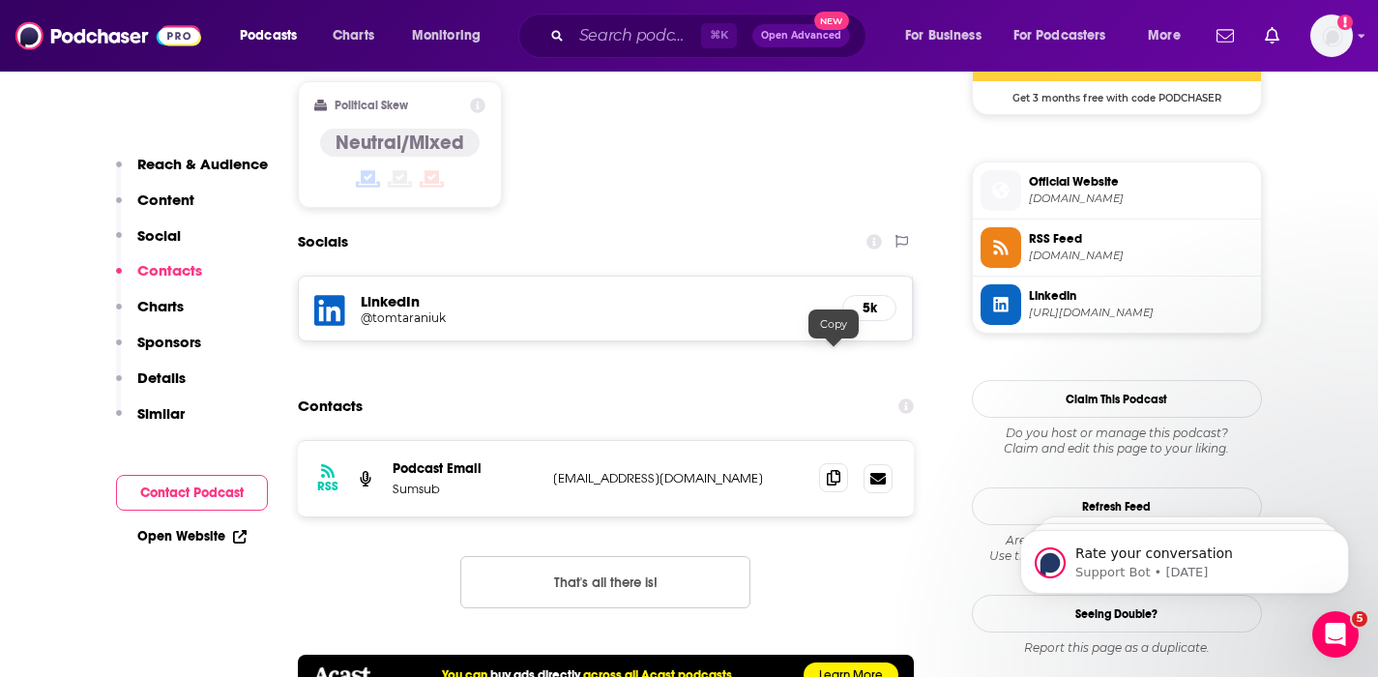
click at [830, 470] on icon at bounding box center [834, 477] width 14 height 15
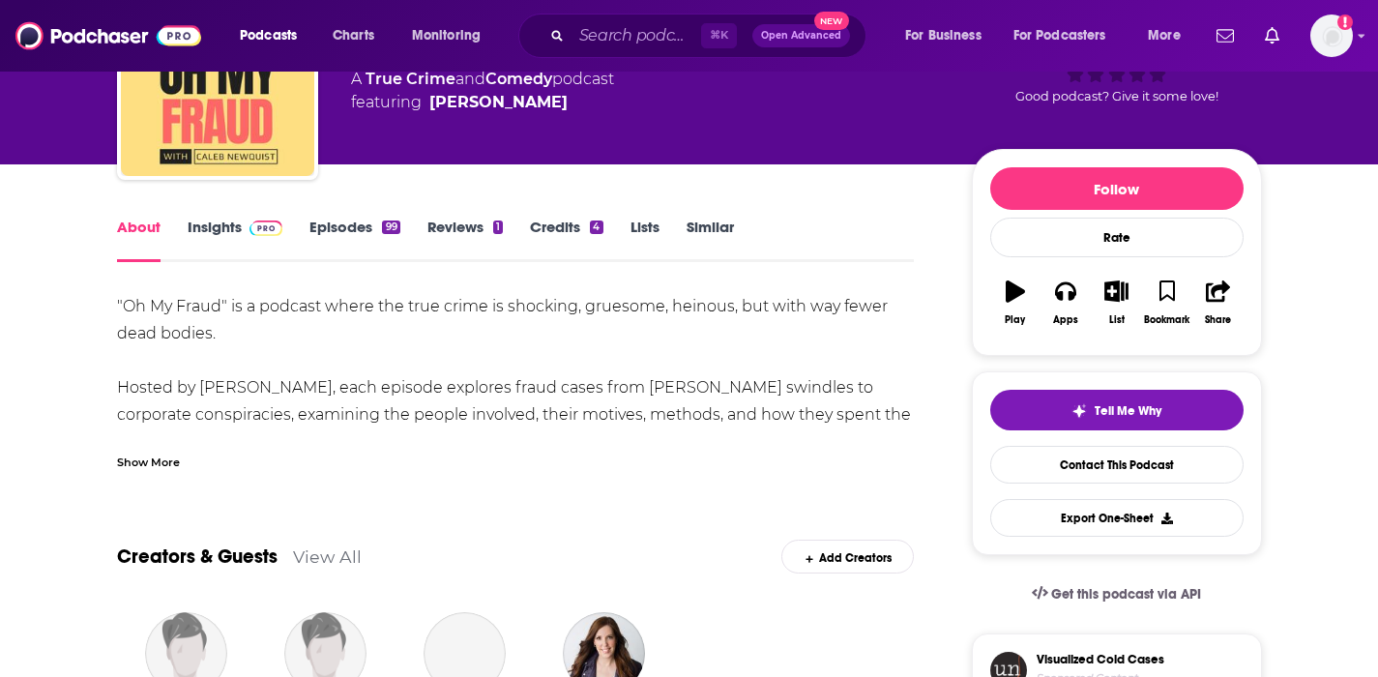
scroll to position [104, 0]
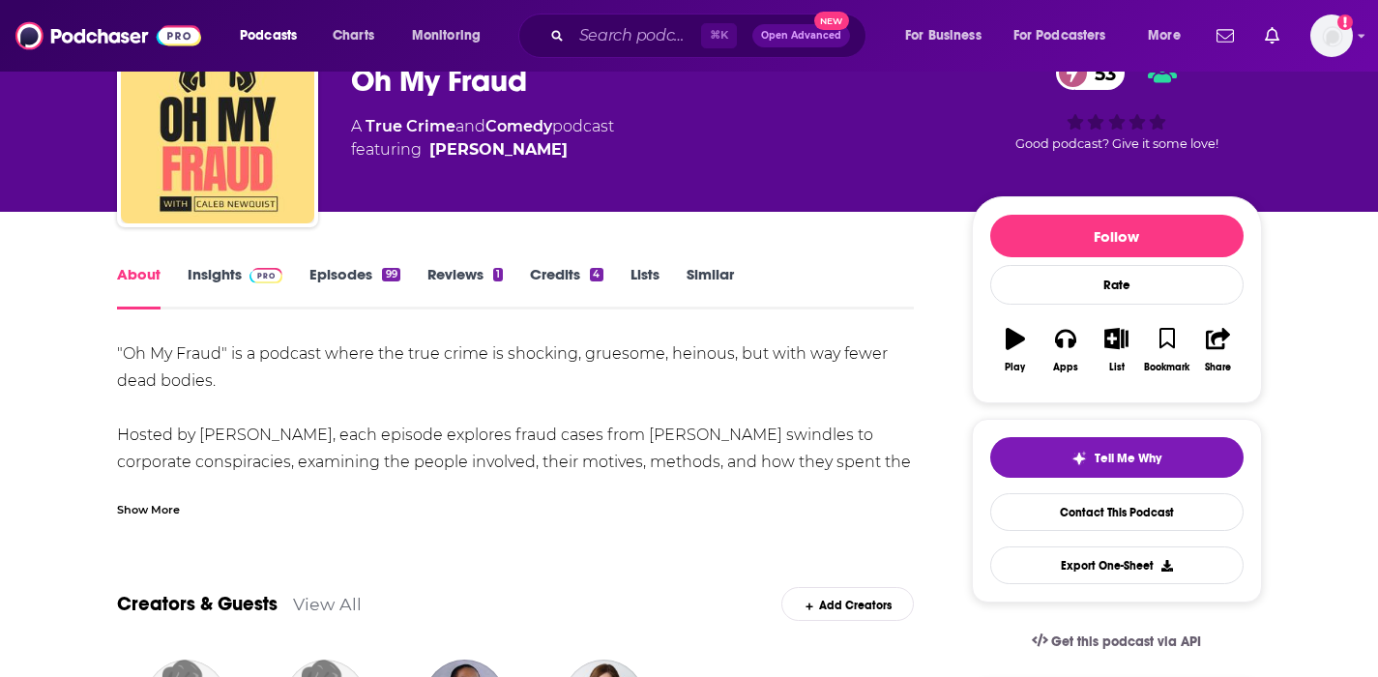
click at [250, 268] on img at bounding box center [267, 275] width 34 height 15
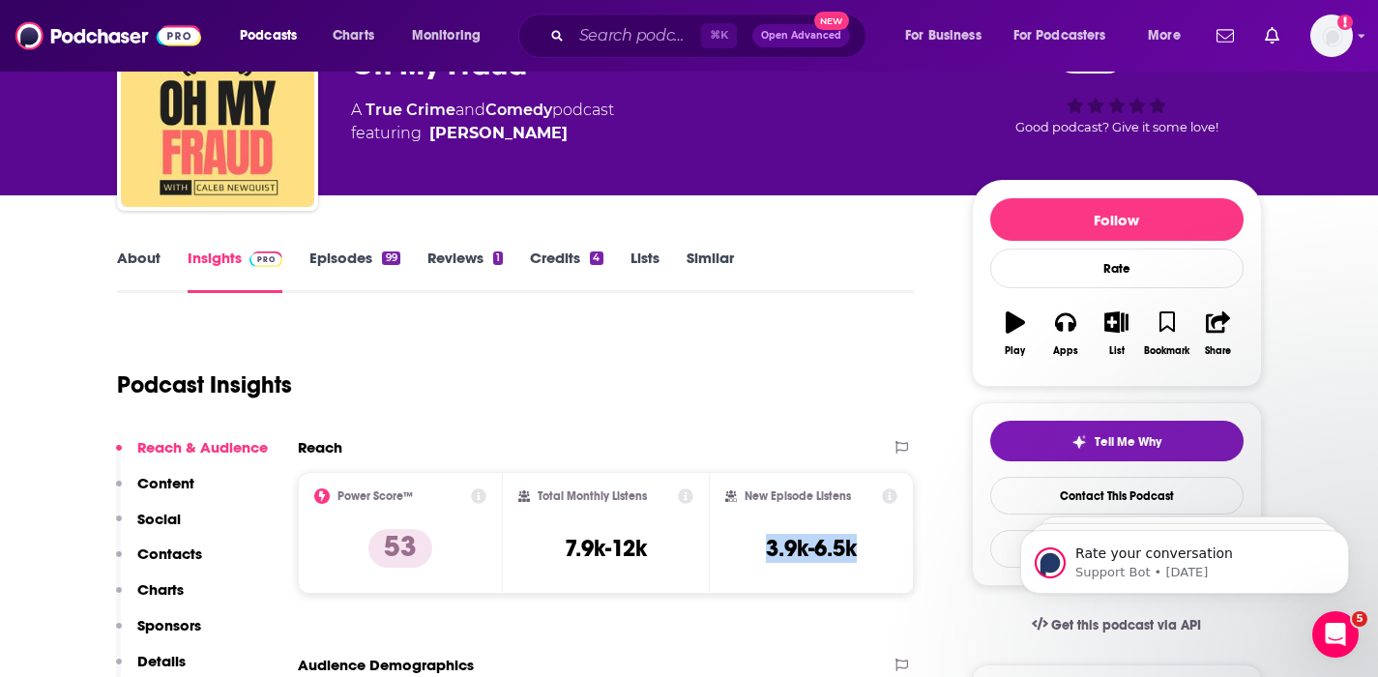
drag, startPoint x: 879, startPoint y: 548, endPoint x: 756, endPoint y: 557, distance: 123.2
click at [756, 557] on div "New Episode Listens 3.9k-6.5k" at bounding box center [811, 532] width 173 height 89
copy h3 "3.9k-6.5k"
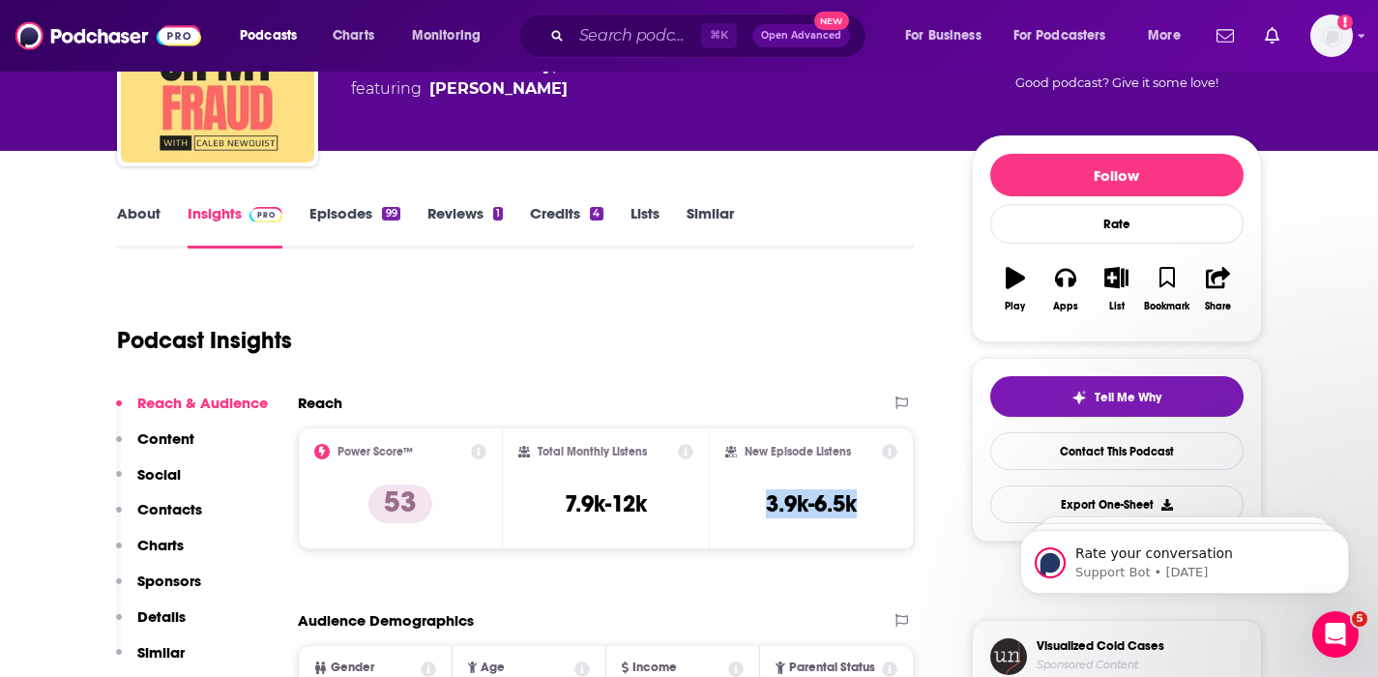
scroll to position [166, 0]
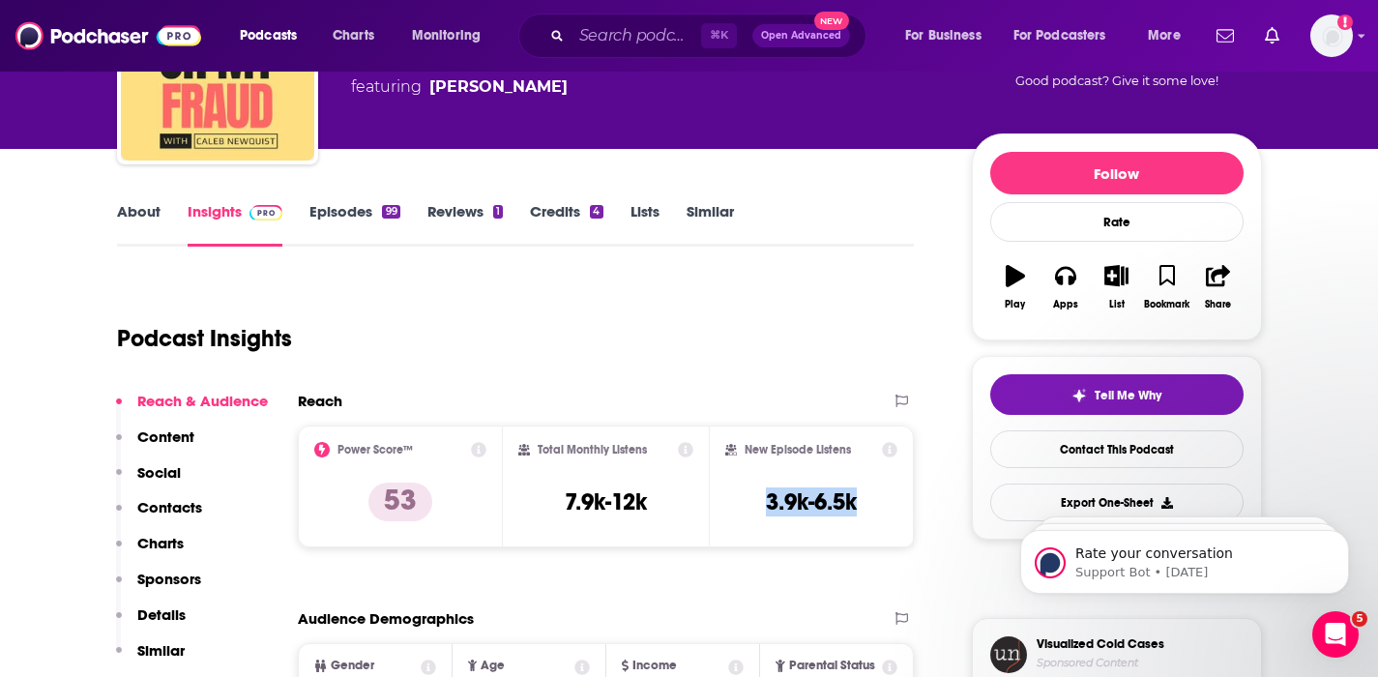
click at [179, 500] on p "Contacts" at bounding box center [169, 507] width 65 height 18
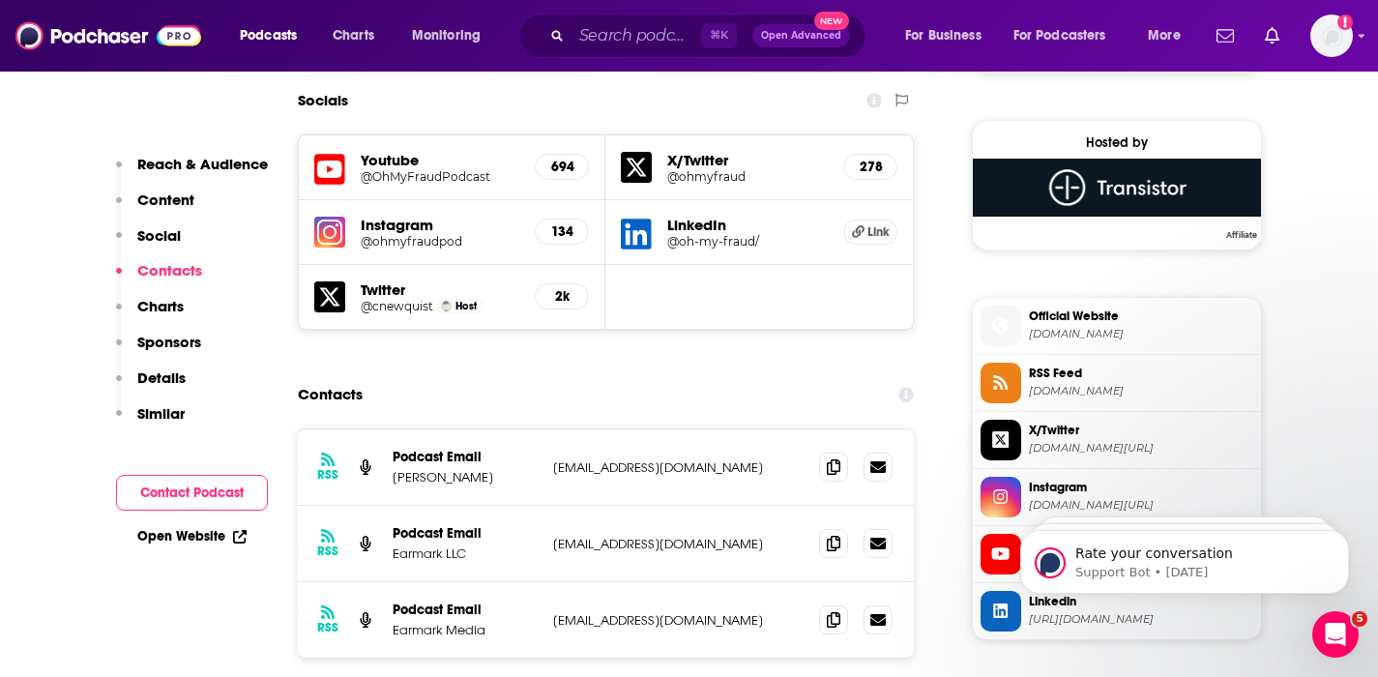
scroll to position [1727, 0]
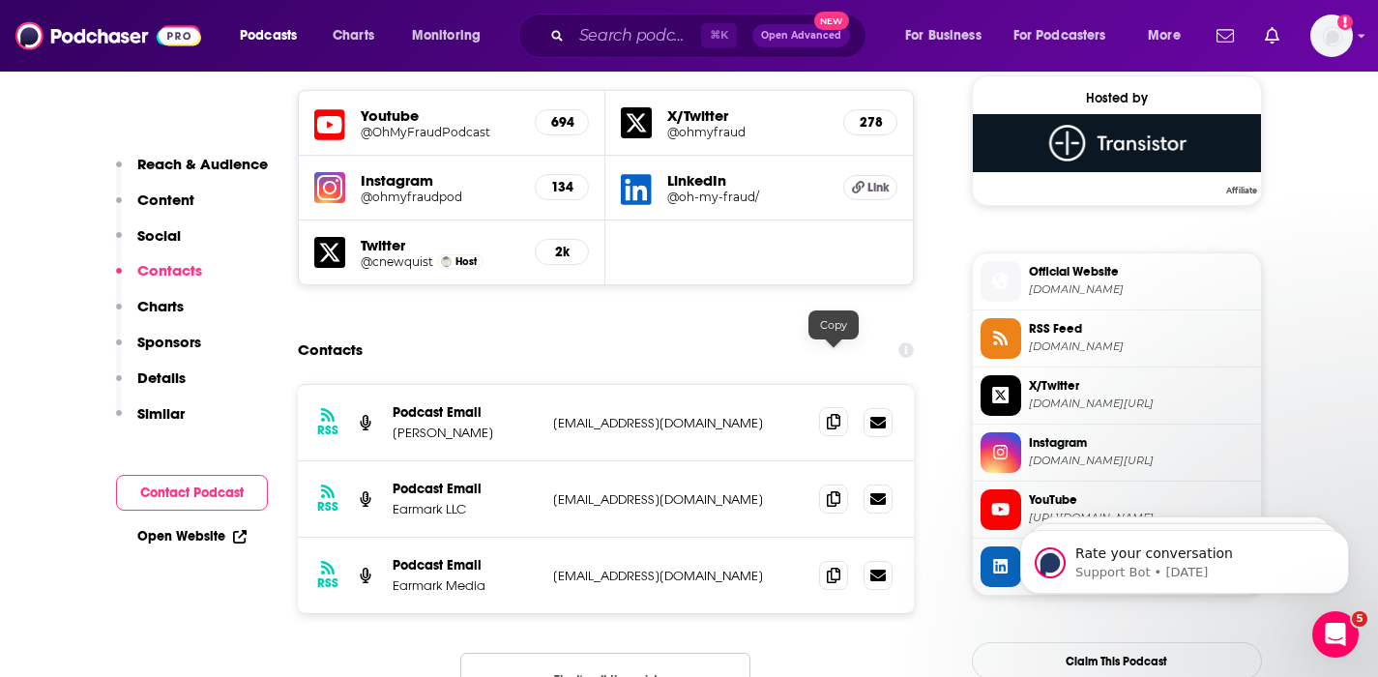
click at [834, 414] on icon at bounding box center [834, 421] width 14 height 15
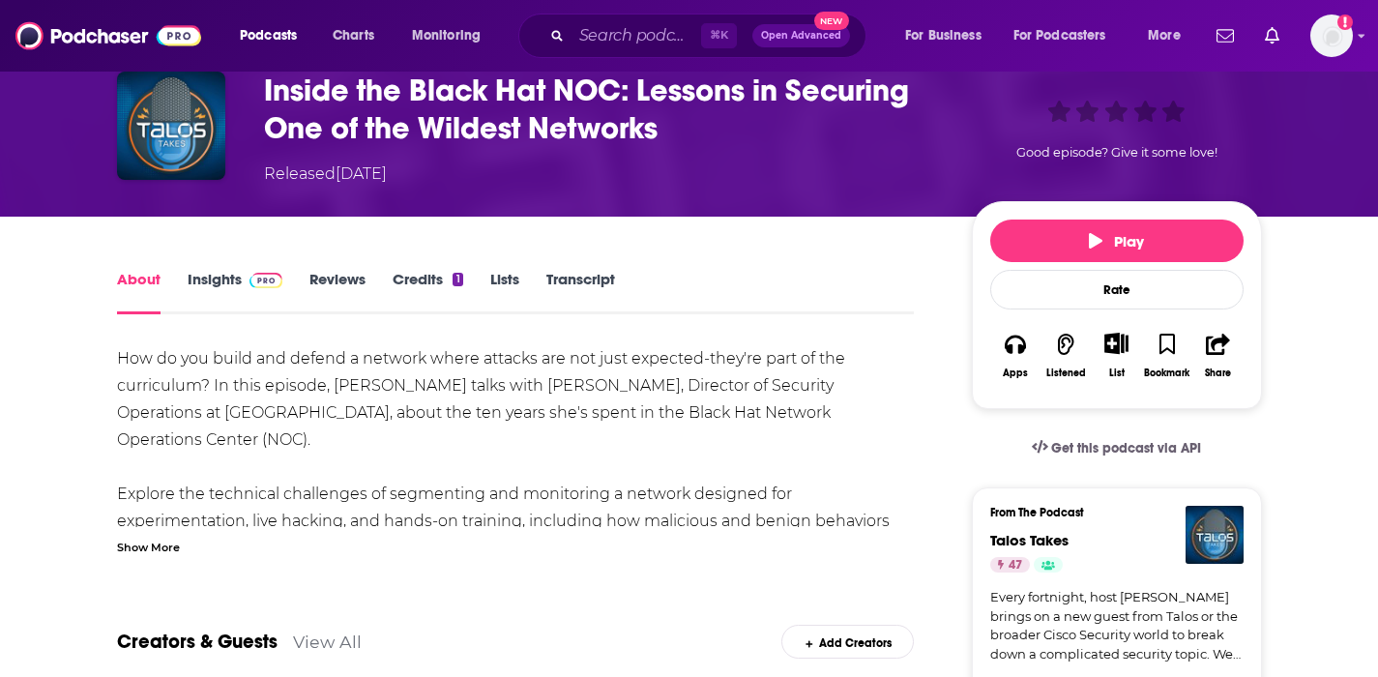
scroll to position [97, 0]
click at [226, 270] on link "Insights" at bounding box center [236, 292] width 96 height 44
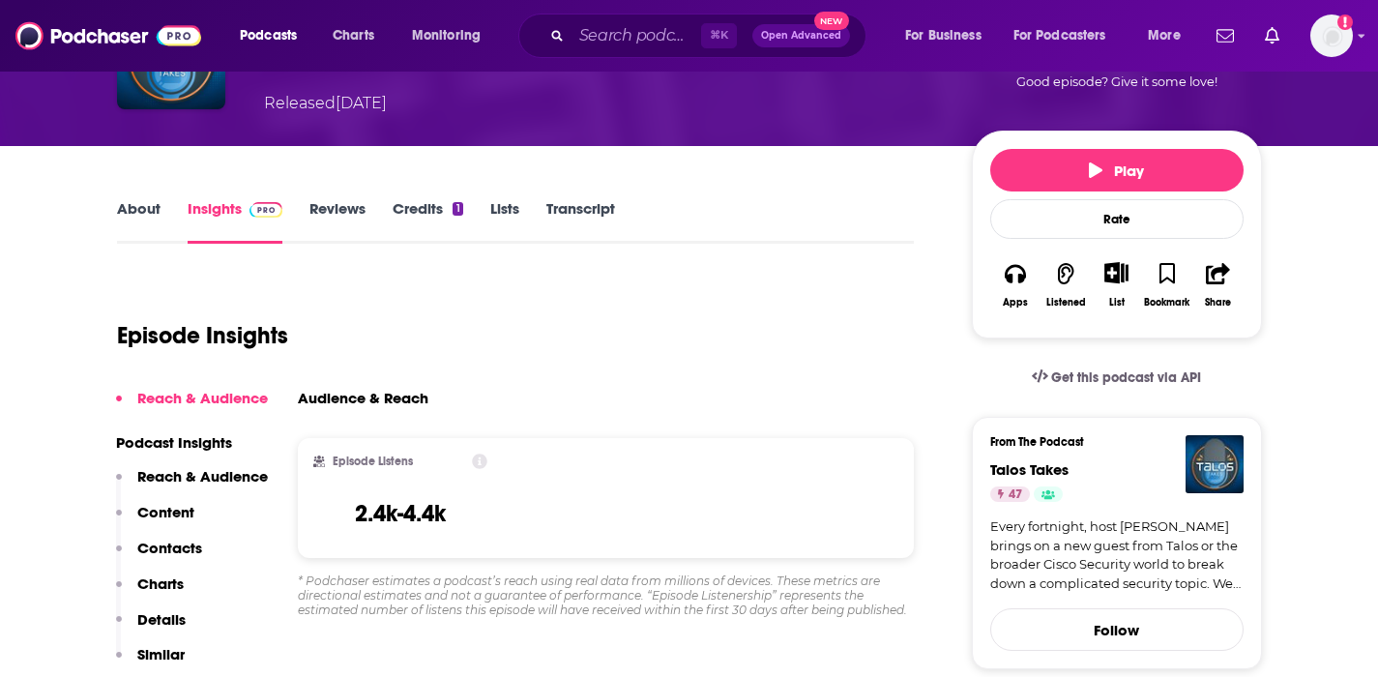
scroll to position [235, 0]
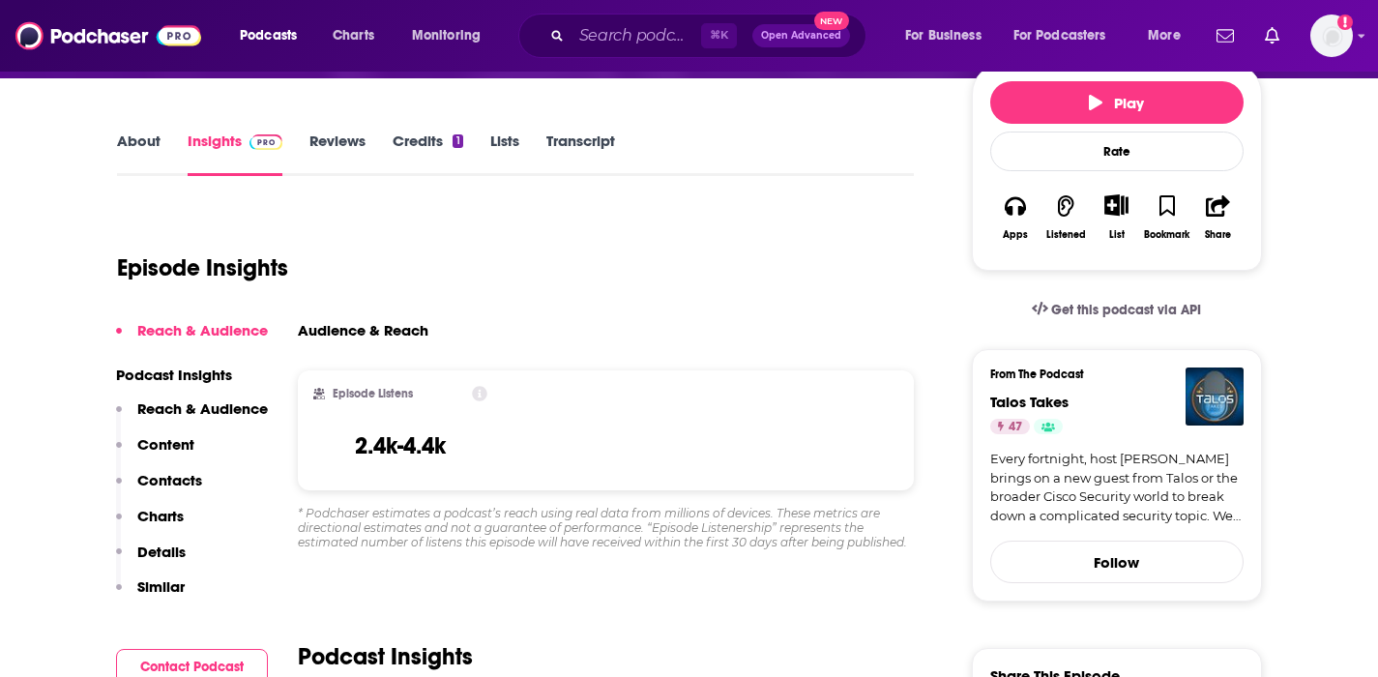
click at [473, 389] on icon at bounding box center [479, 393] width 15 height 15
click at [390, 389] on h2 "Episode Listens" at bounding box center [373, 394] width 80 height 14
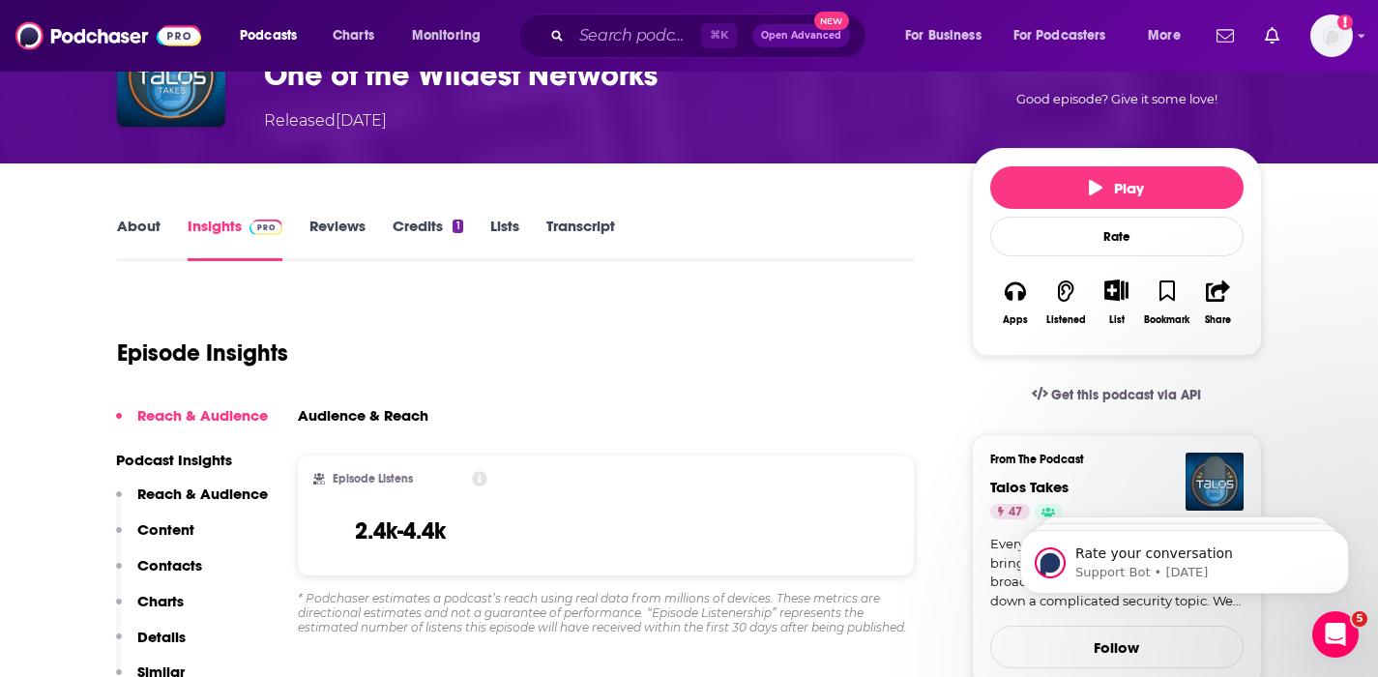
scroll to position [16, 0]
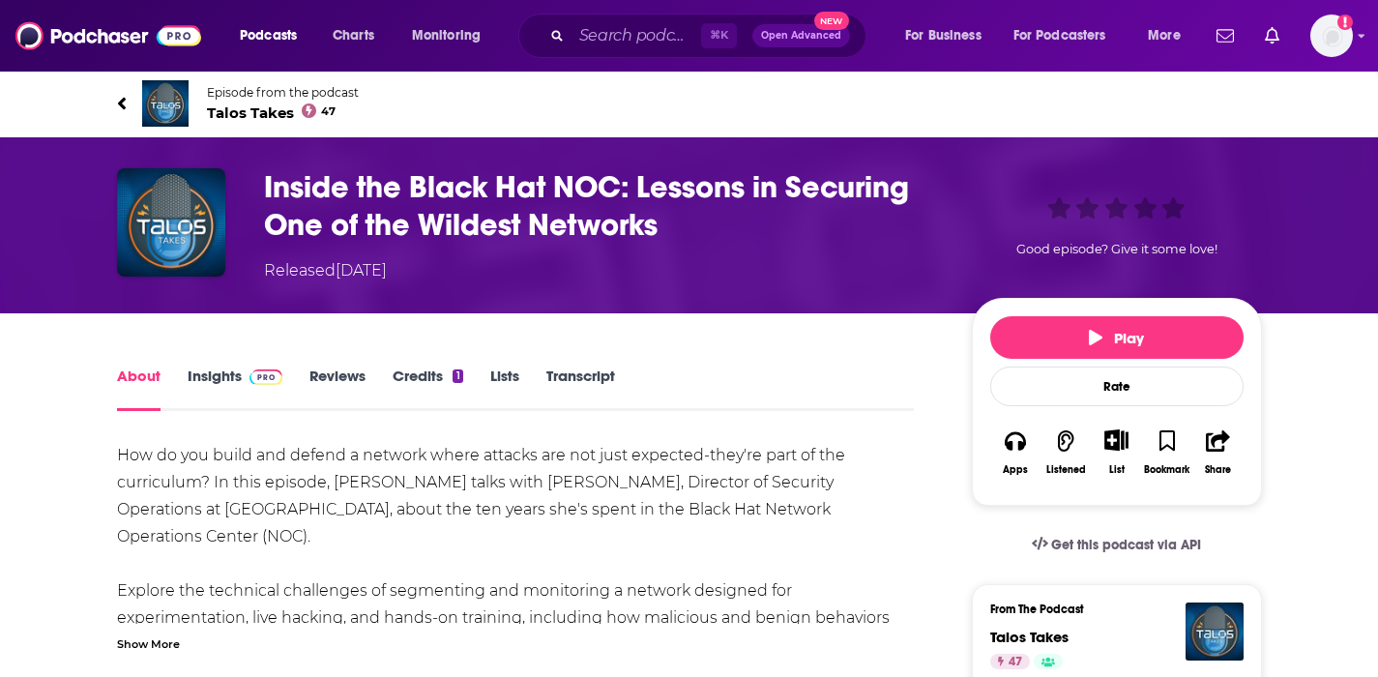
click at [228, 385] on link "Insights" at bounding box center [236, 389] width 96 height 44
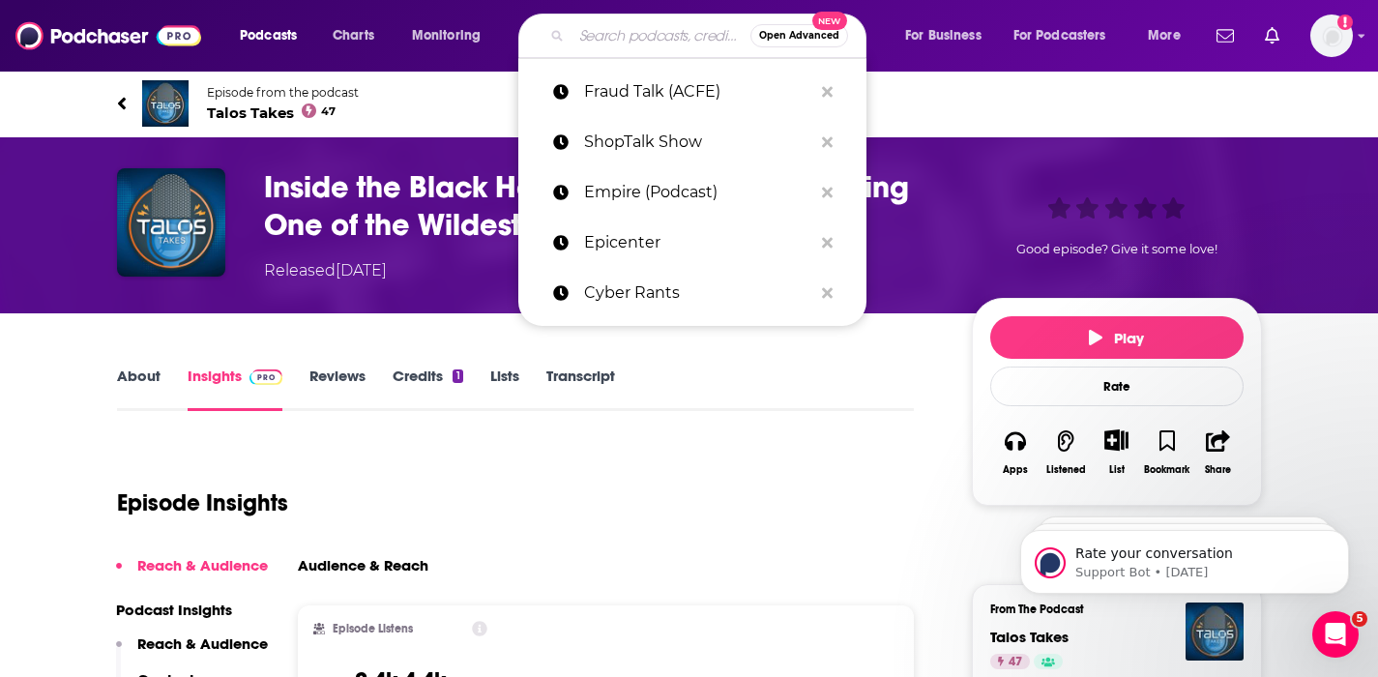
click at [649, 44] on input "Search podcasts, credits, & more..." at bounding box center [661, 35] width 179 height 31
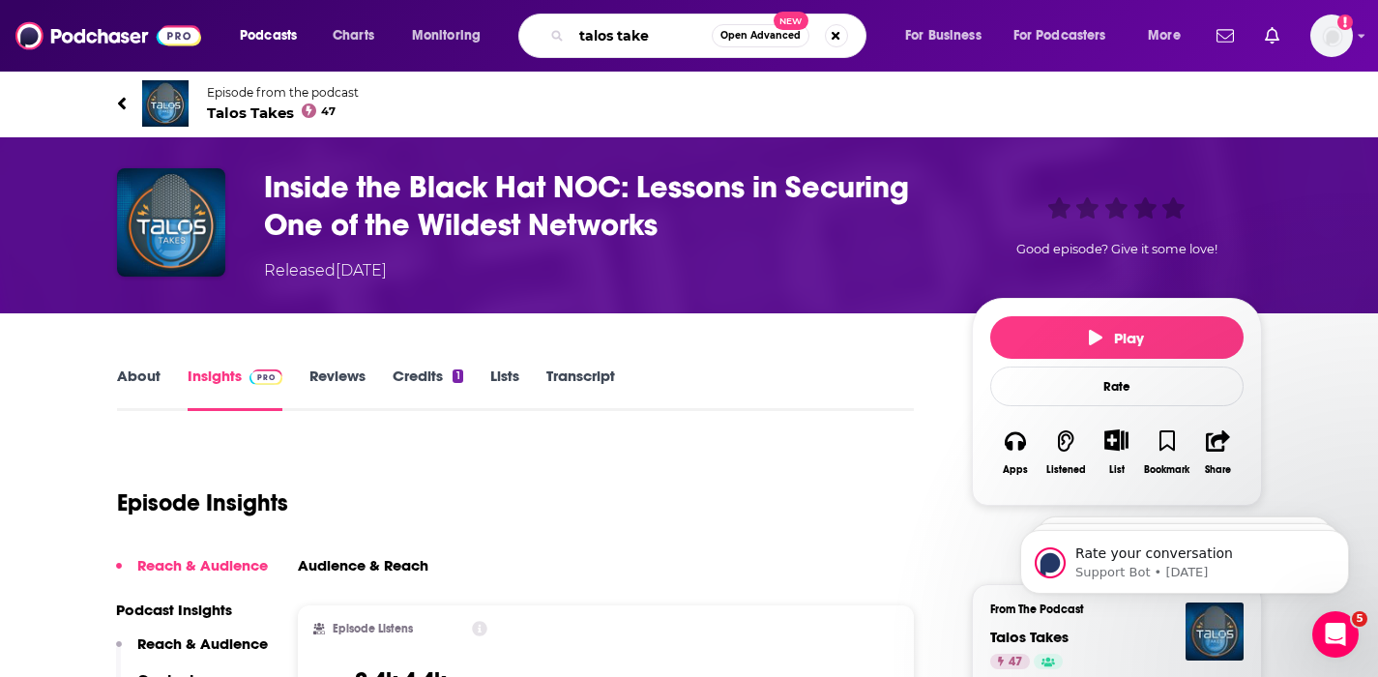
type input "talos takes"
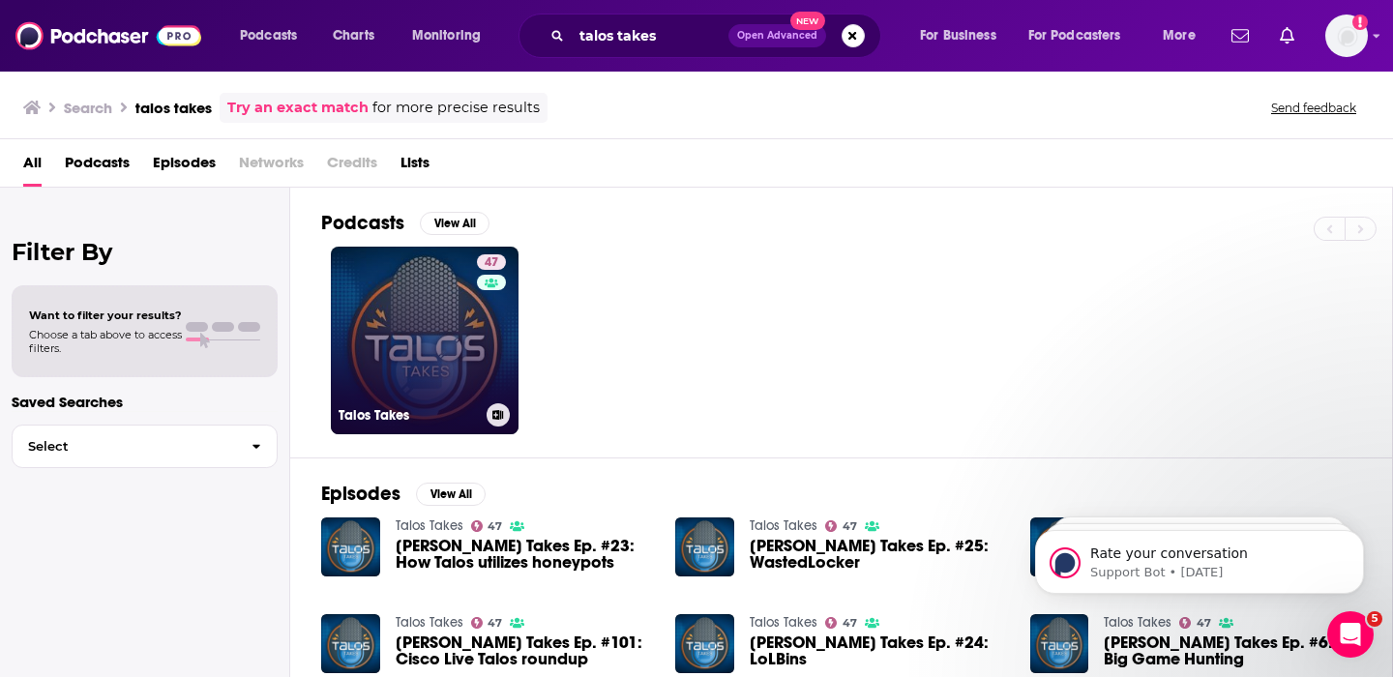
click at [384, 344] on link "47 Talos Takes" at bounding box center [425, 341] width 188 height 188
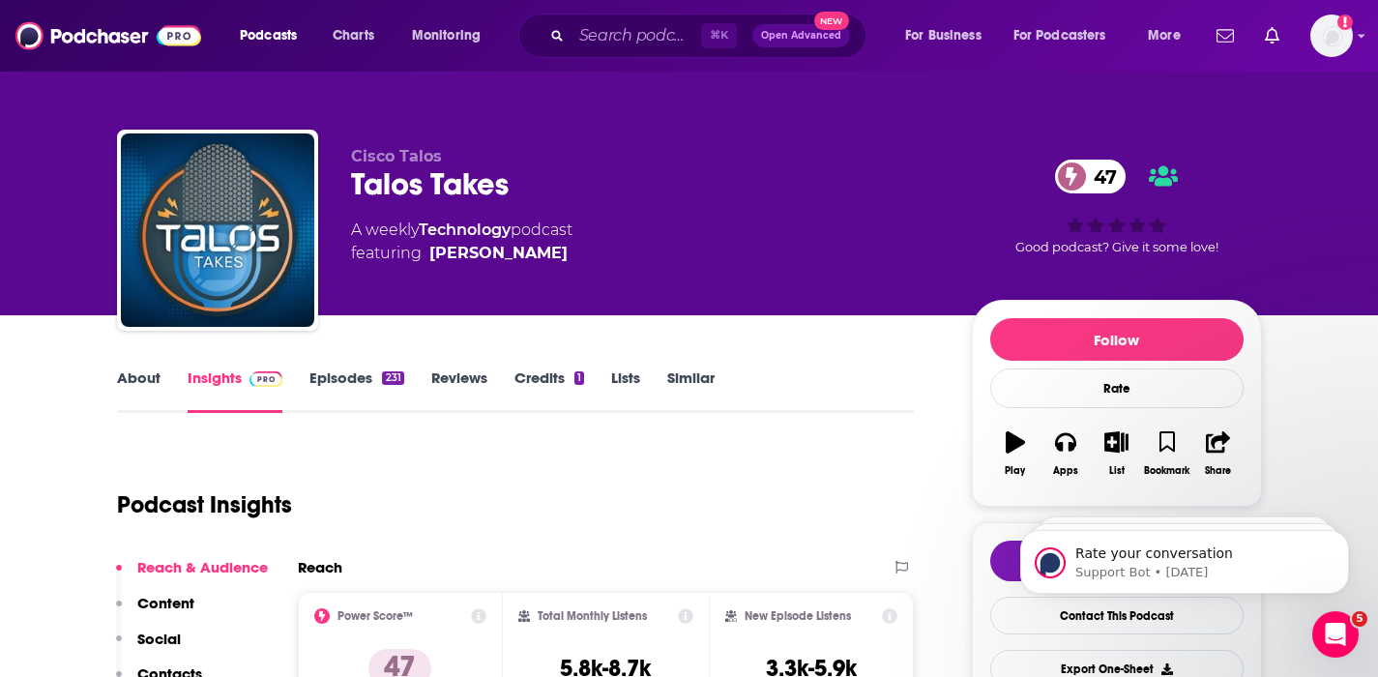
click at [126, 376] on link "About" at bounding box center [139, 391] width 44 height 44
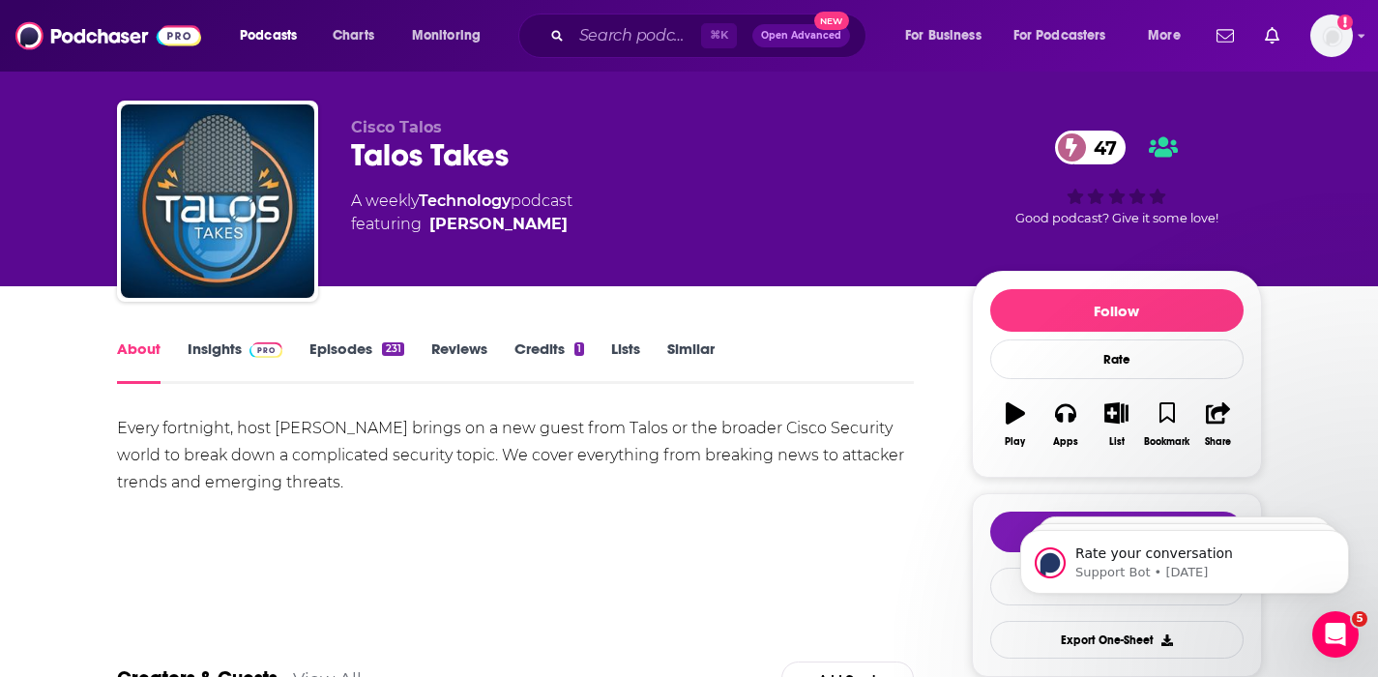
scroll to position [67, 0]
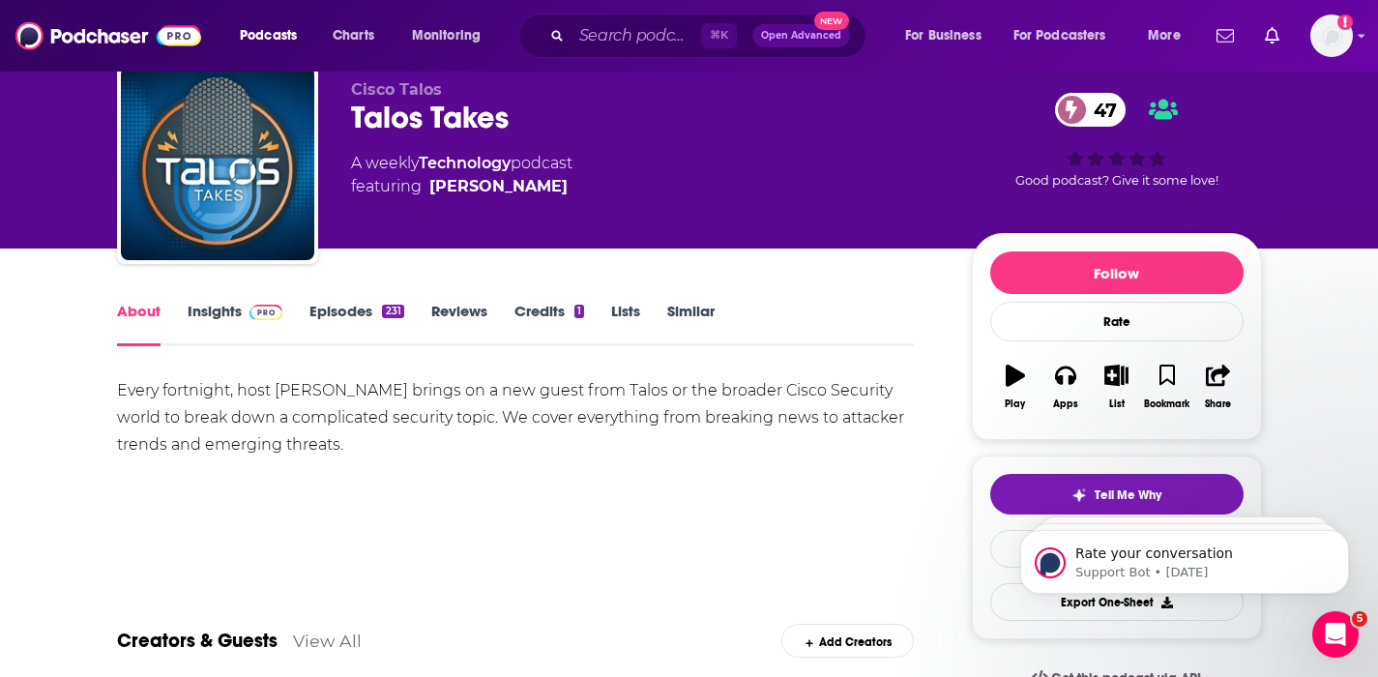
click at [224, 310] on link "Insights" at bounding box center [236, 324] width 96 height 44
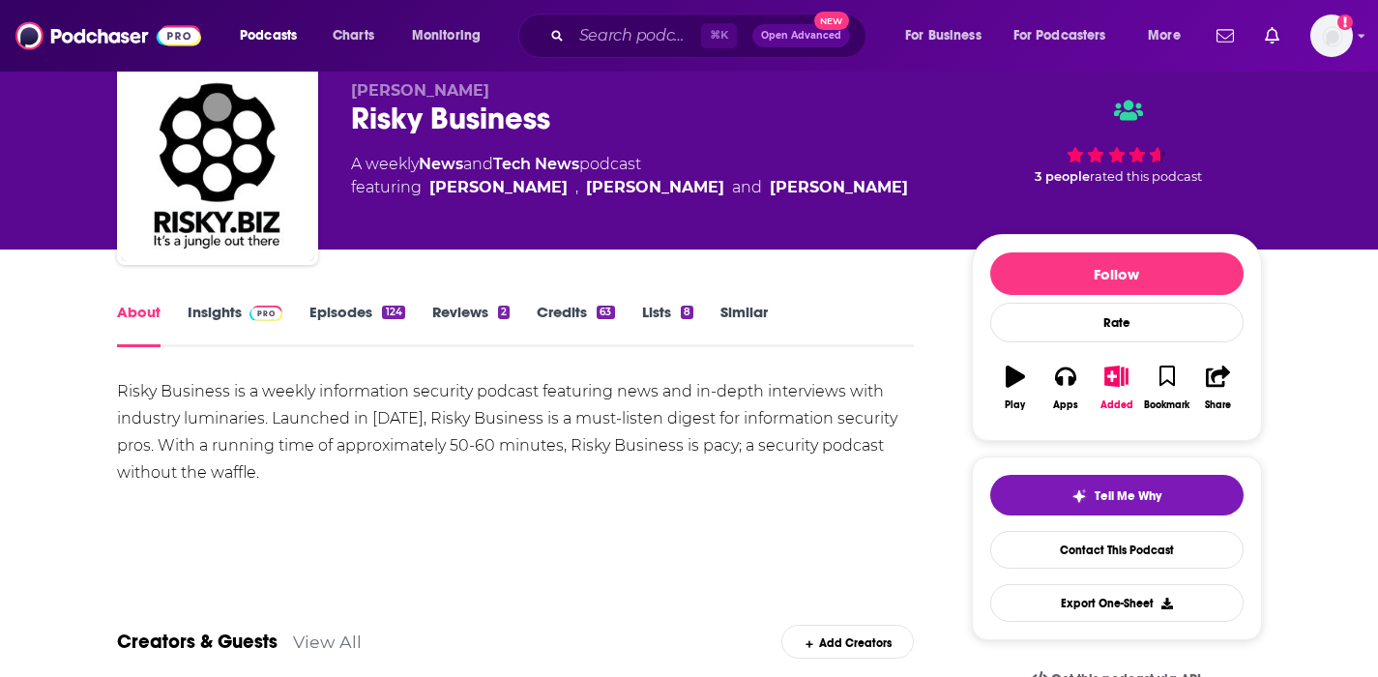
scroll to position [69, 0]
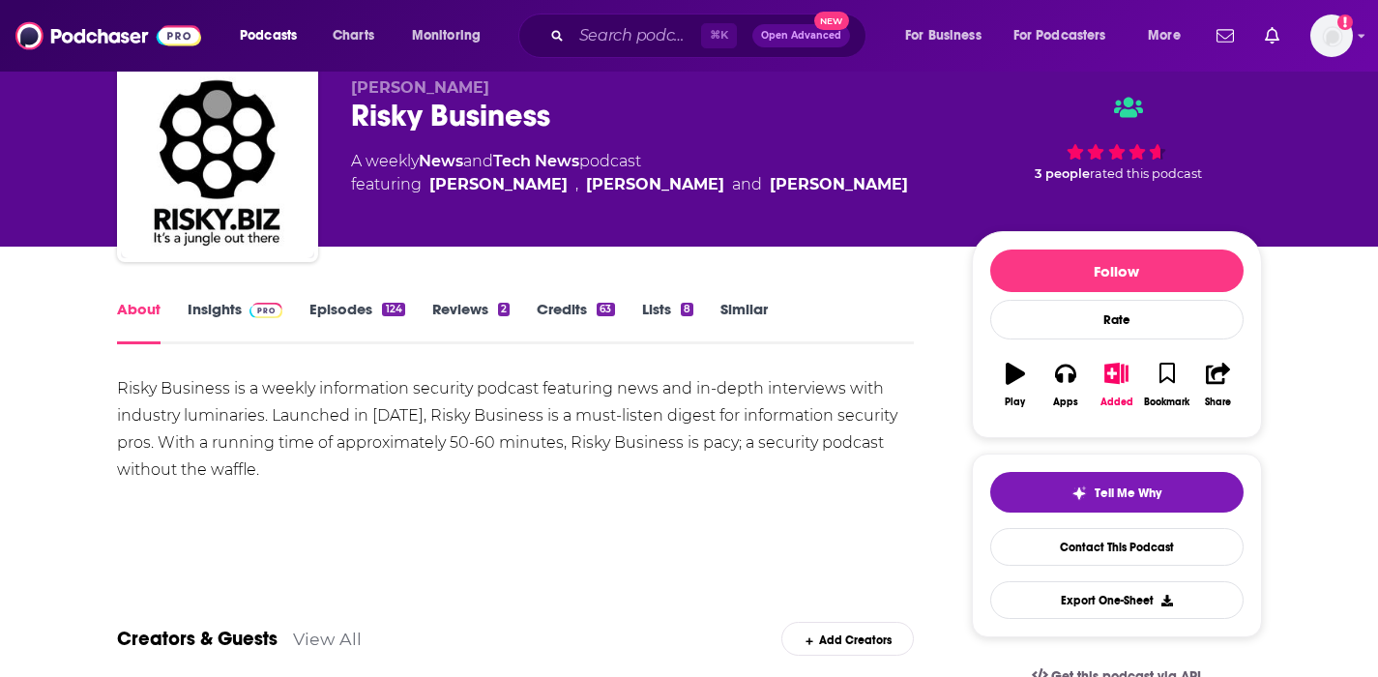
click at [204, 304] on link "Insights" at bounding box center [236, 322] width 96 height 44
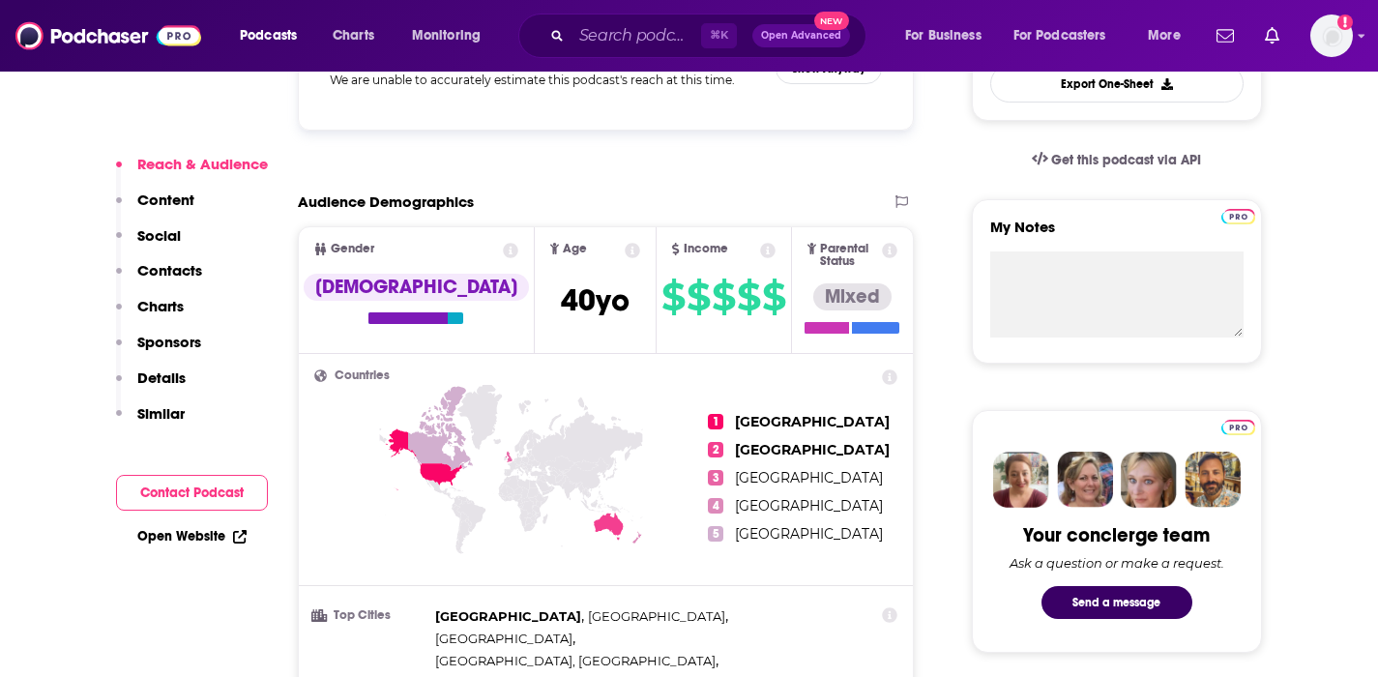
scroll to position [230, 0]
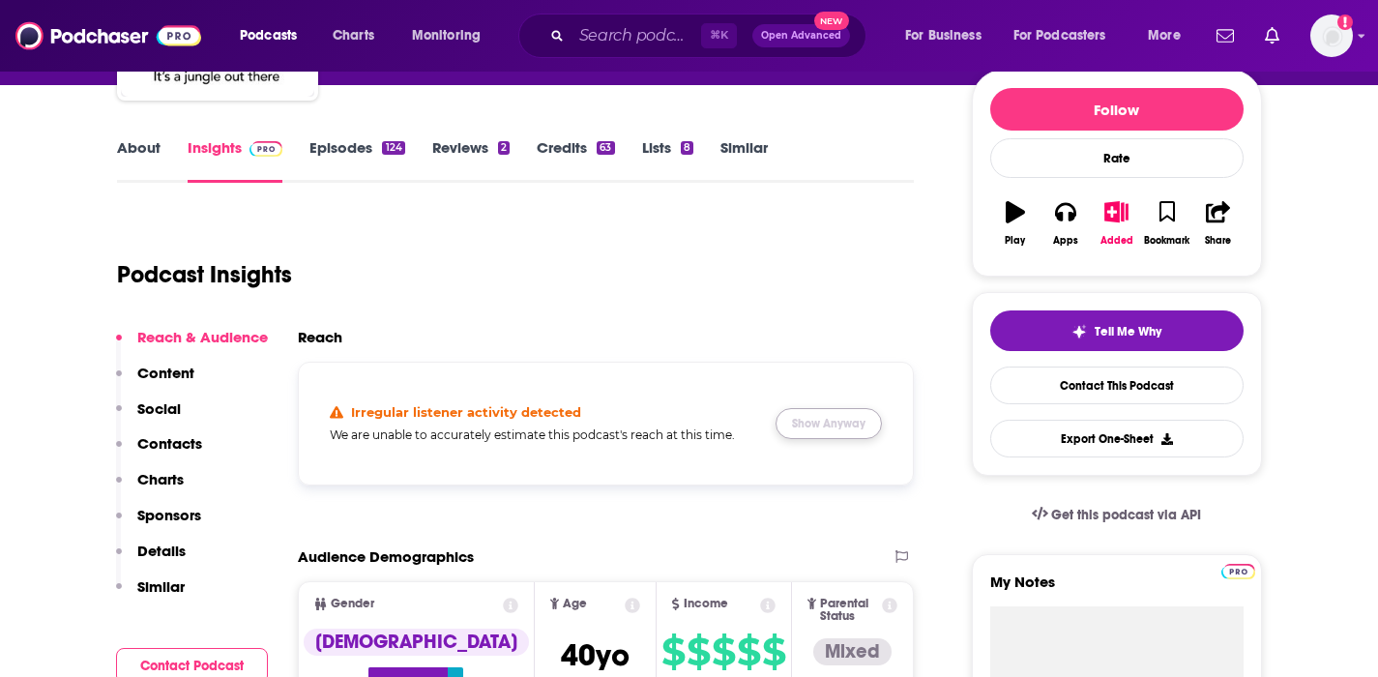
click at [846, 416] on button "Show Anyway" at bounding box center [829, 423] width 106 height 31
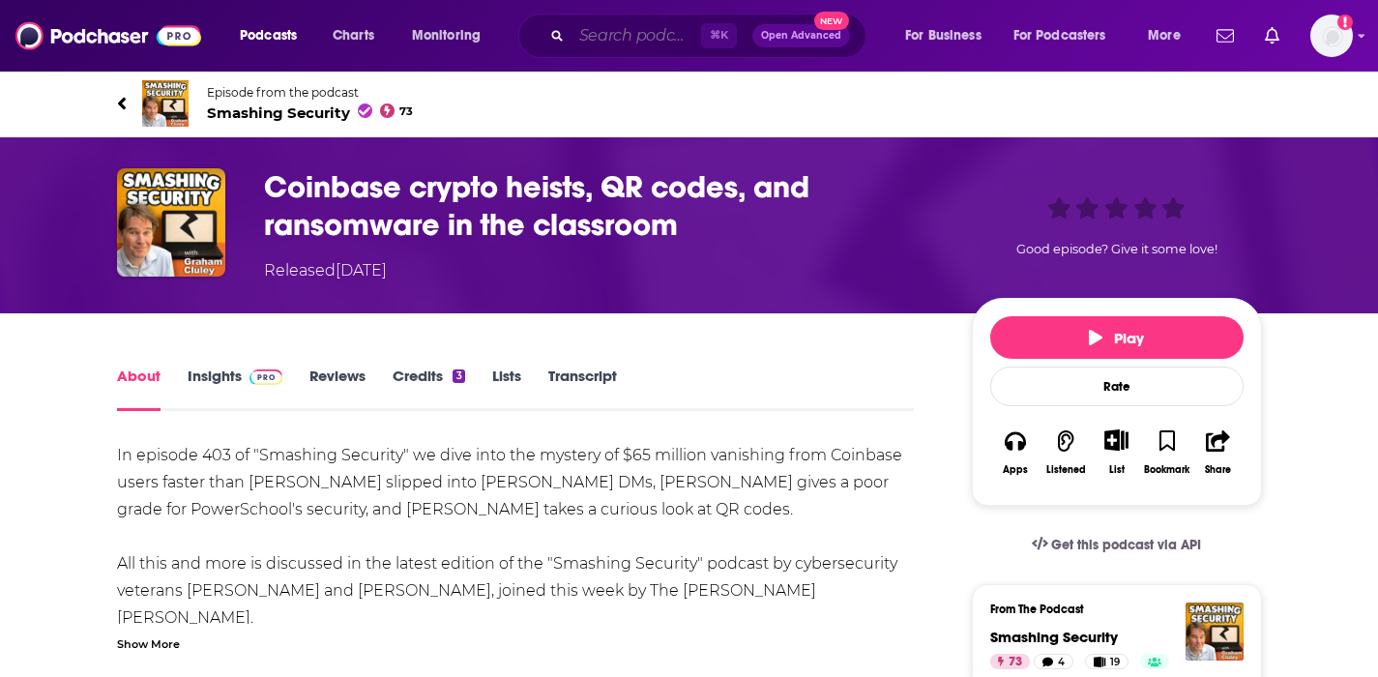
click at [626, 35] on input "Search podcasts, credits, & more..." at bounding box center [637, 35] width 130 height 31
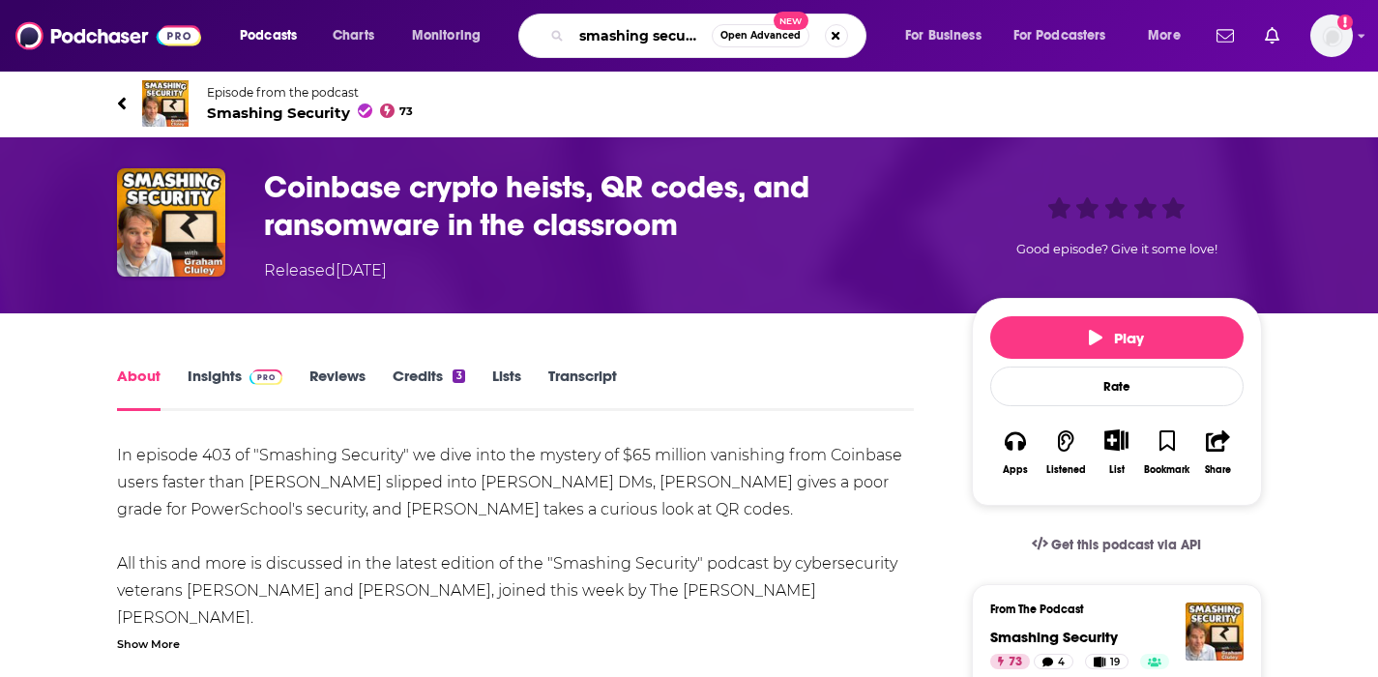
type input "smashing security"
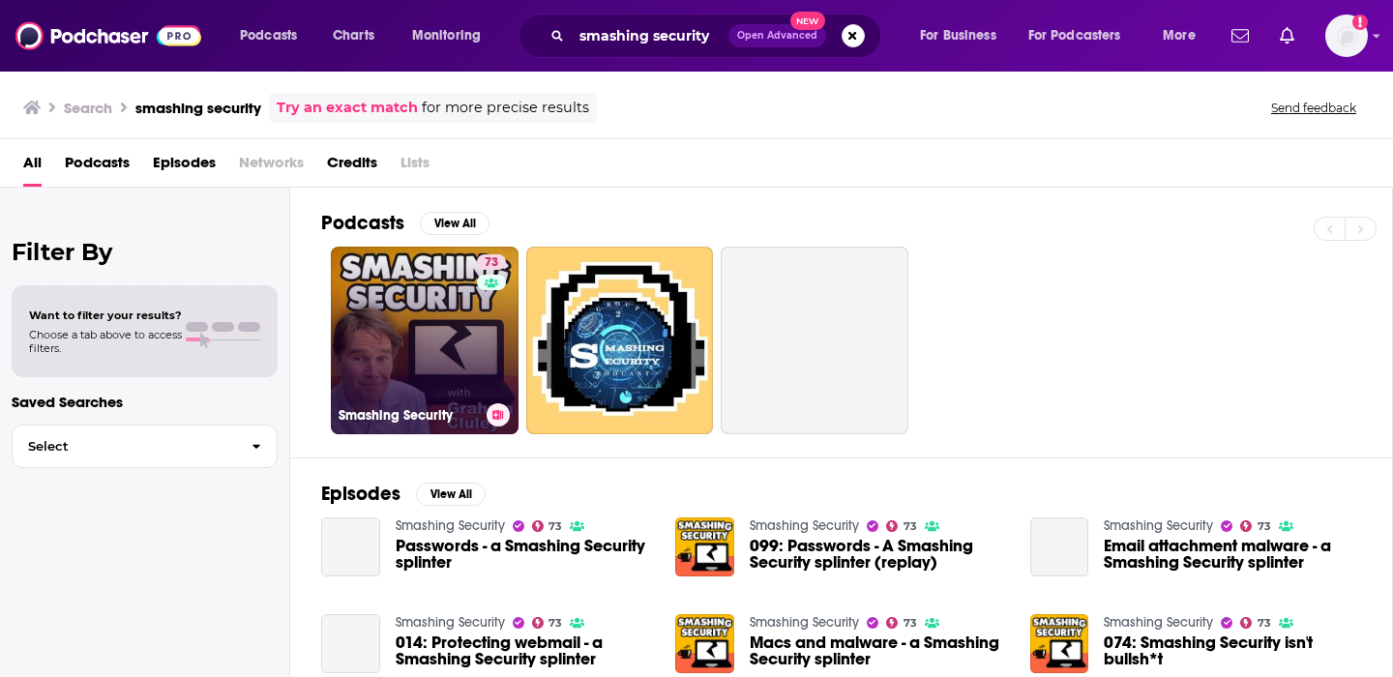
click at [427, 306] on link "73 Smashing Security" at bounding box center [425, 341] width 188 height 188
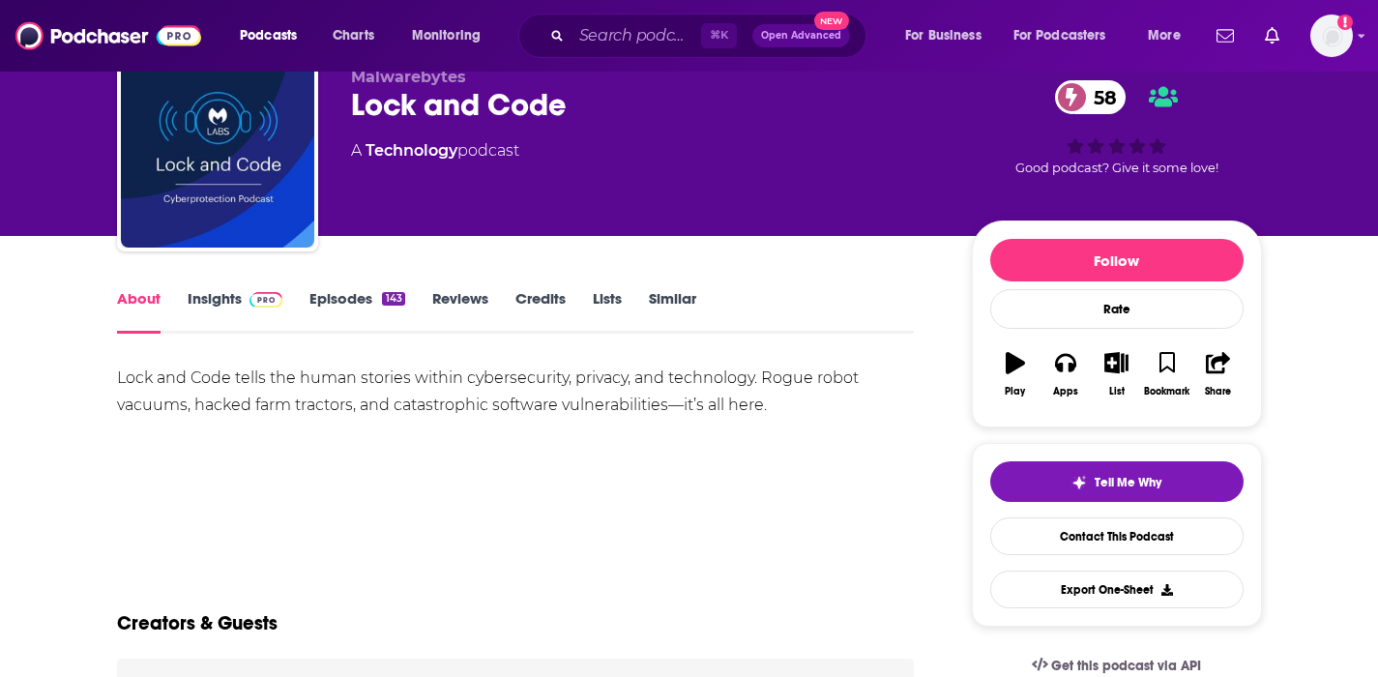
scroll to position [110, 0]
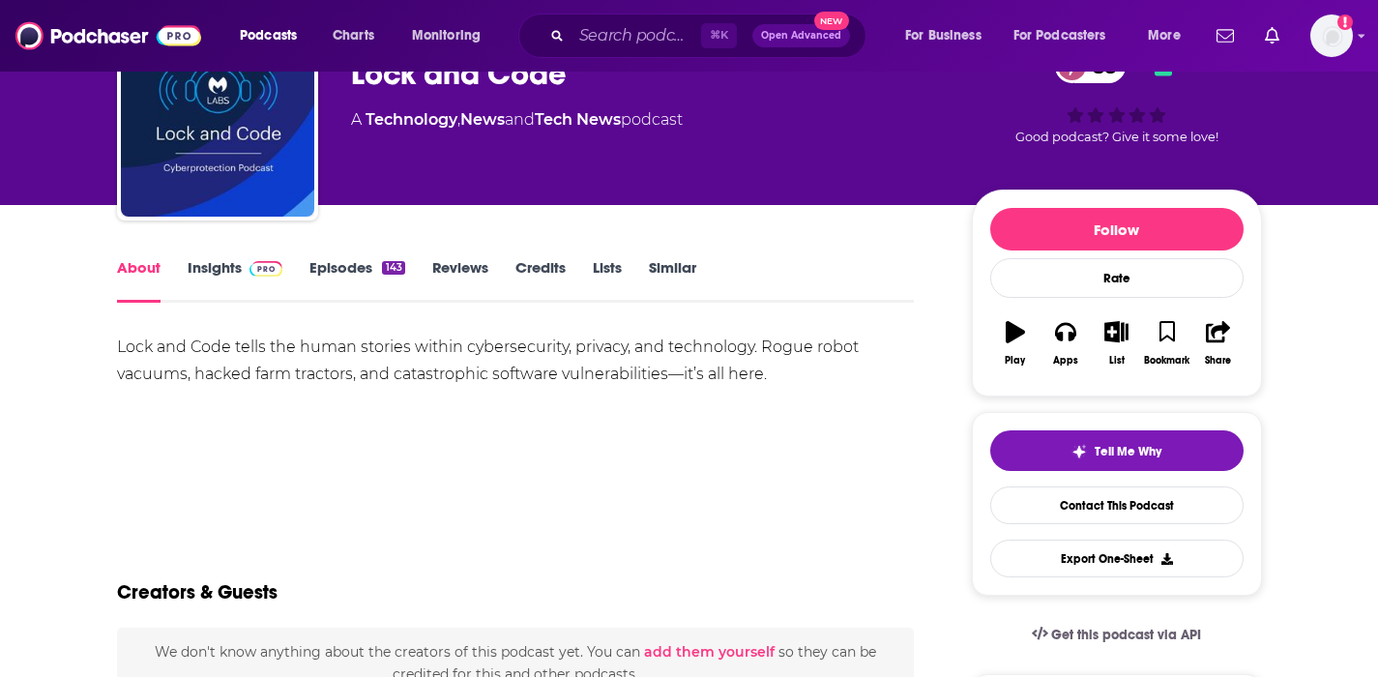
click at [219, 269] on link "Insights" at bounding box center [236, 280] width 96 height 44
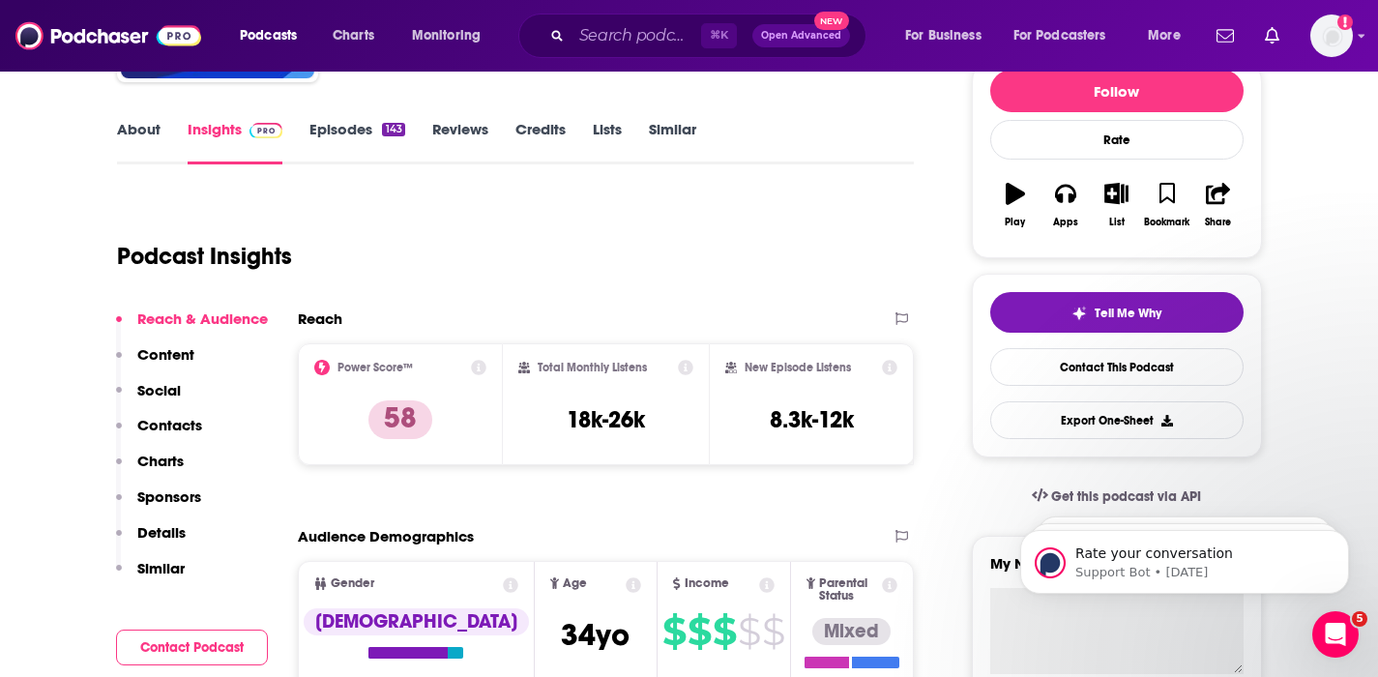
scroll to position [250, 0]
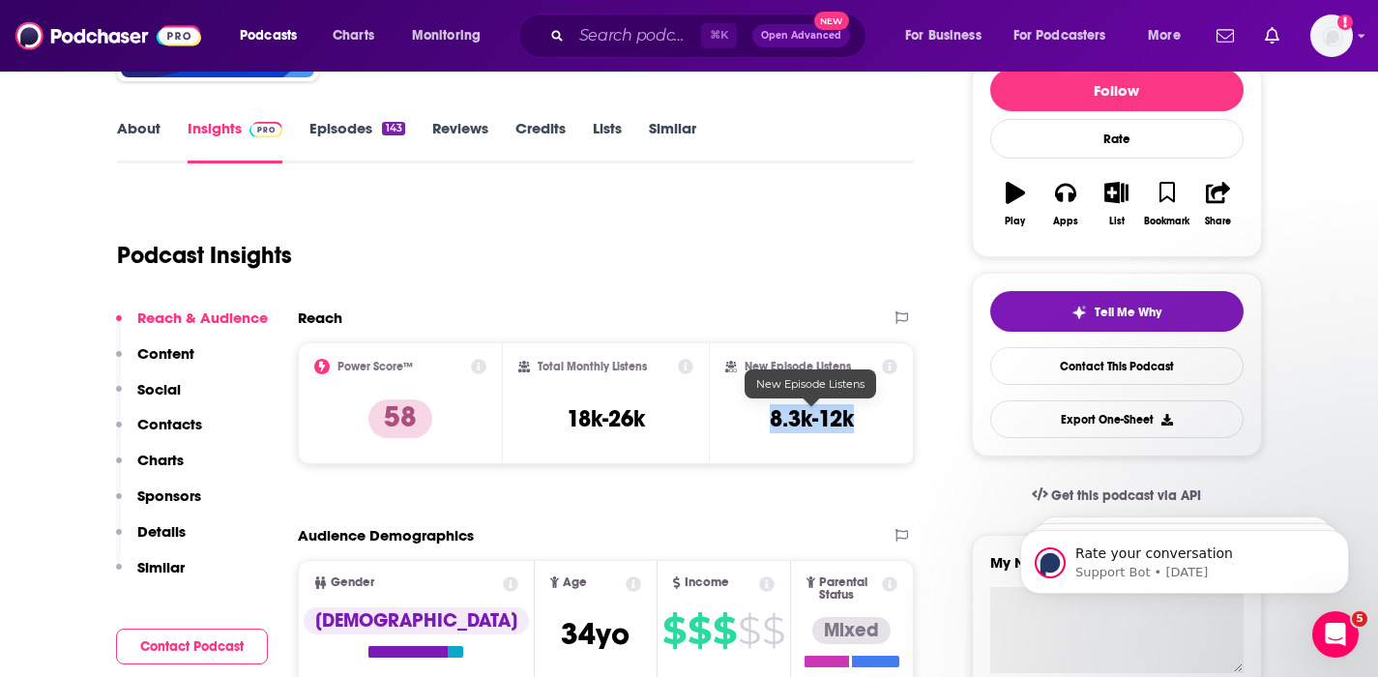
drag, startPoint x: 858, startPoint y: 414, endPoint x: 772, endPoint y: 414, distance: 86.1
click at [772, 414] on div "New Episode Listens 8.3k-12k" at bounding box center [811, 403] width 173 height 89
copy h3 "8.3k-12k"
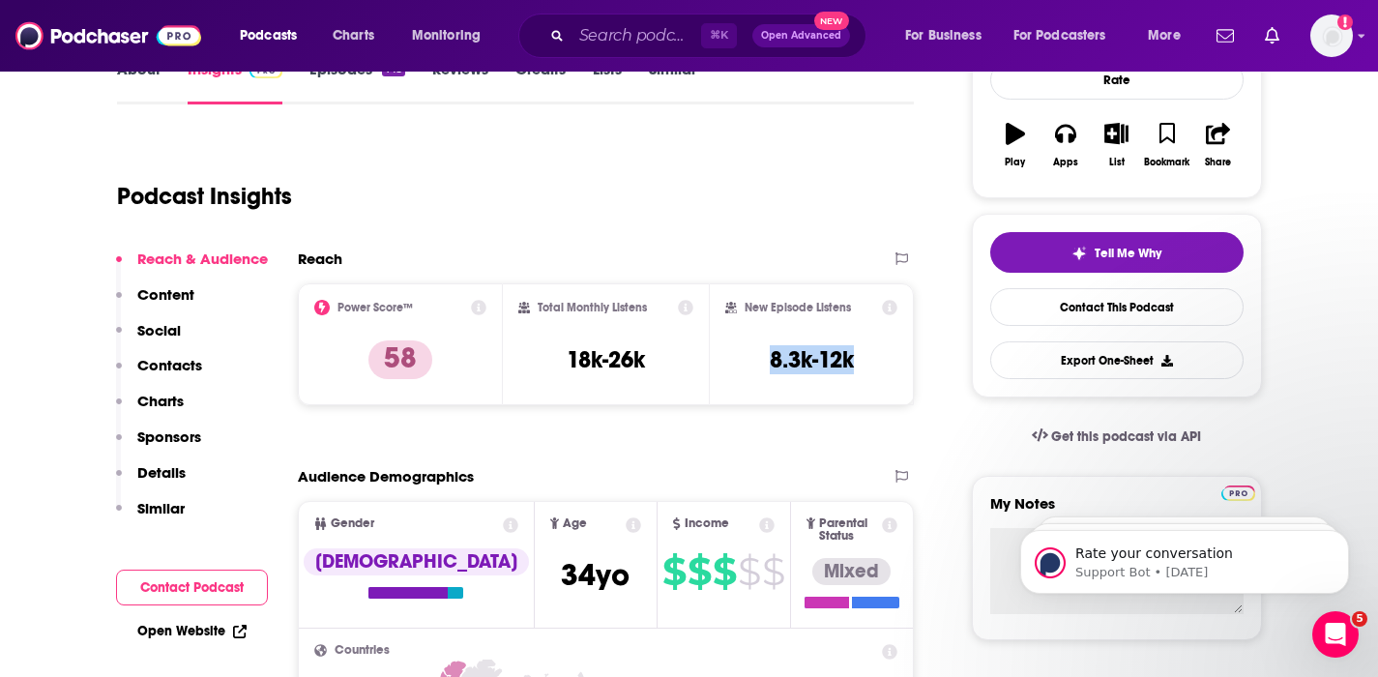
scroll to position [309, 0]
click at [183, 369] on p "Contacts" at bounding box center [169, 365] width 65 height 18
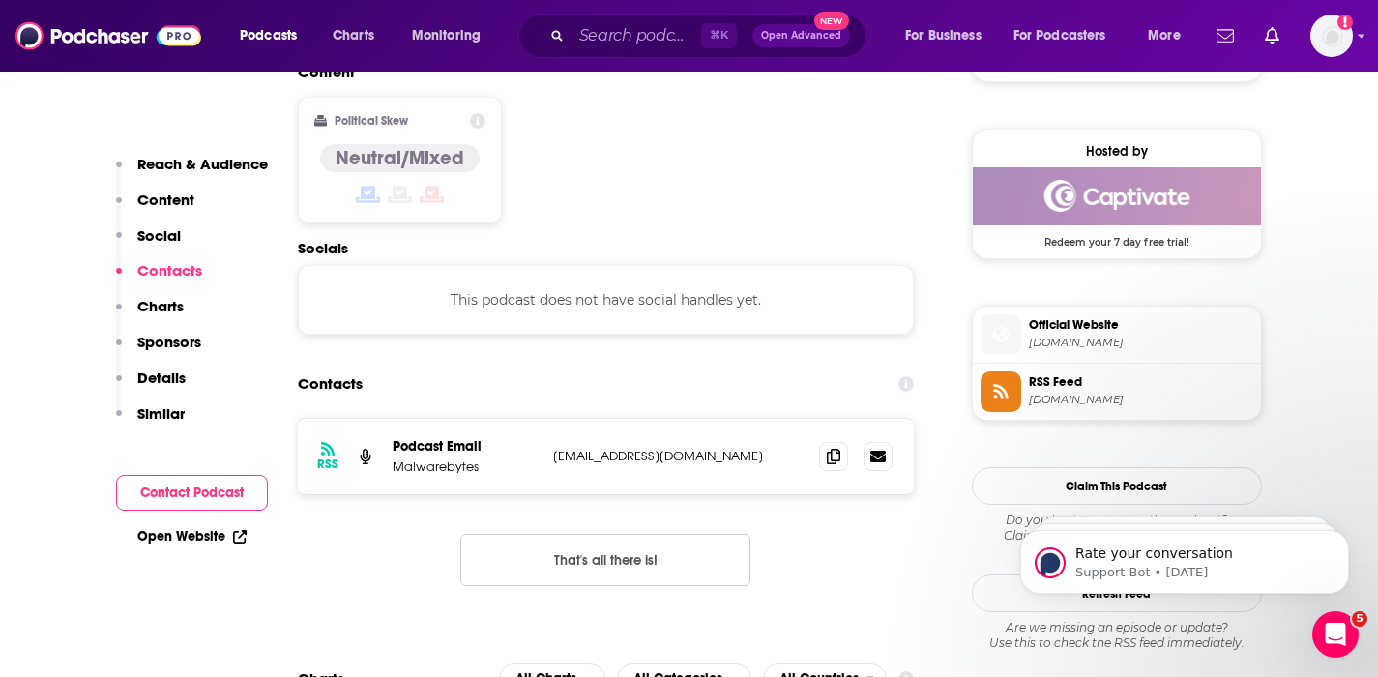
scroll to position [1535, 0]
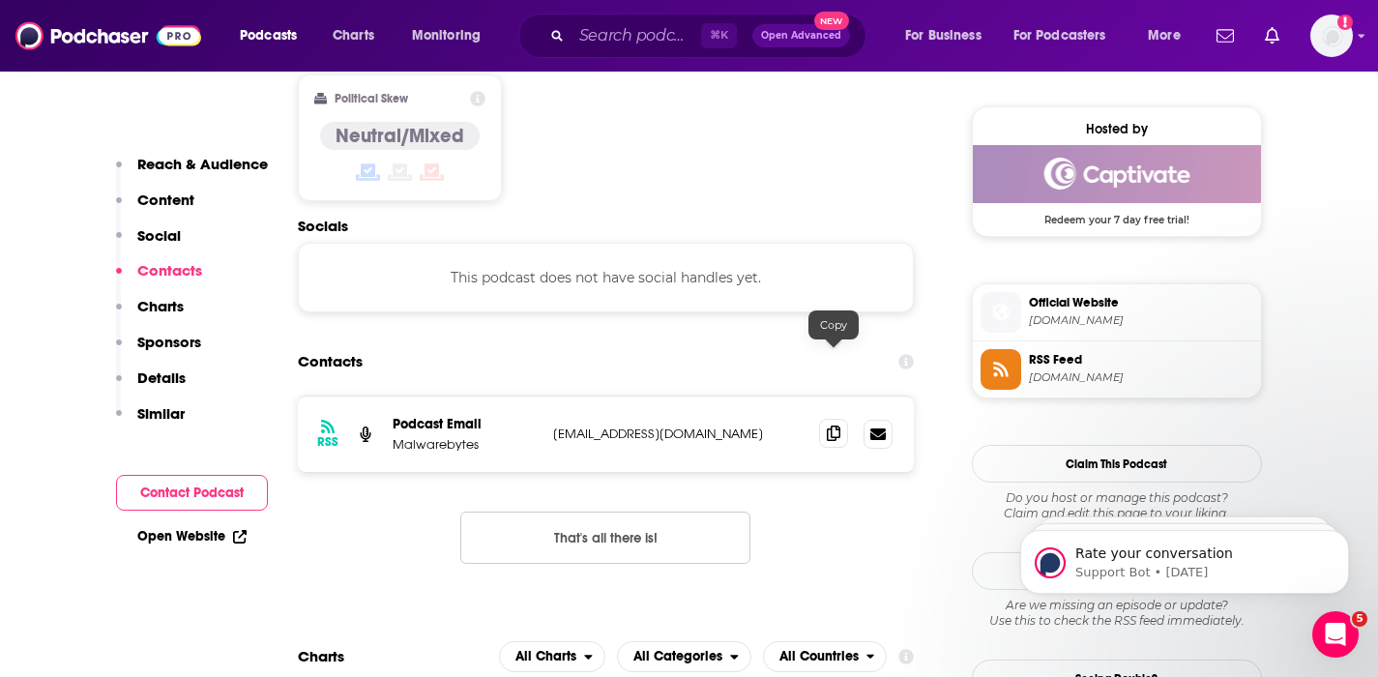
click at [838, 426] on icon at bounding box center [834, 433] width 14 height 15
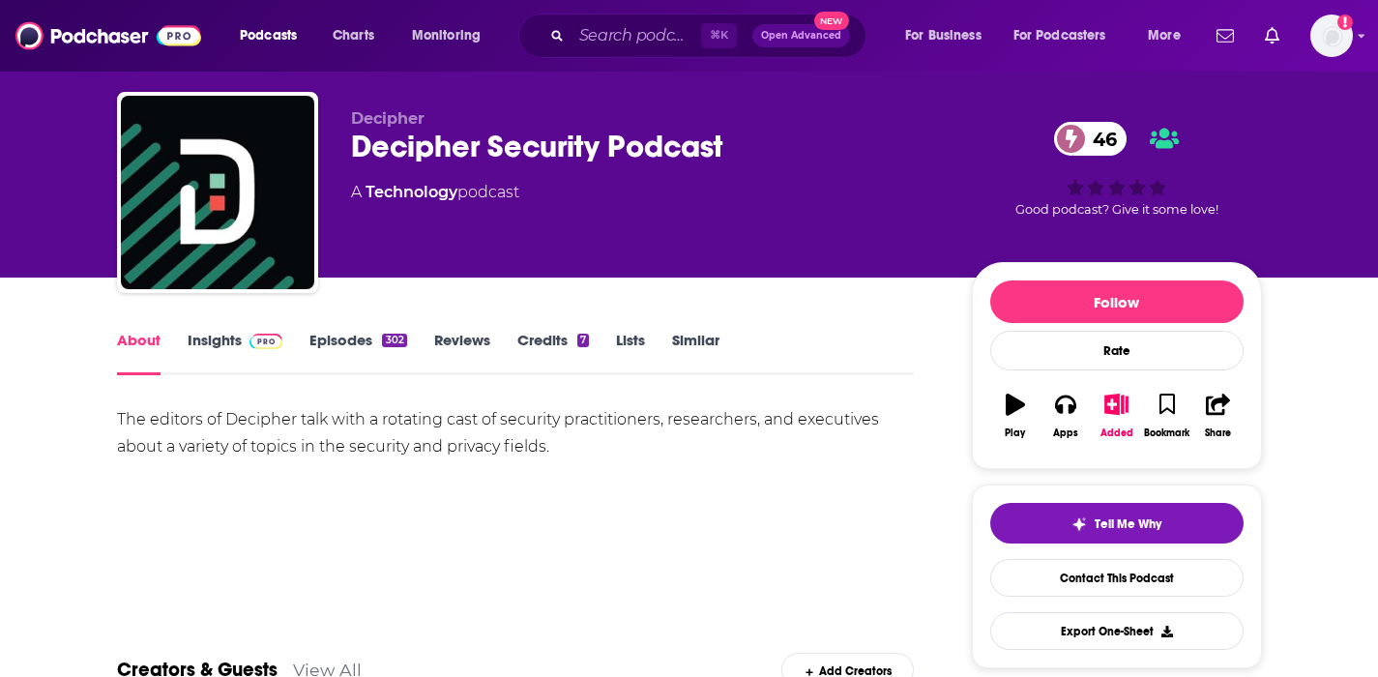
scroll to position [40, 0]
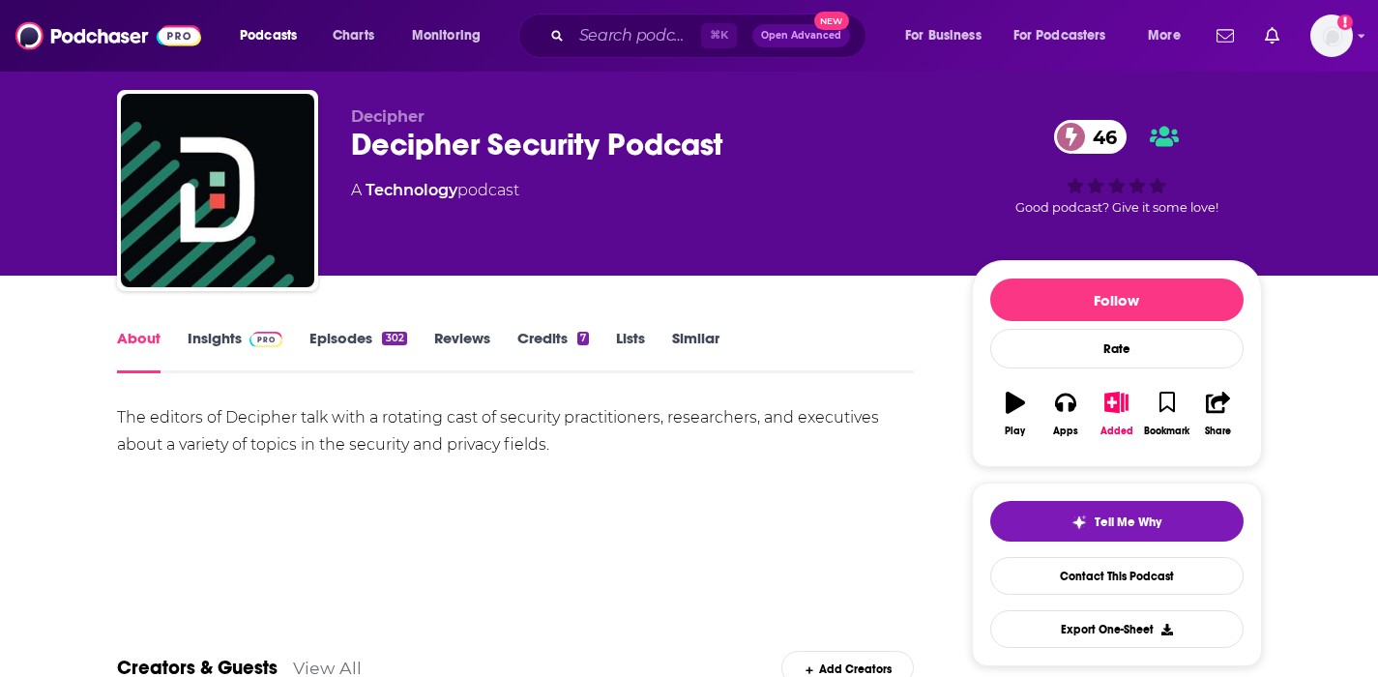
click at [231, 338] on link "Insights" at bounding box center [236, 351] width 96 height 44
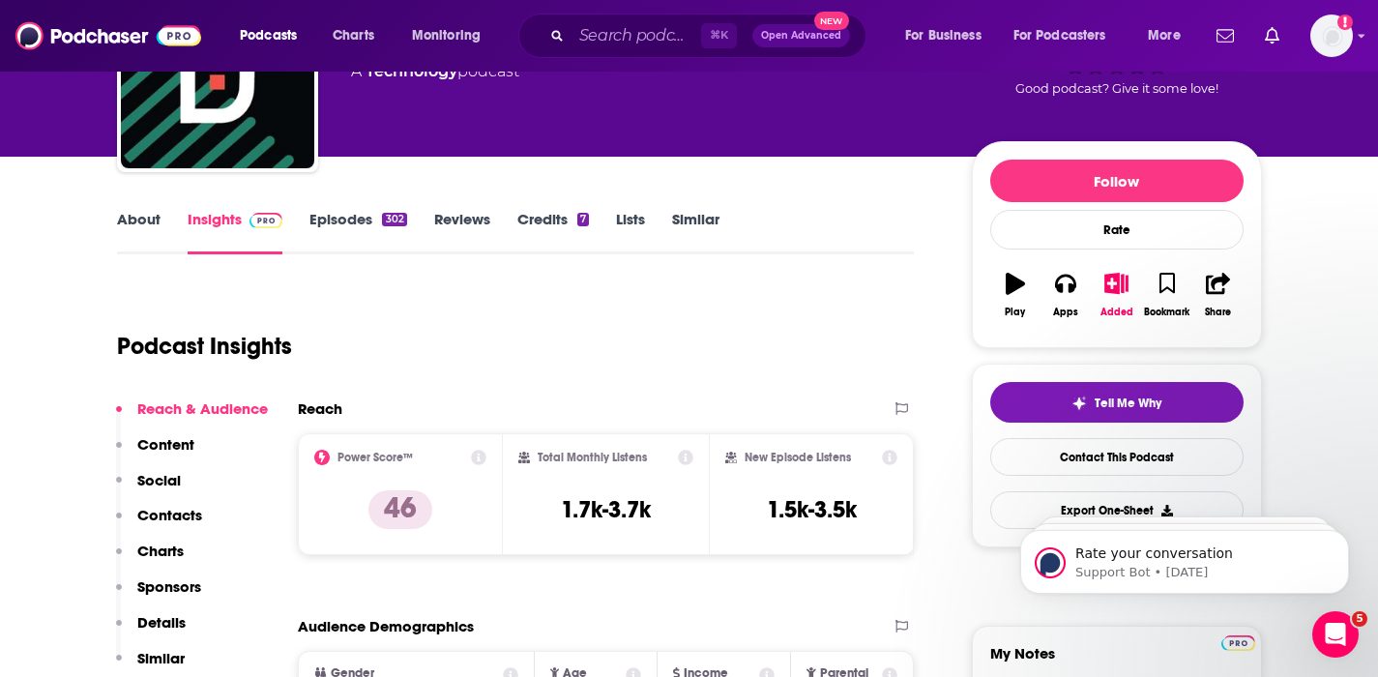
scroll to position [387, 0]
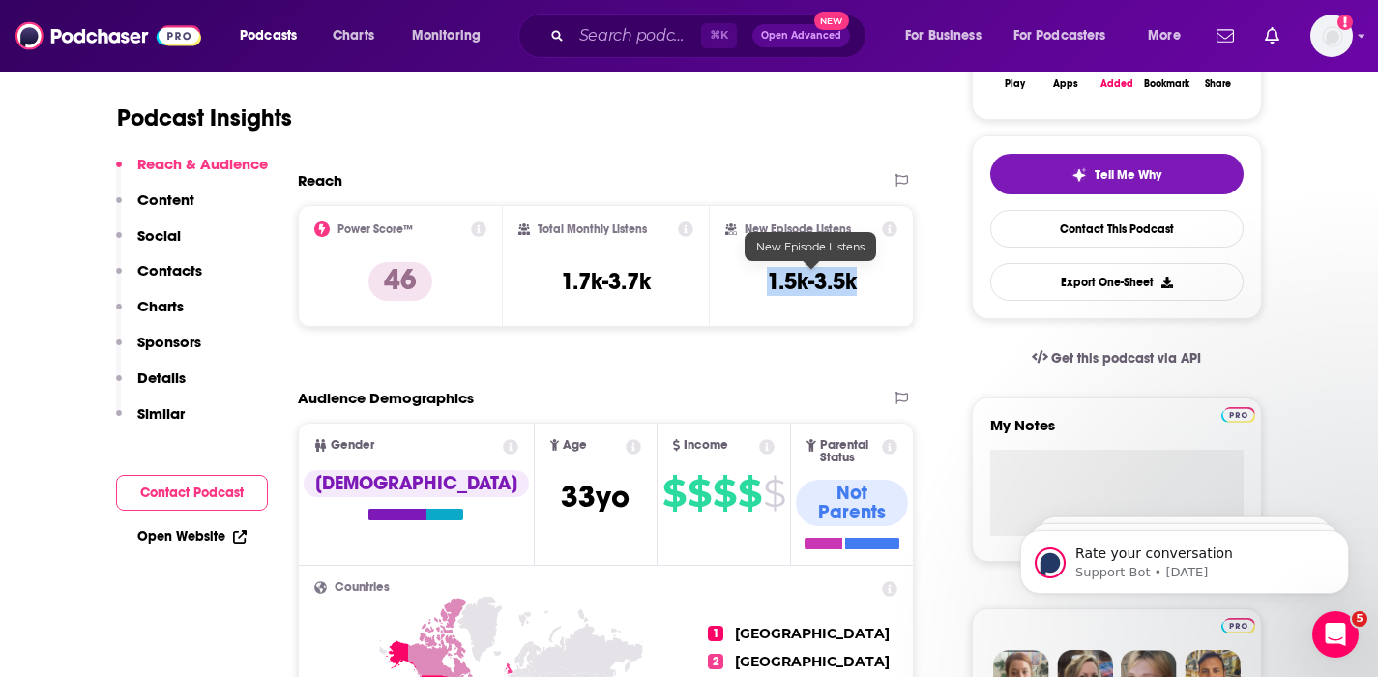
drag, startPoint x: 862, startPoint y: 274, endPoint x: 765, endPoint y: 283, distance: 97.2
click at [765, 283] on div "New Episode Listens 1.5k-3.5k" at bounding box center [811, 266] width 173 height 89
copy h3 "1.5k-3.5k"
click at [185, 269] on p "Contacts" at bounding box center [169, 270] width 65 height 18
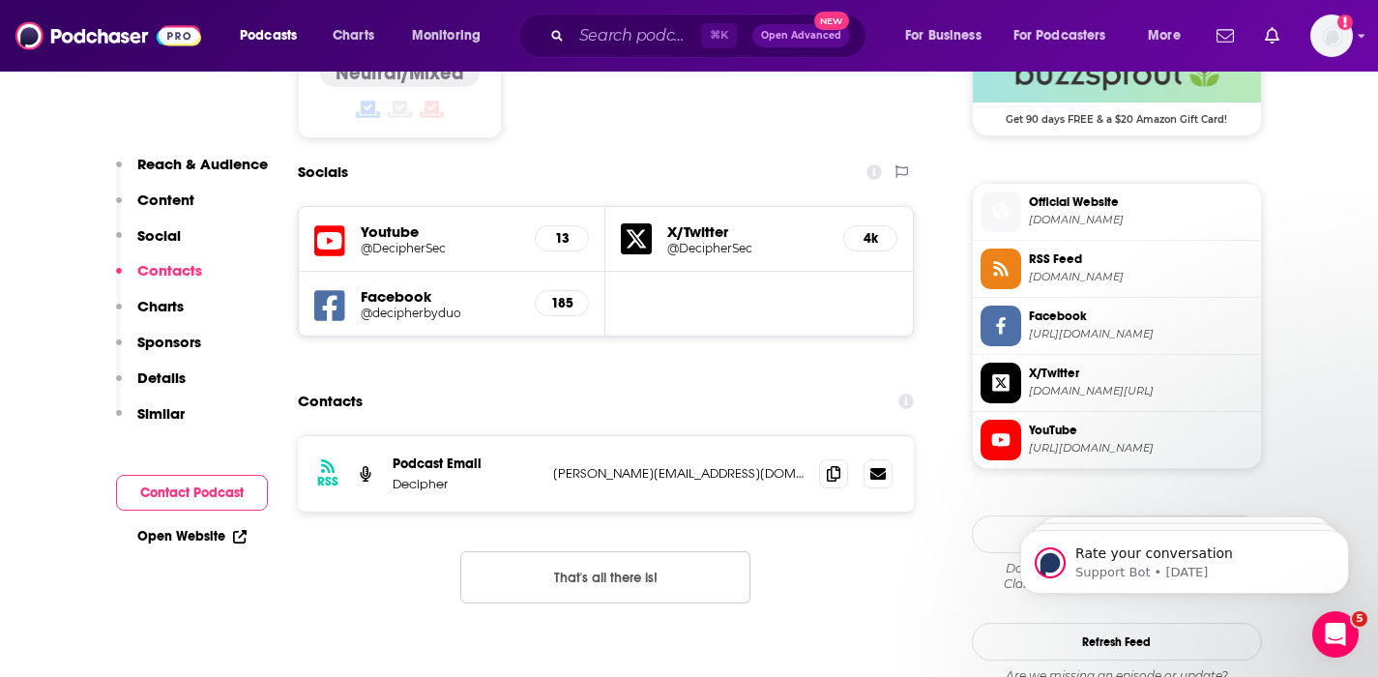
scroll to position [1638, 0]
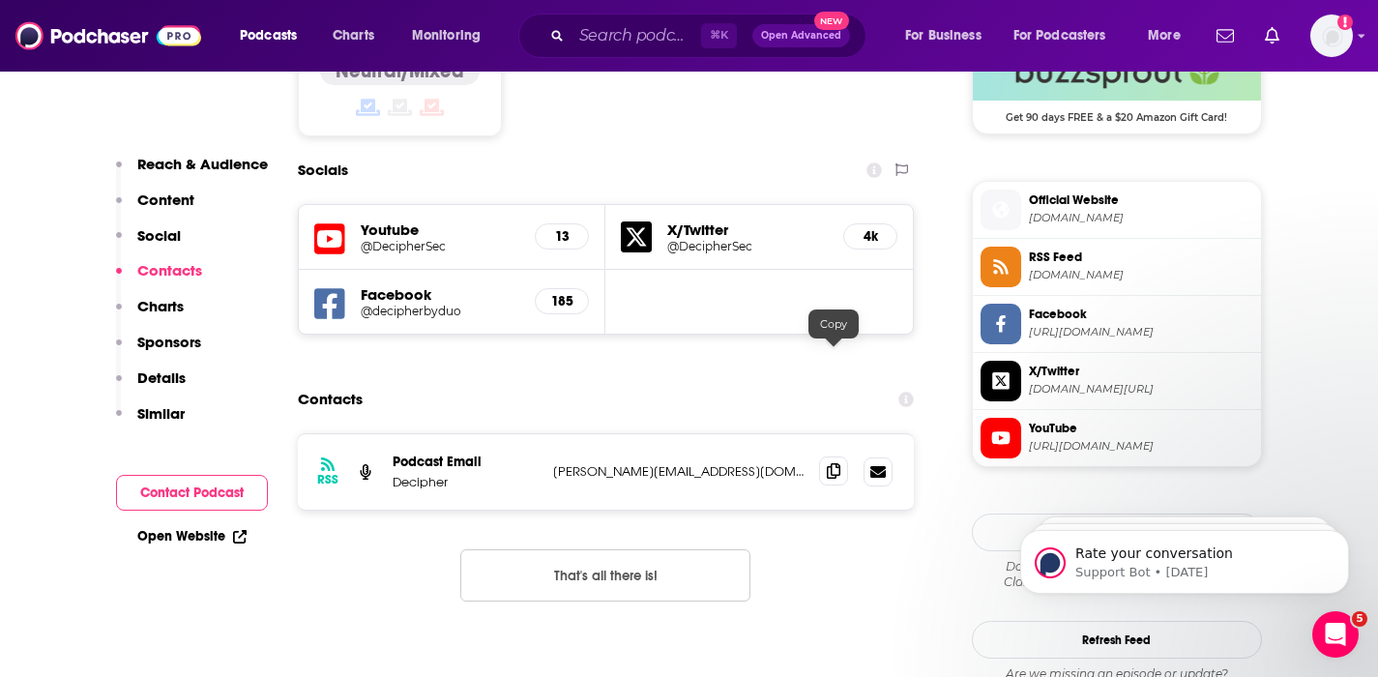
click at [841, 457] on span at bounding box center [833, 471] width 29 height 29
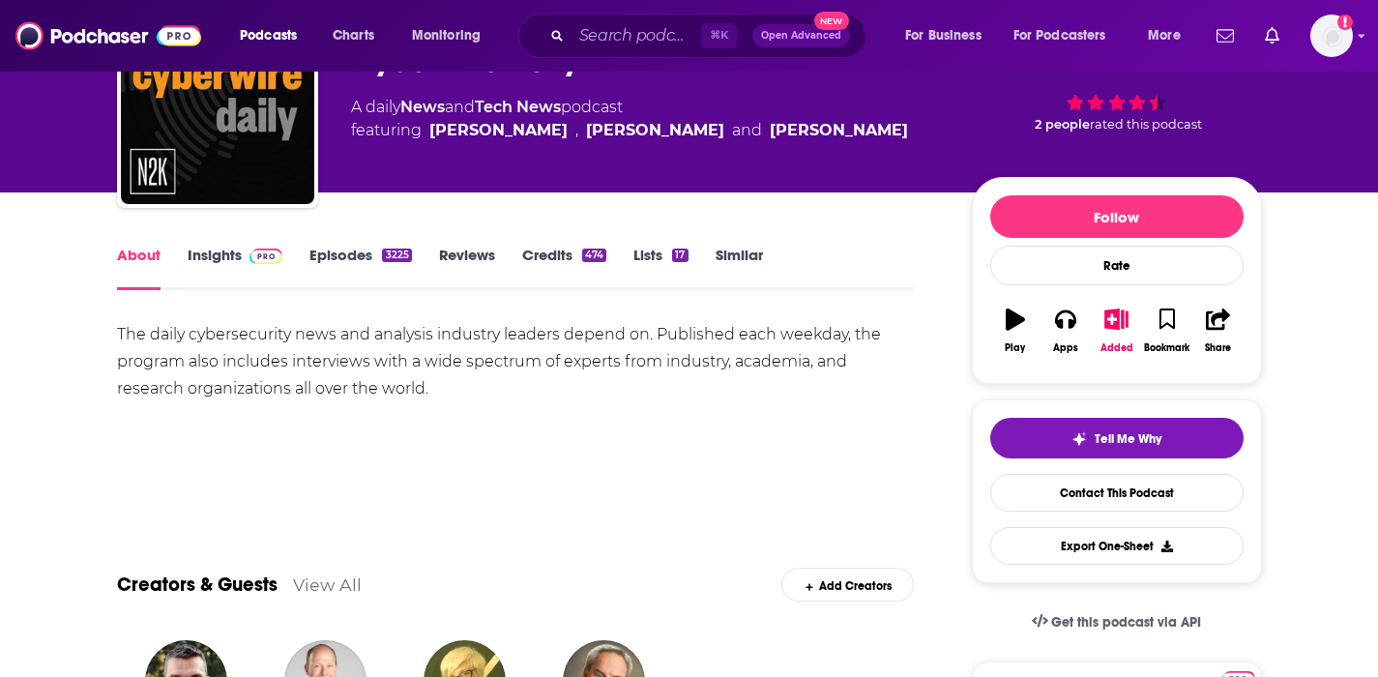
scroll to position [126, 0]
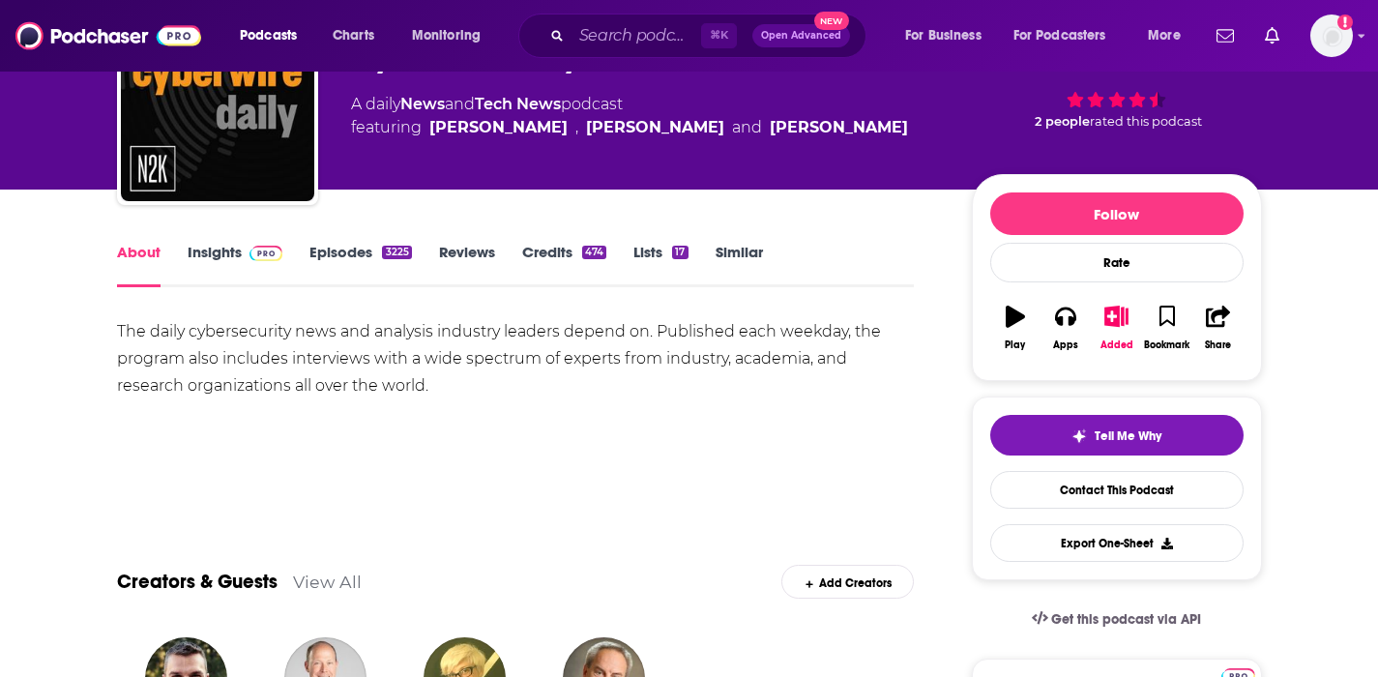
click at [233, 251] on link "Insights" at bounding box center [236, 265] width 96 height 44
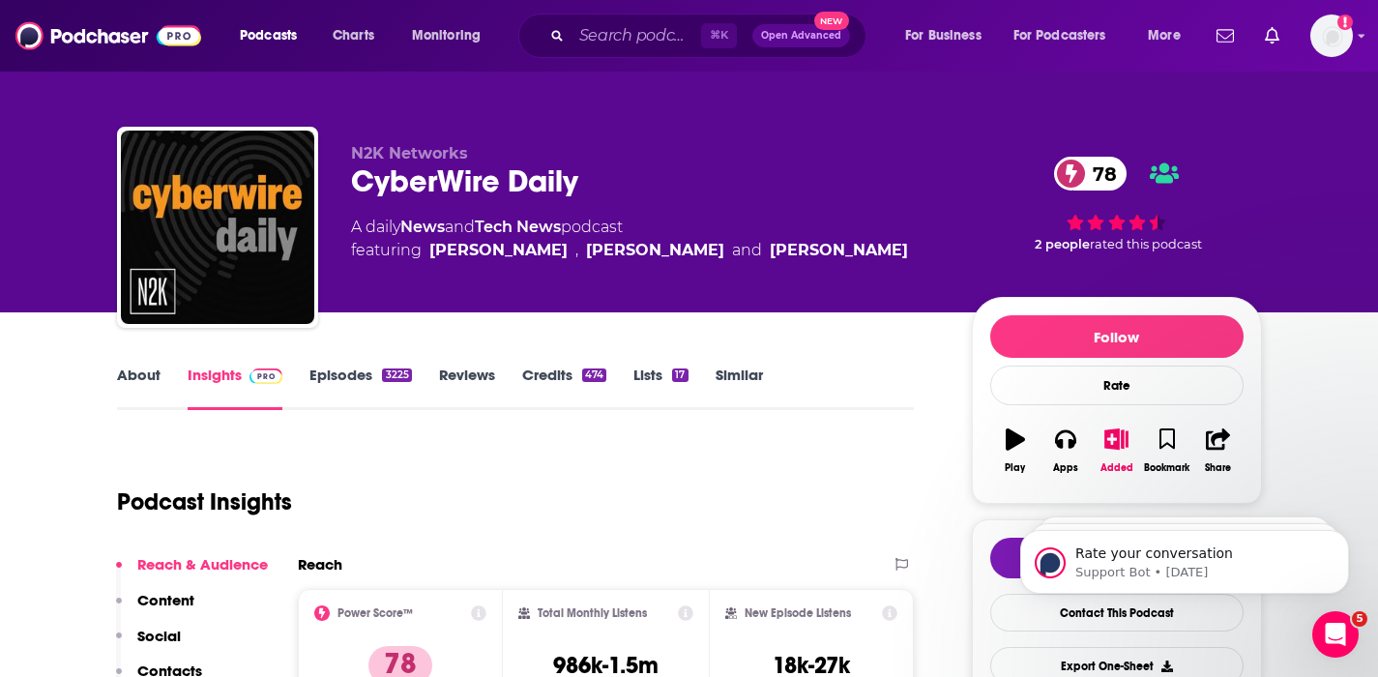
scroll to position [4, 0]
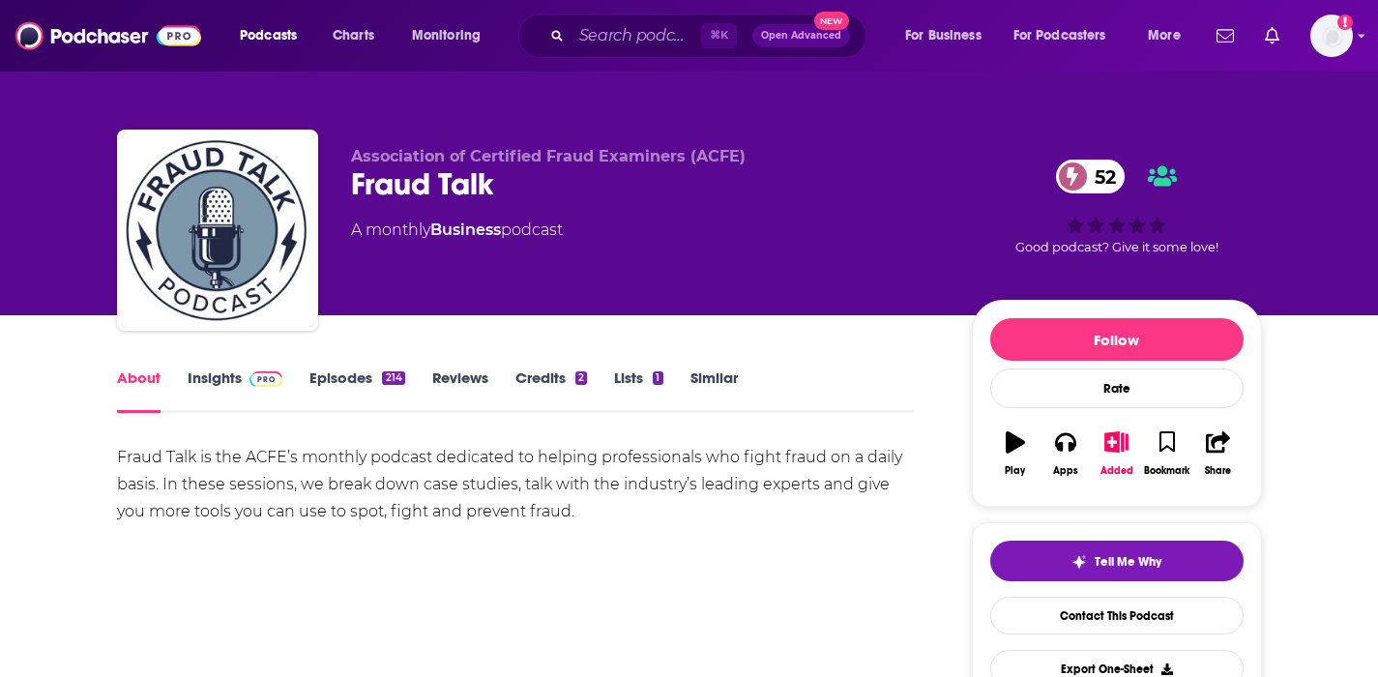
click at [232, 374] on link "Insights" at bounding box center [236, 391] width 96 height 44
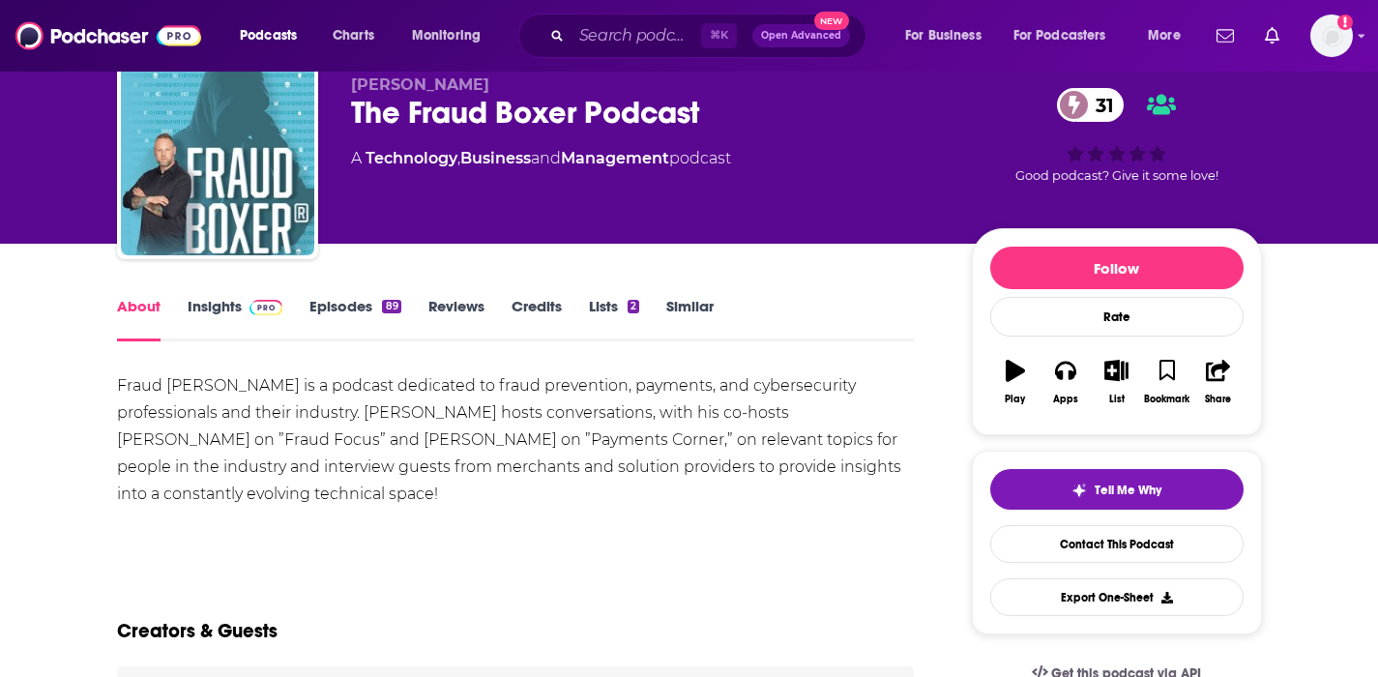
scroll to position [131, 0]
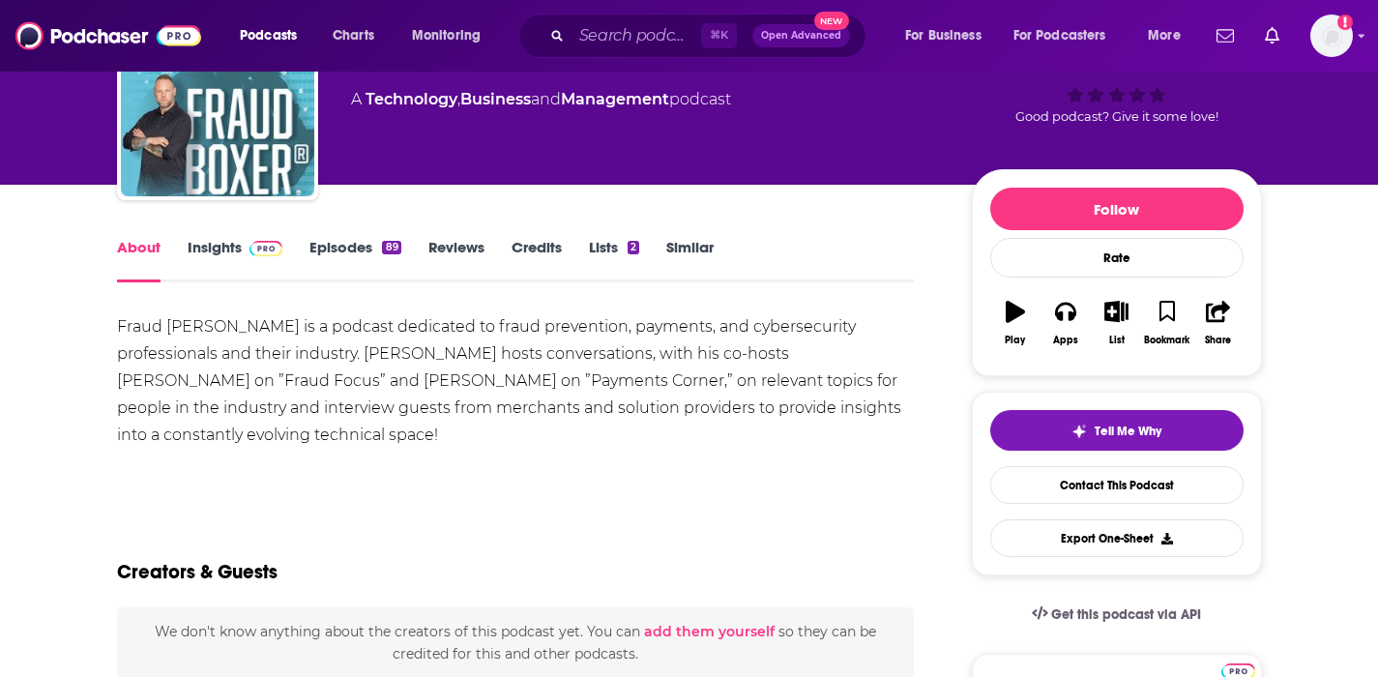
click at [210, 246] on link "Insights" at bounding box center [236, 260] width 96 height 44
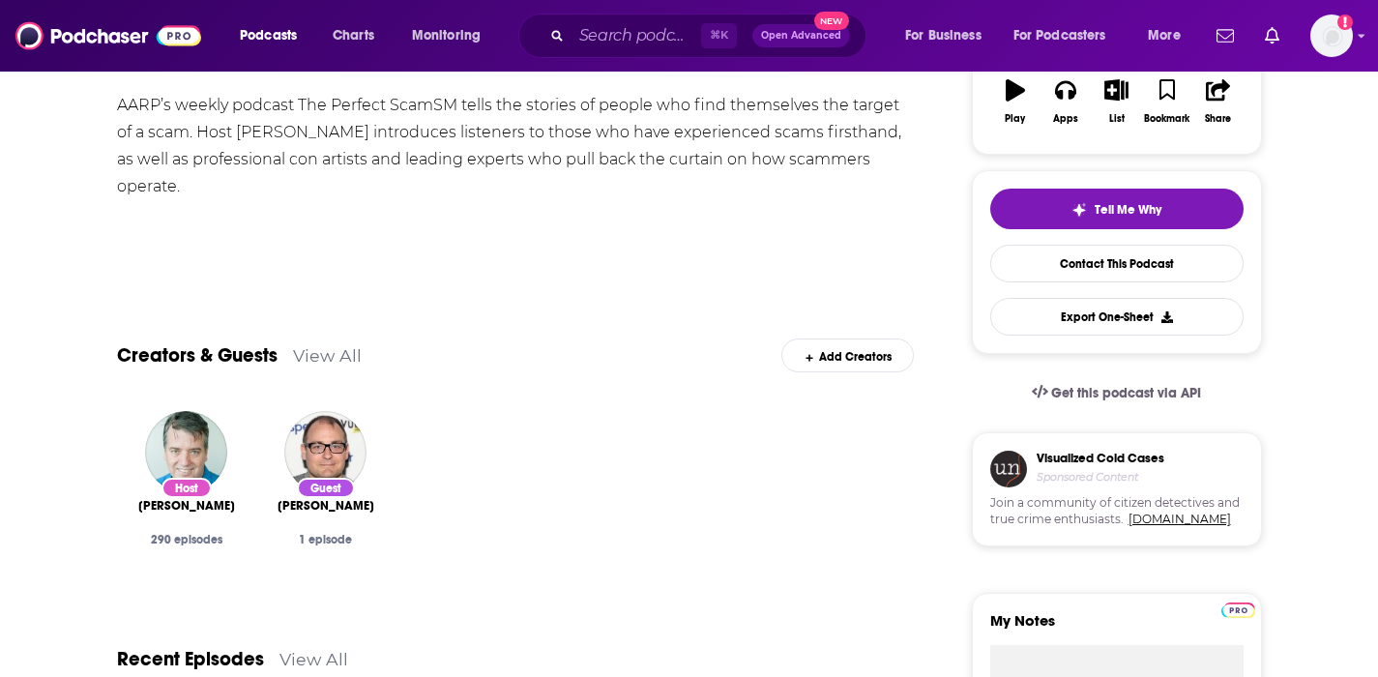
scroll to position [22, 0]
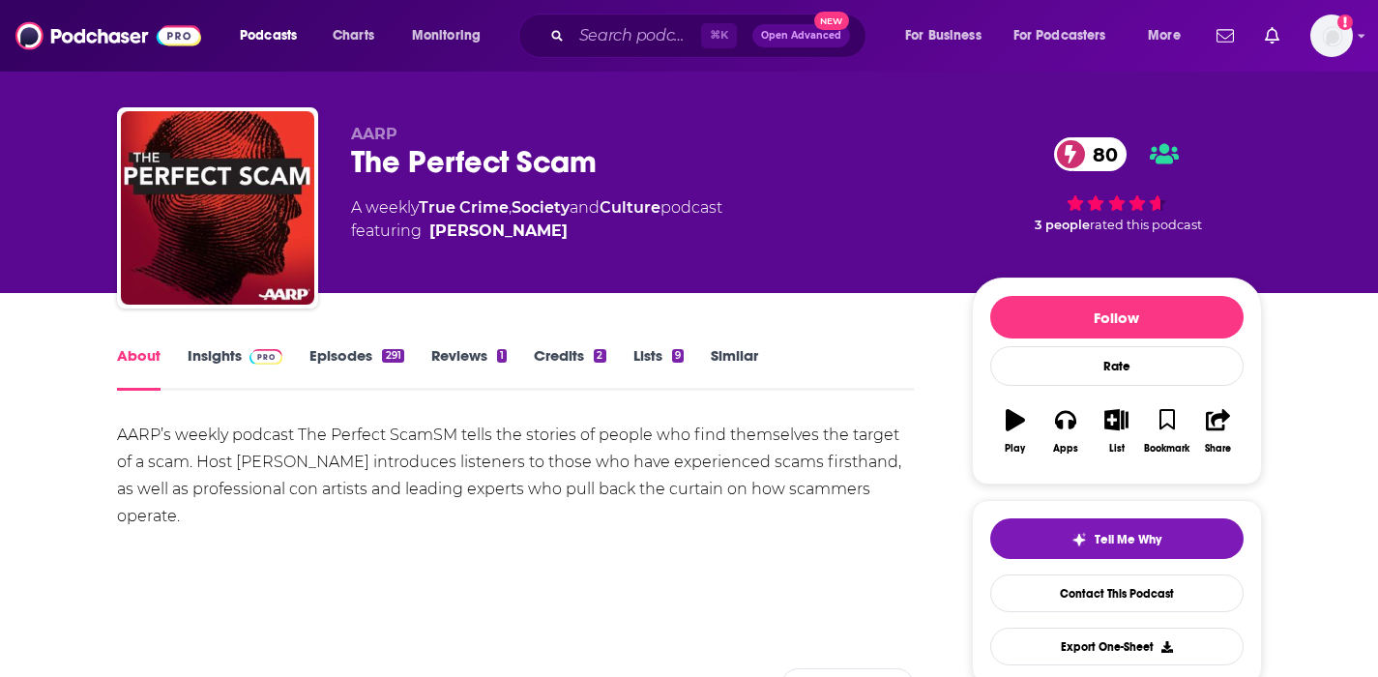
click at [251, 349] on img at bounding box center [267, 356] width 34 height 15
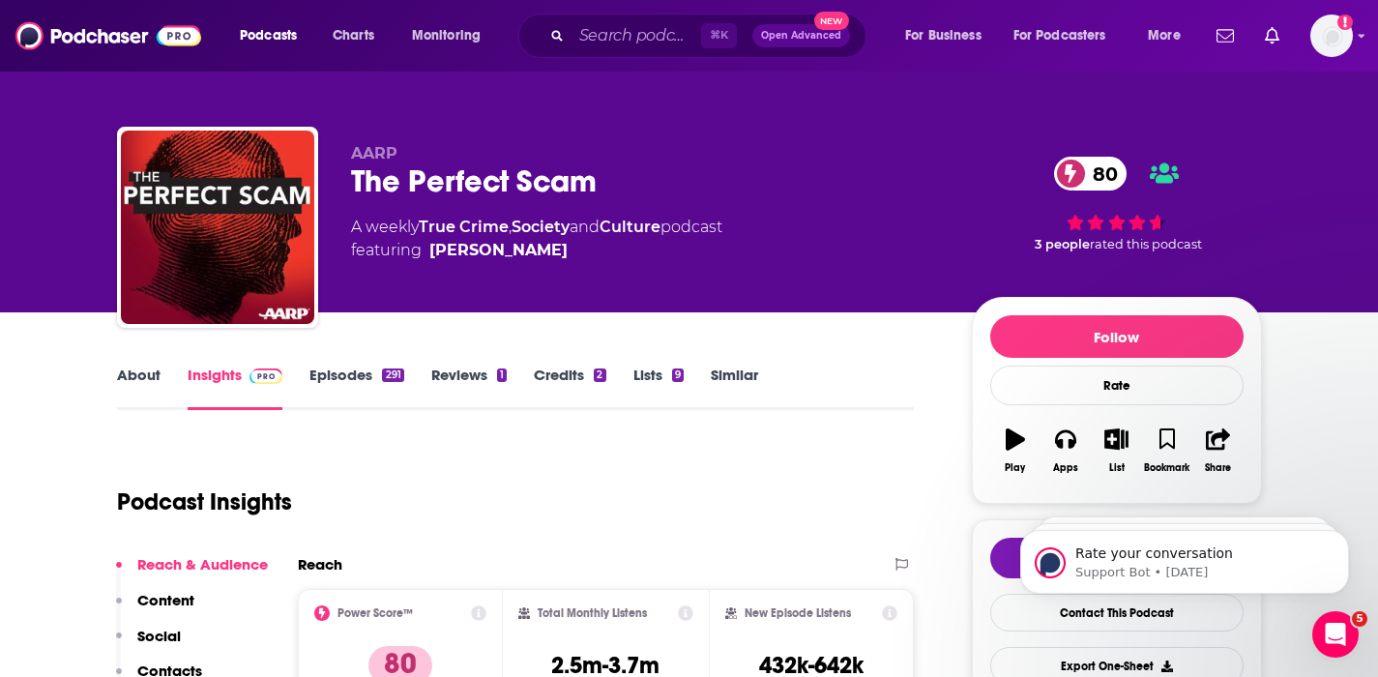
scroll to position [4, 0]
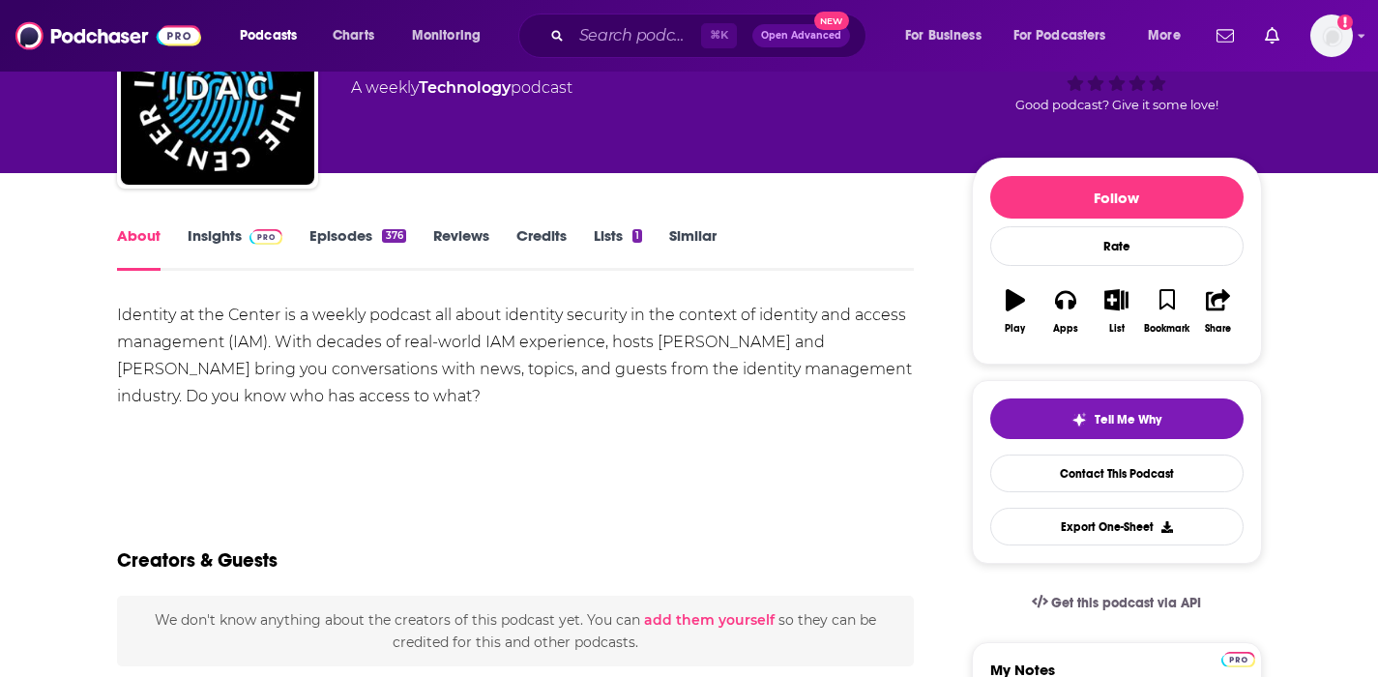
scroll to position [143, 0]
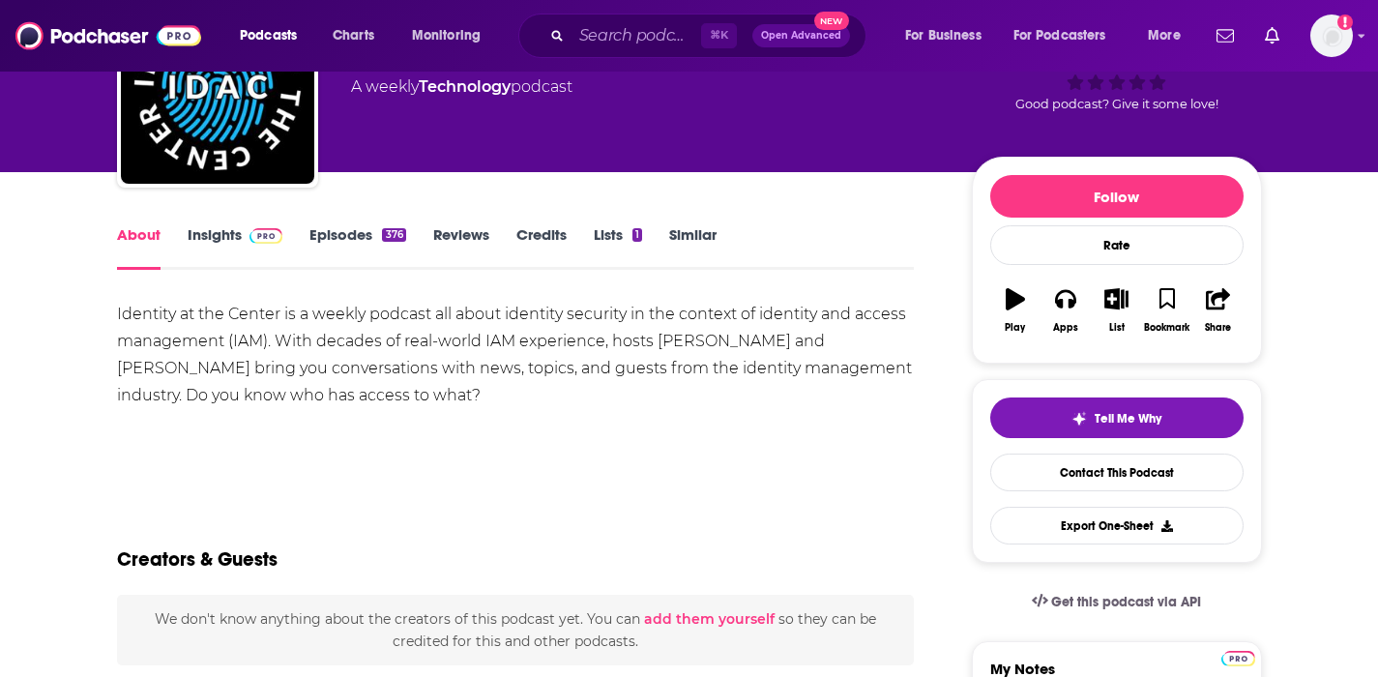
click at [230, 235] on link "Insights" at bounding box center [236, 247] width 96 height 44
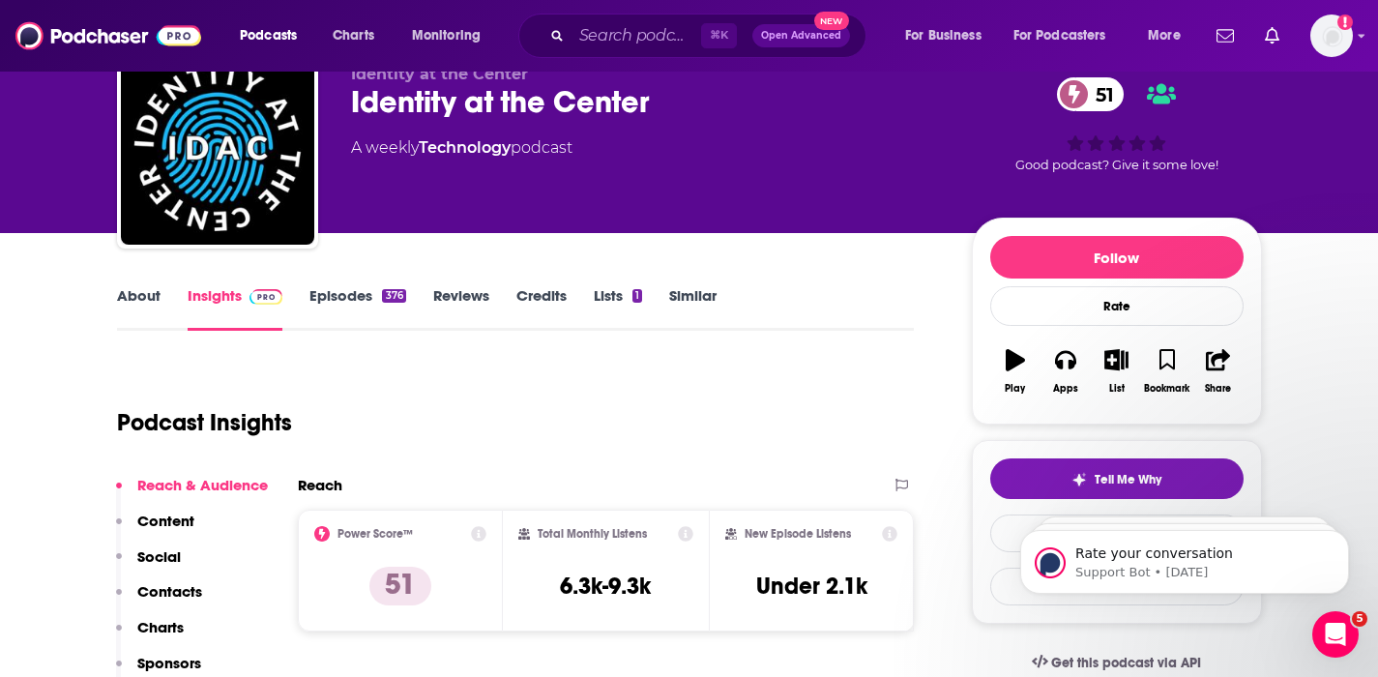
scroll to position [241, 0]
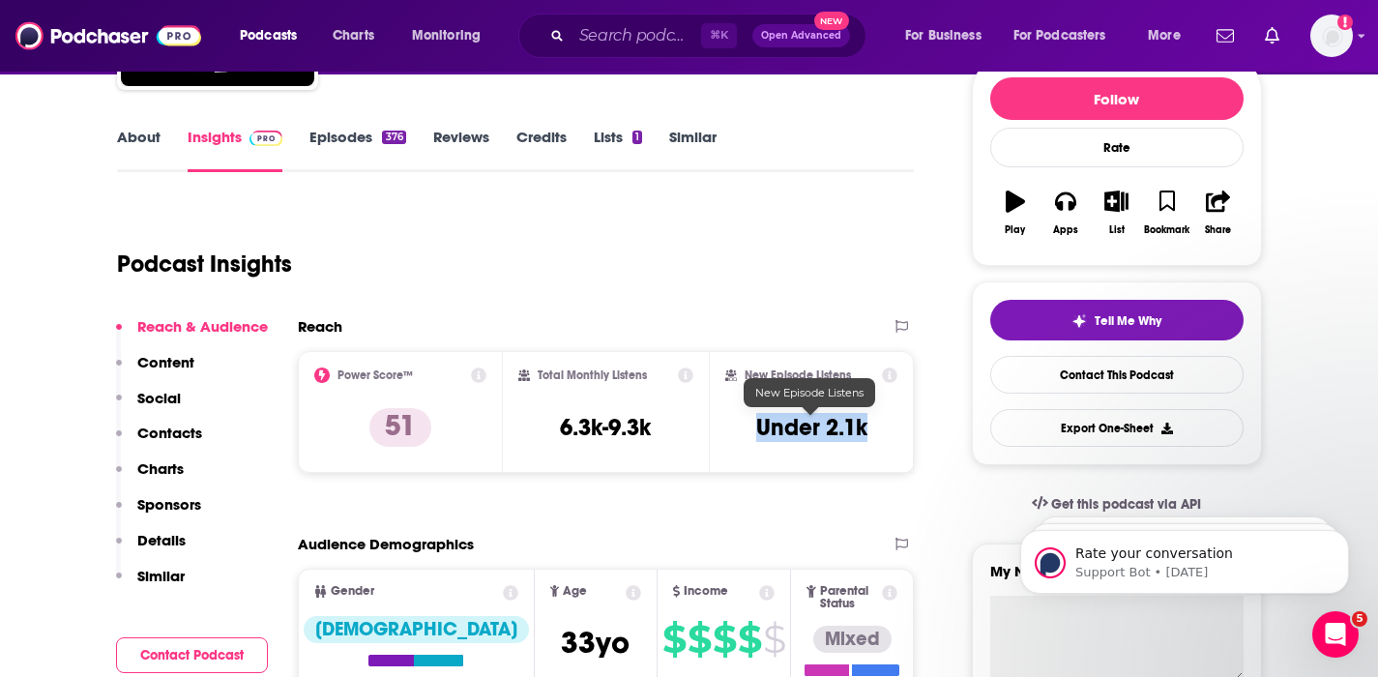
drag, startPoint x: 901, startPoint y: 424, endPoint x: 758, endPoint y: 431, distance: 142.4
click at [758, 431] on div "New Episode Listens Under 2.1k" at bounding box center [812, 412] width 206 height 122
copy h3 "Under 2.1k"
click at [171, 426] on p "Contacts" at bounding box center [169, 433] width 65 height 18
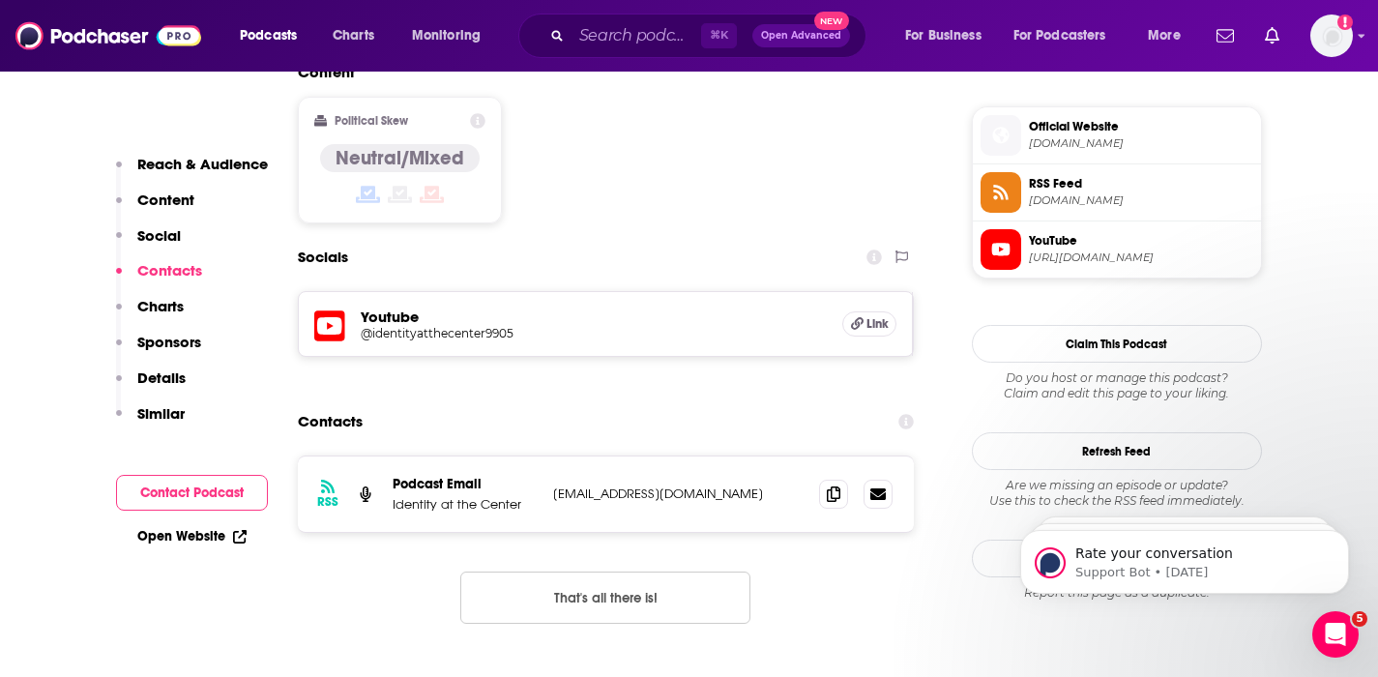
scroll to position [1573, 0]
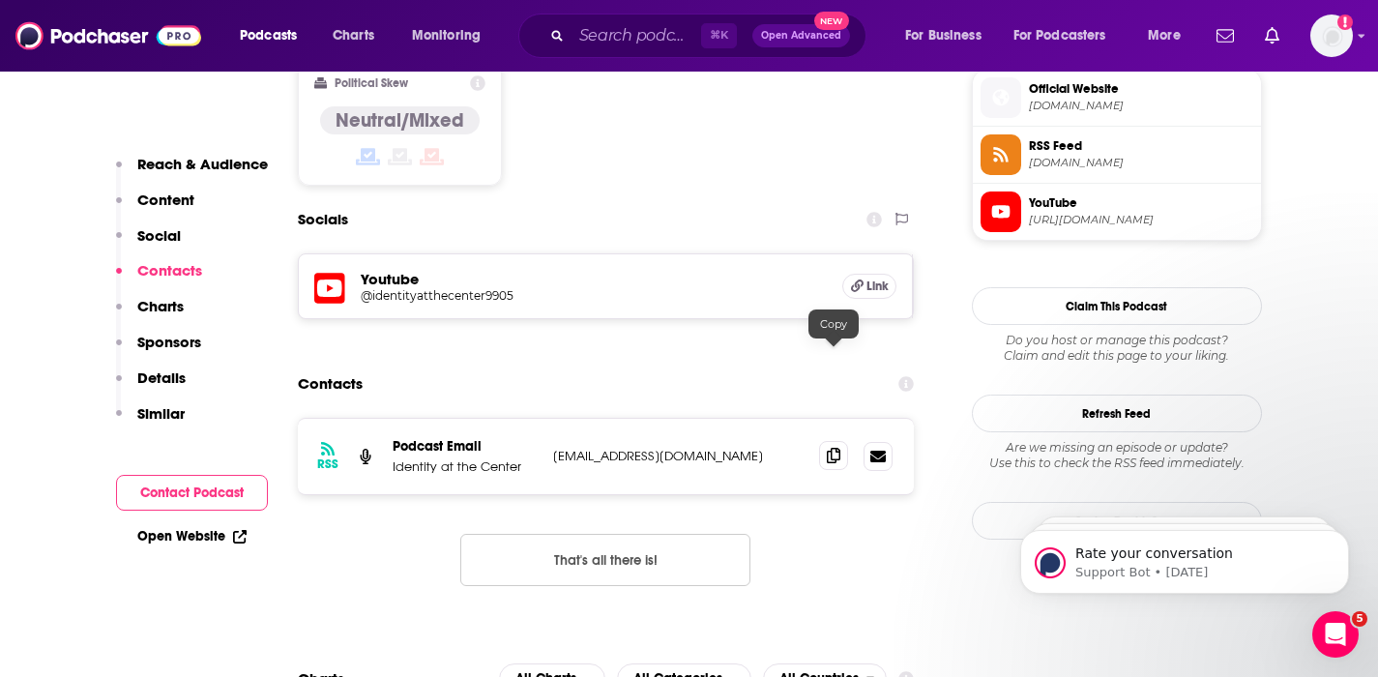
click at [830, 448] on icon at bounding box center [834, 455] width 14 height 15
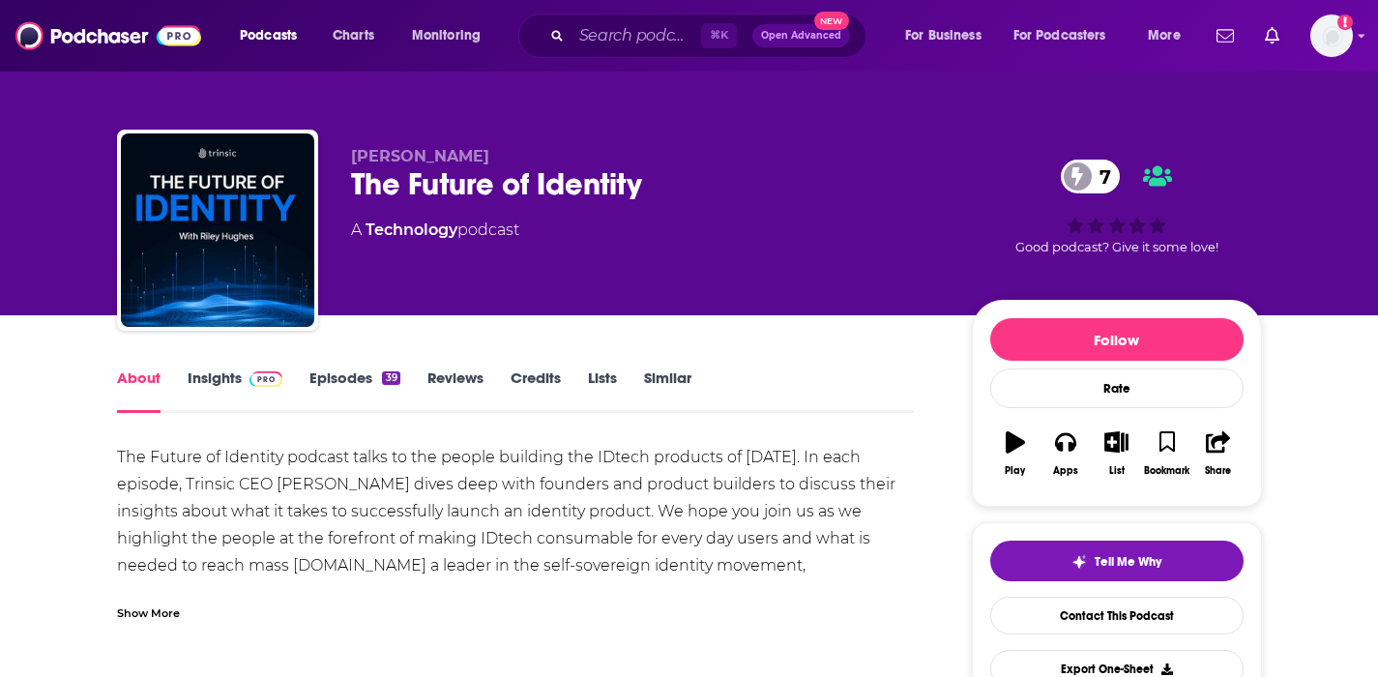
scroll to position [4, 0]
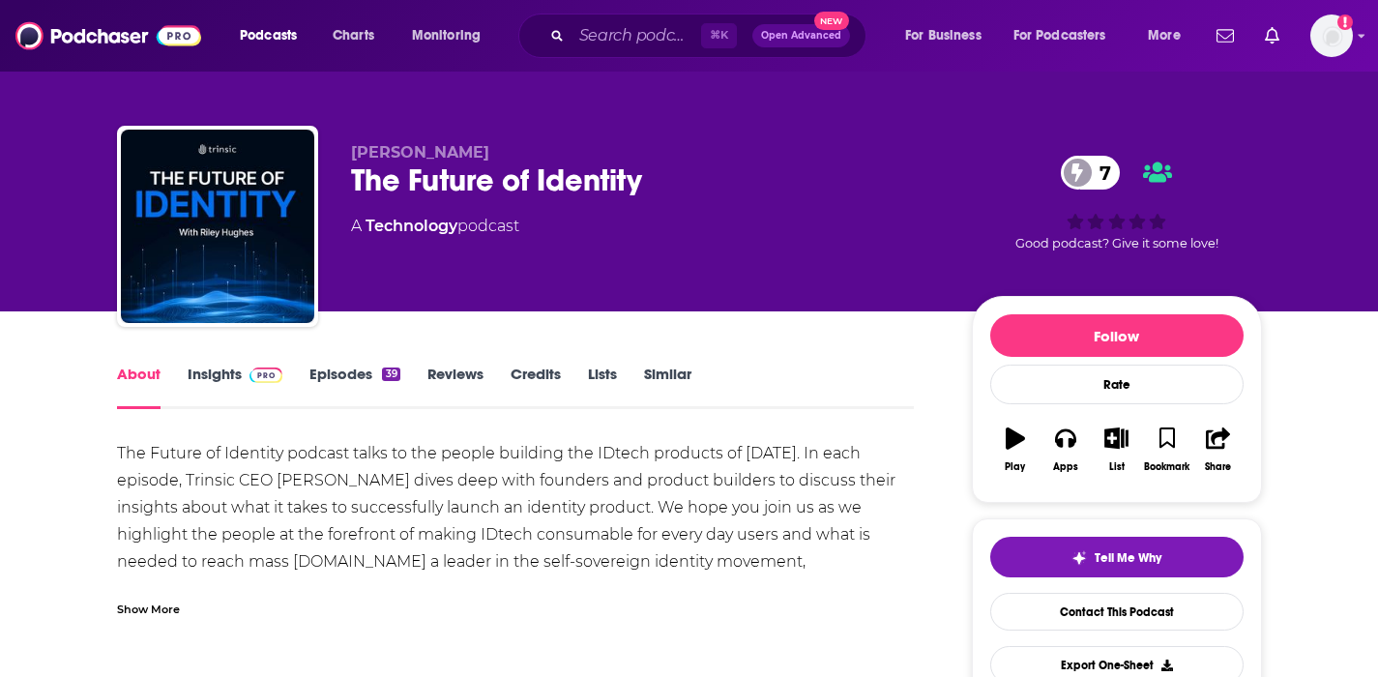
click at [197, 369] on link "Insights" at bounding box center [236, 387] width 96 height 44
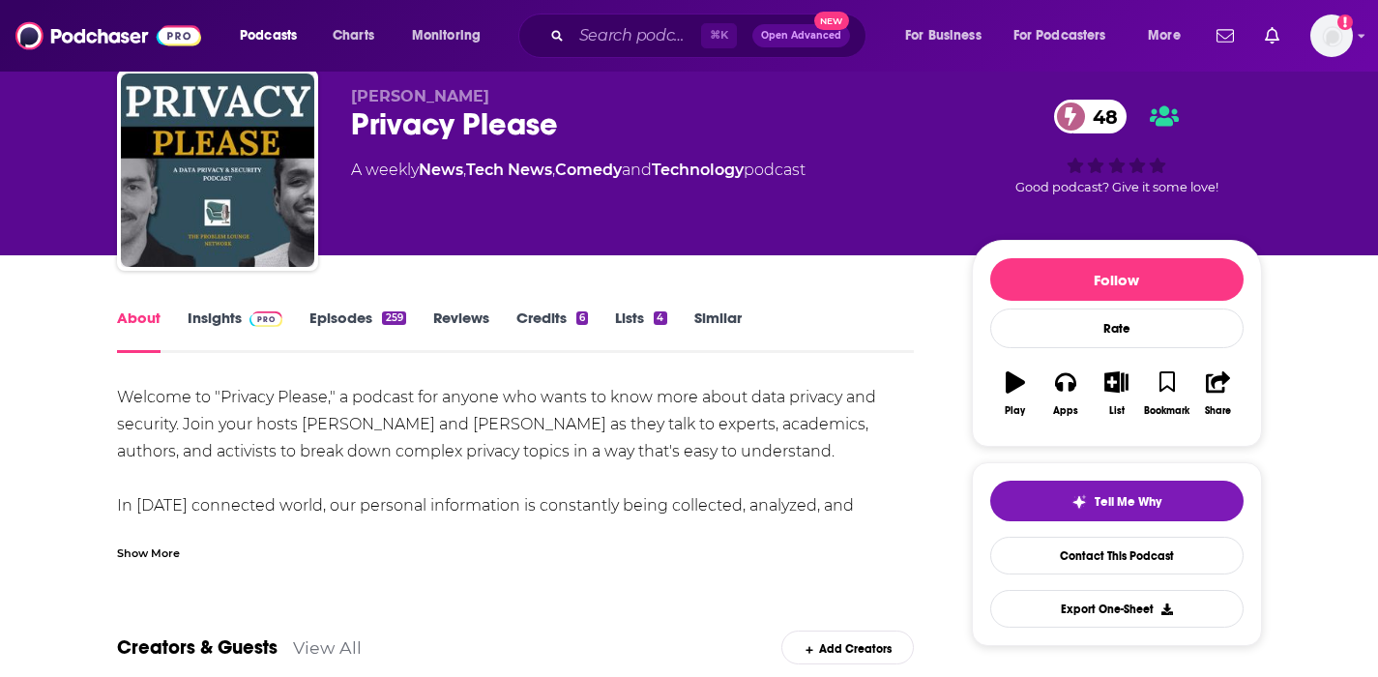
scroll to position [127, 0]
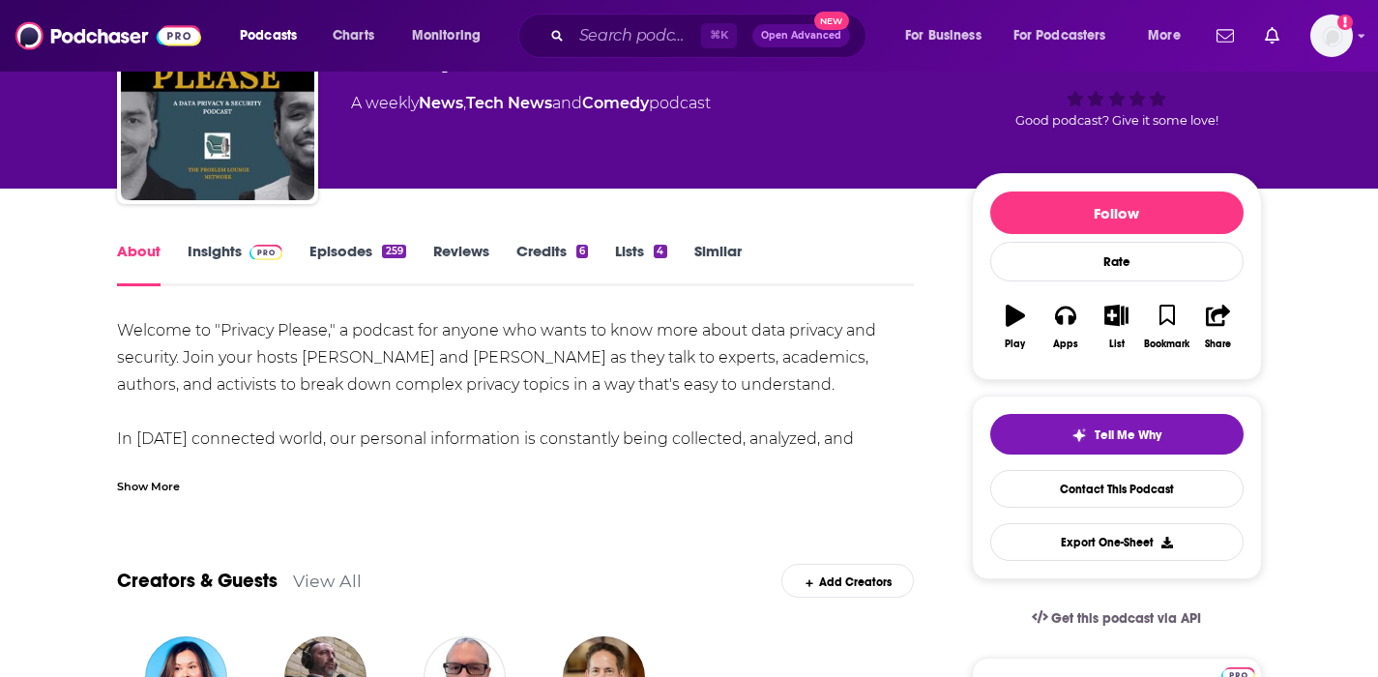
click at [224, 248] on link "Insights" at bounding box center [236, 264] width 96 height 44
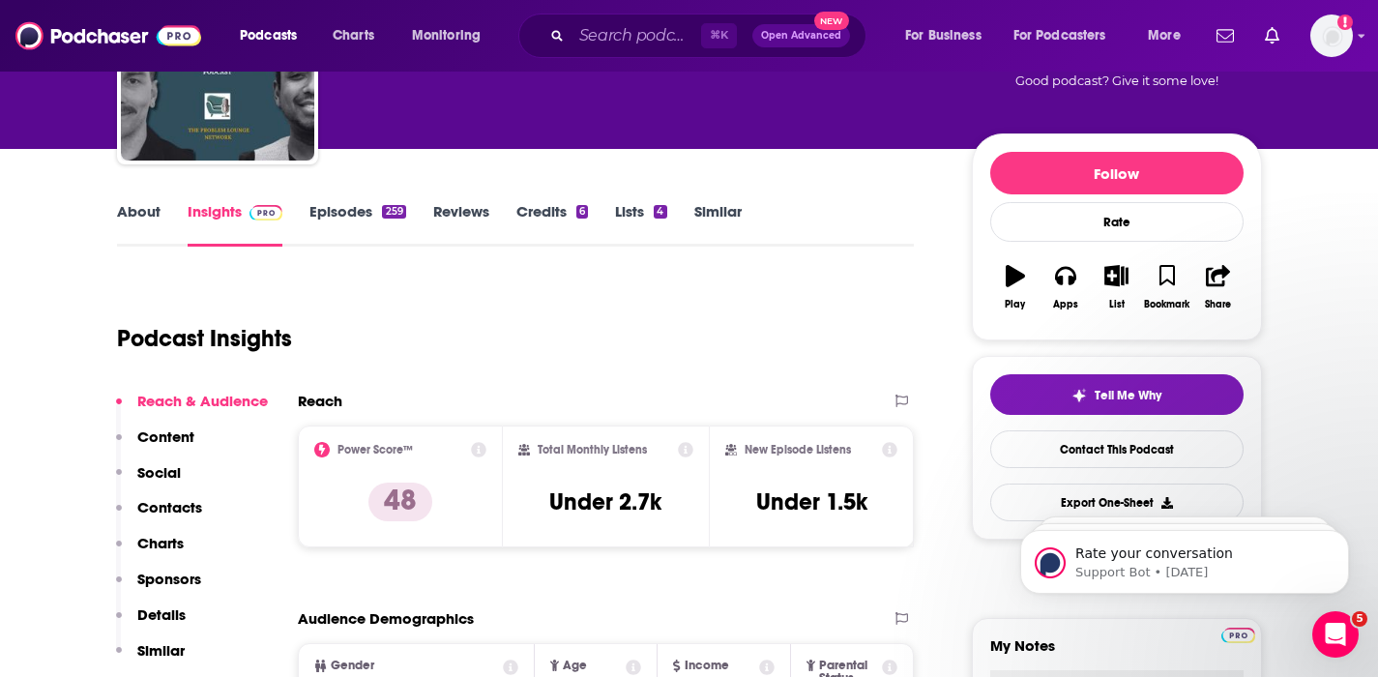
scroll to position [203, 0]
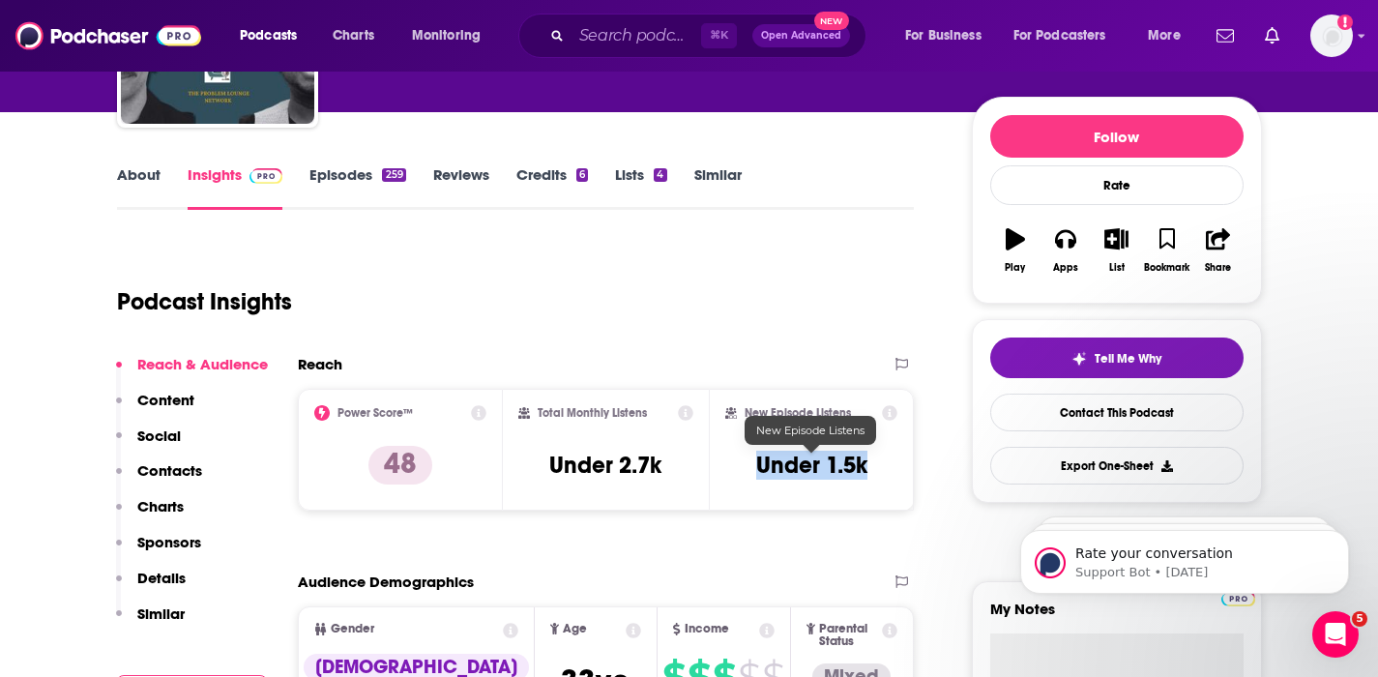
drag, startPoint x: 867, startPoint y: 464, endPoint x: 755, endPoint y: 474, distance: 111.7
click at [756, 474] on h3 "Under 1.5k" at bounding box center [811, 465] width 111 height 29
copy h3 "Under 1.5k"
click at [173, 466] on p "Contacts" at bounding box center [169, 470] width 65 height 18
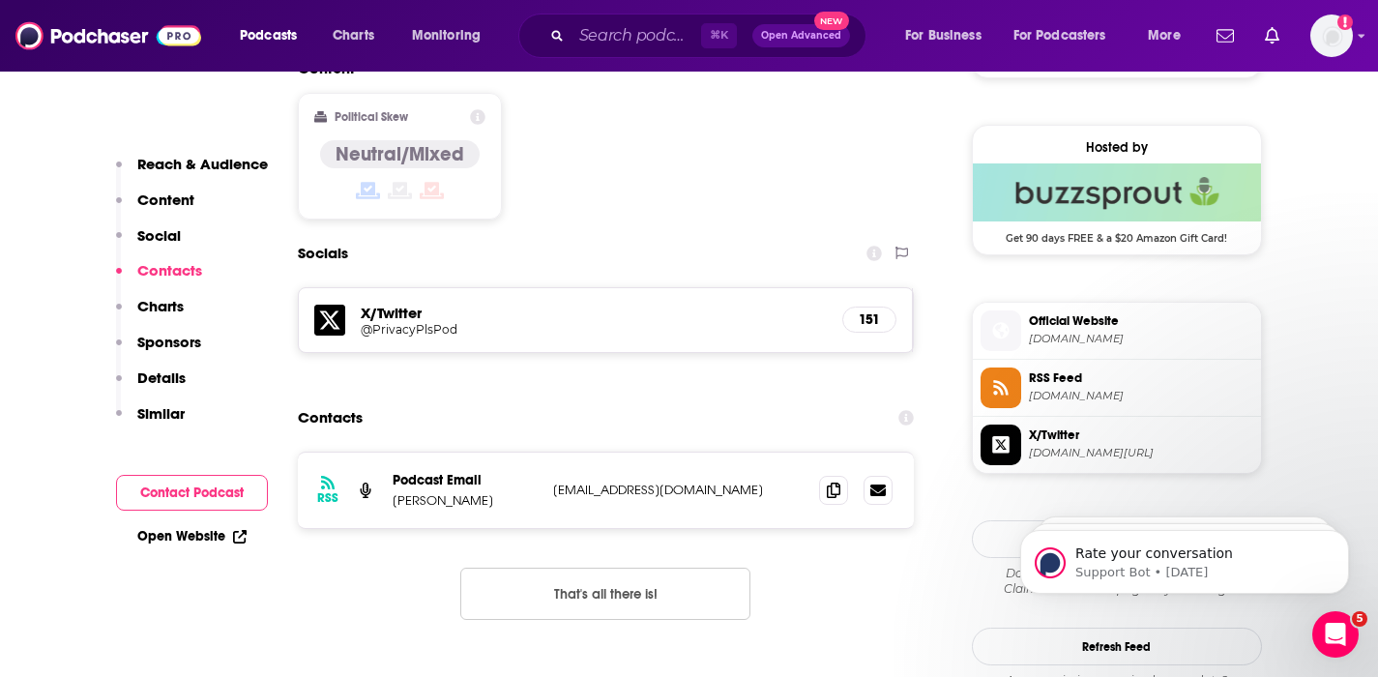
scroll to position [1573, 0]
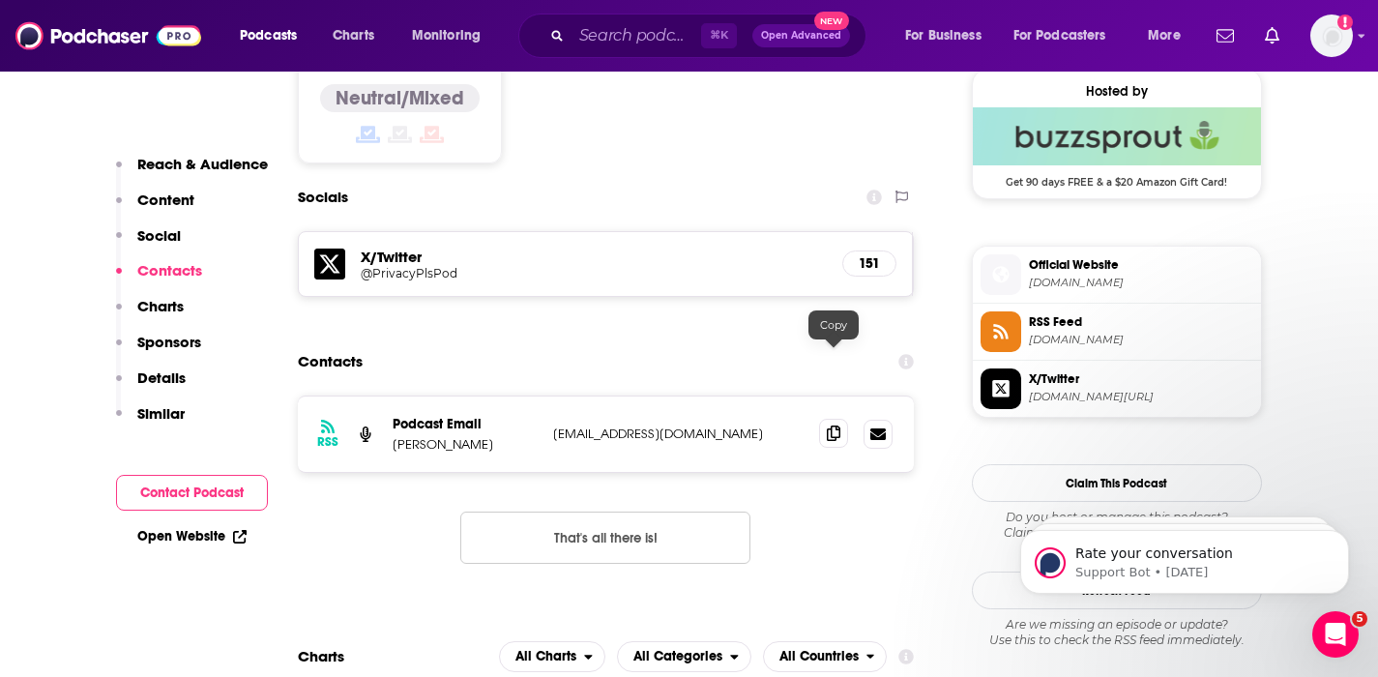
click at [829, 426] on icon at bounding box center [834, 433] width 14 height 15
